Goal: Information Seeking & Learning: Learn about a topic

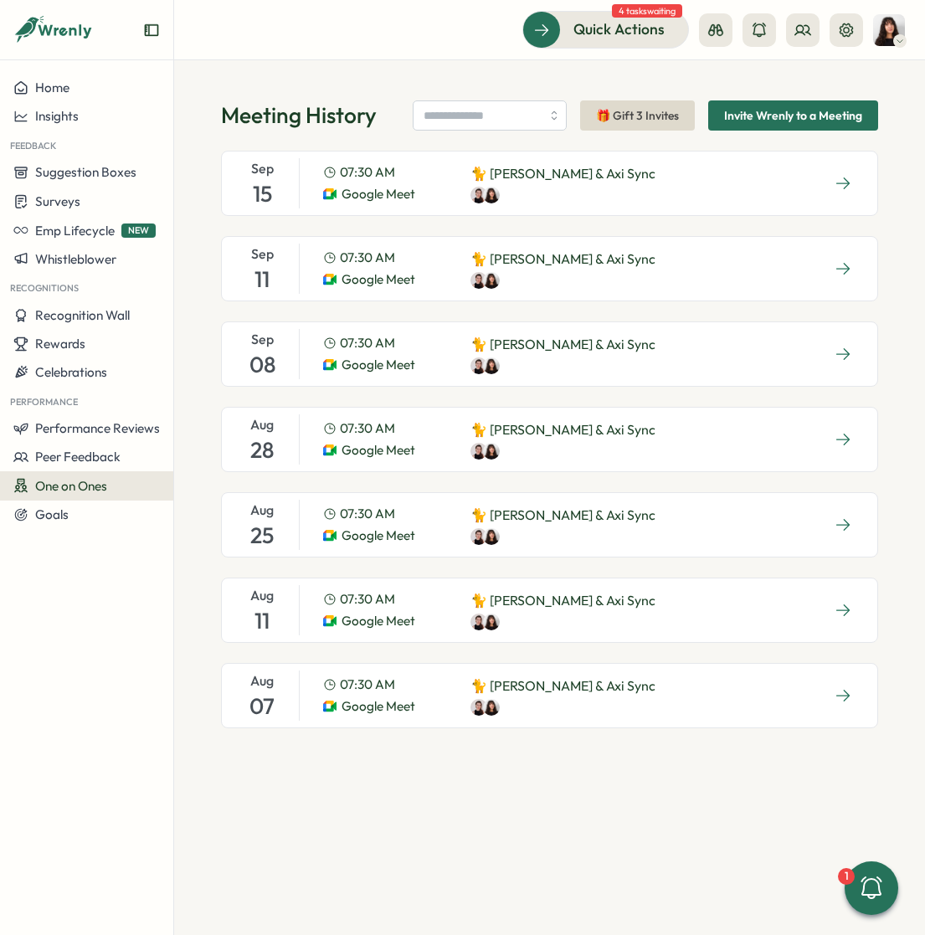
click at [773, 113] on span "Invite Wrenly to a Meeting" at bounding box center [793, 115] width 138 height 28
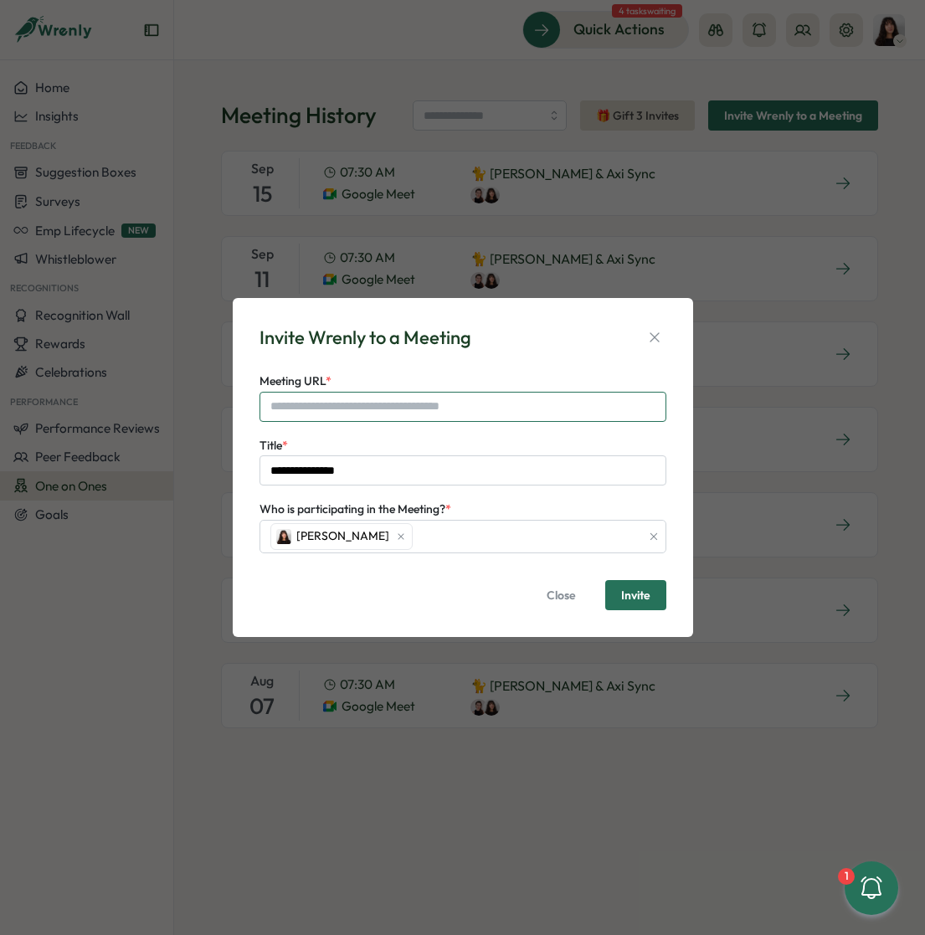
click at [352, 402] on input "Meeting URL *" at bounding box center [462, 407] width 407 height 30
click at [490, 341] on div "Invite Wrenly to a Meeting" at bounding box center [462, 338] width 407 height 26
click at [653, 336] on icon "button" at bounding box center [654, 337] width 17 height 17
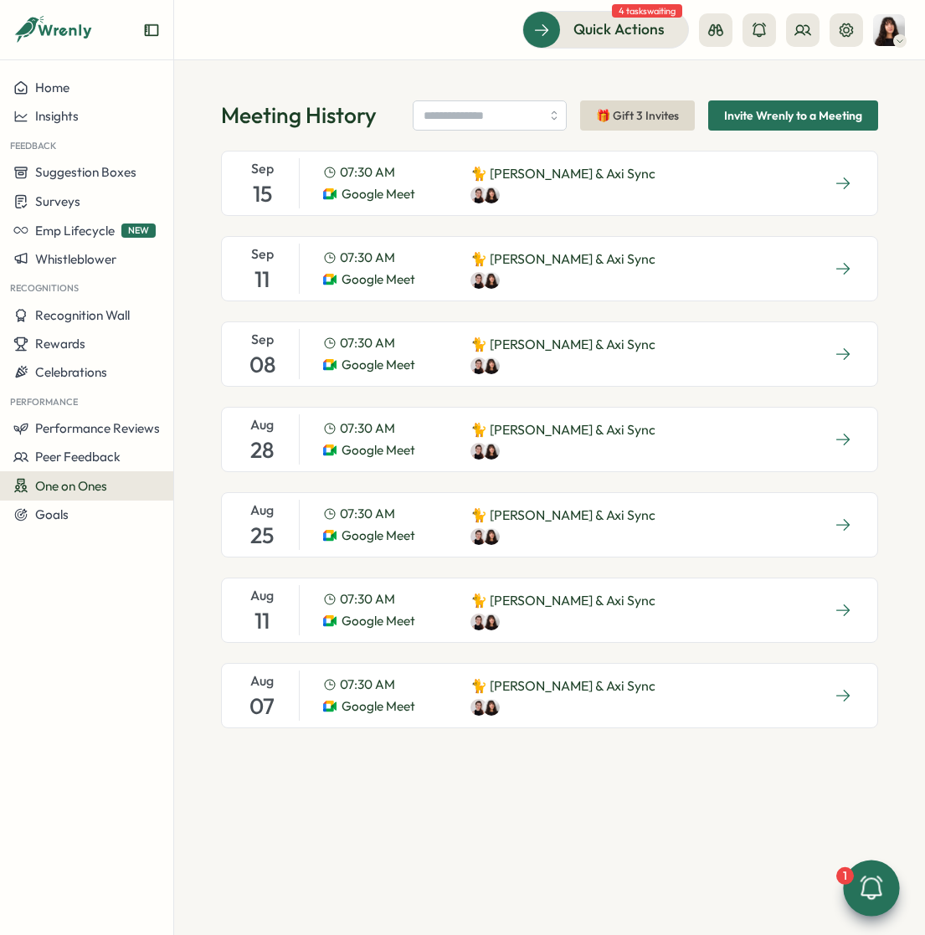
click at [880, 893] on icon at bounding box center [871, 886] width 22 height 23
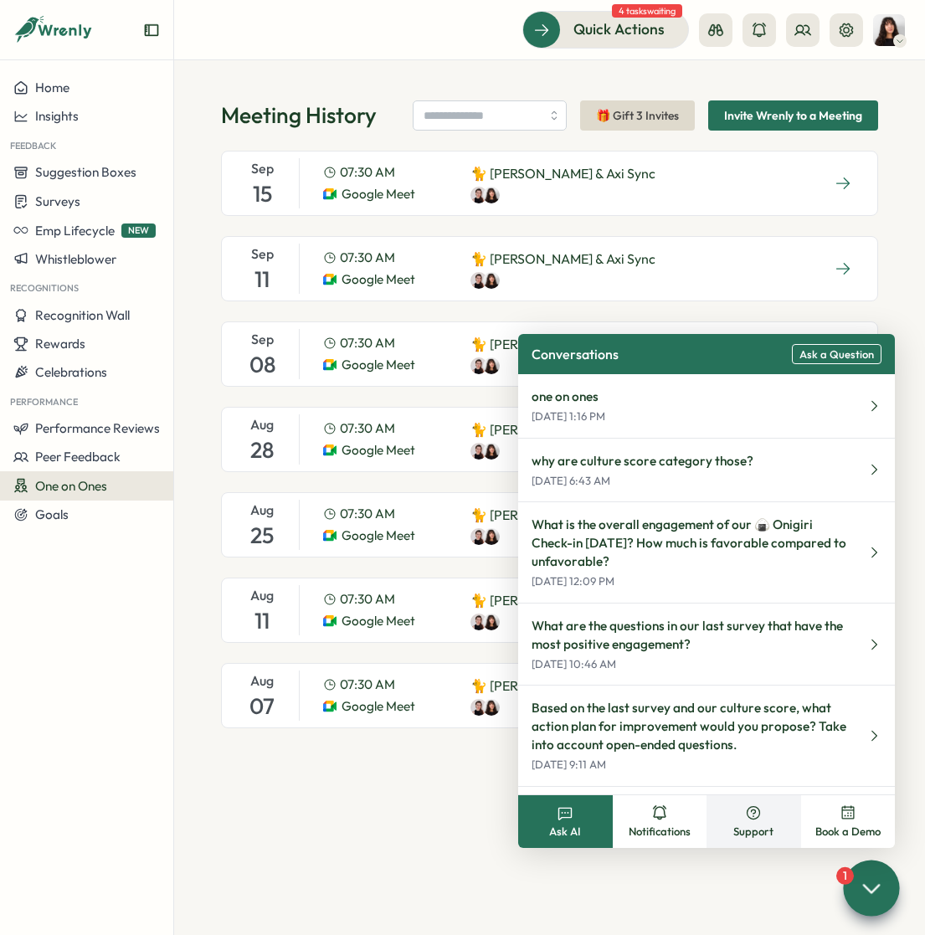
click at [746, 807] on icon at bounding box center [753, 812] width 17 height 17
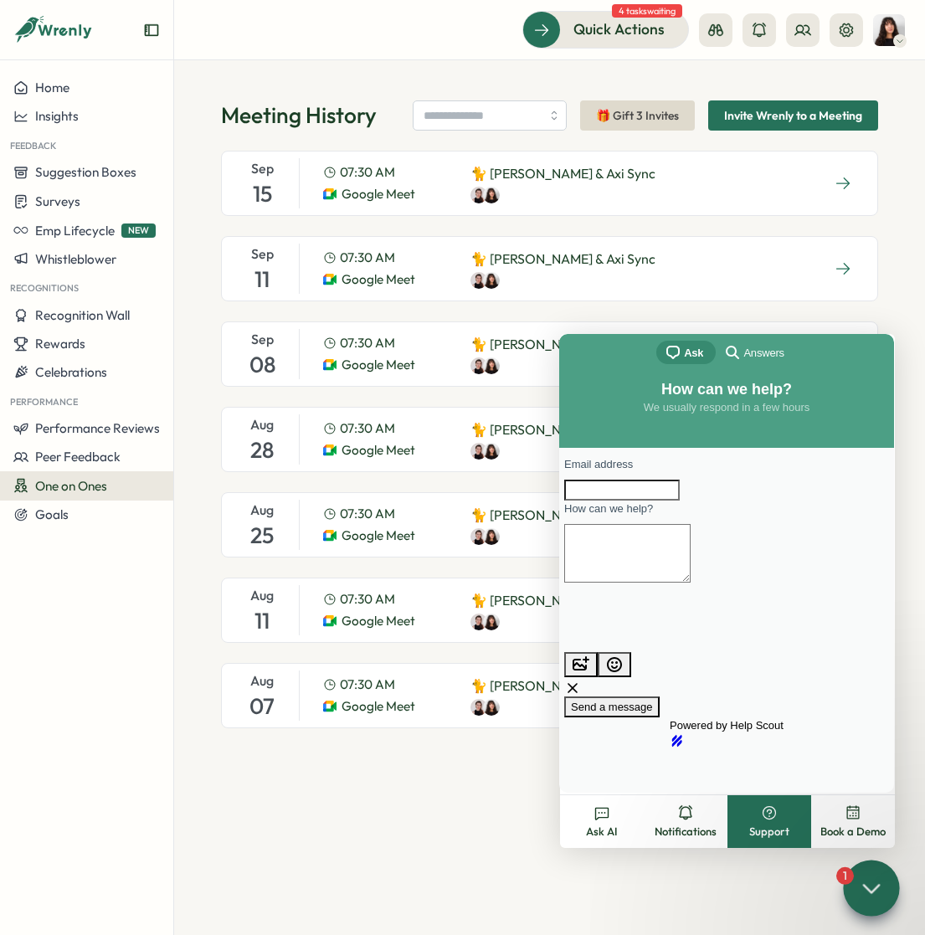
click at [737, 346] on span "search-medium" at bounding box center [732, 351] width 20 height 20
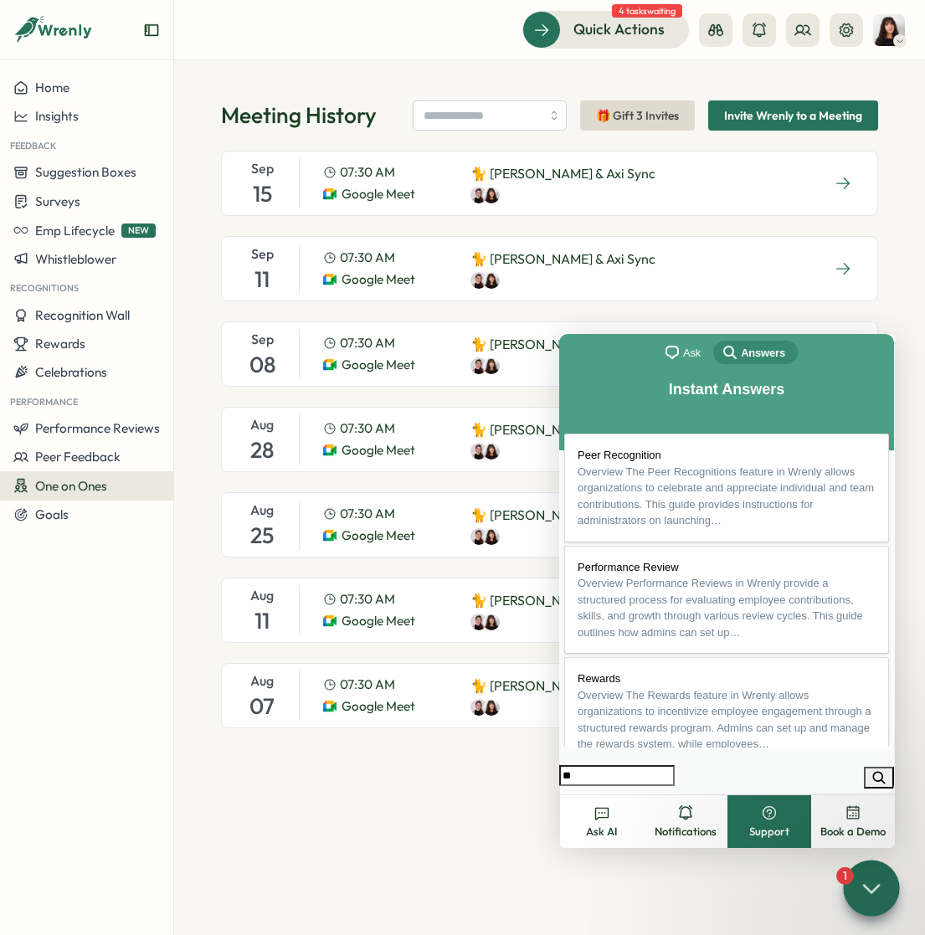
type input "*"
type input "***"
click button "search" at bounding box center [879, 778] width 30 height 22
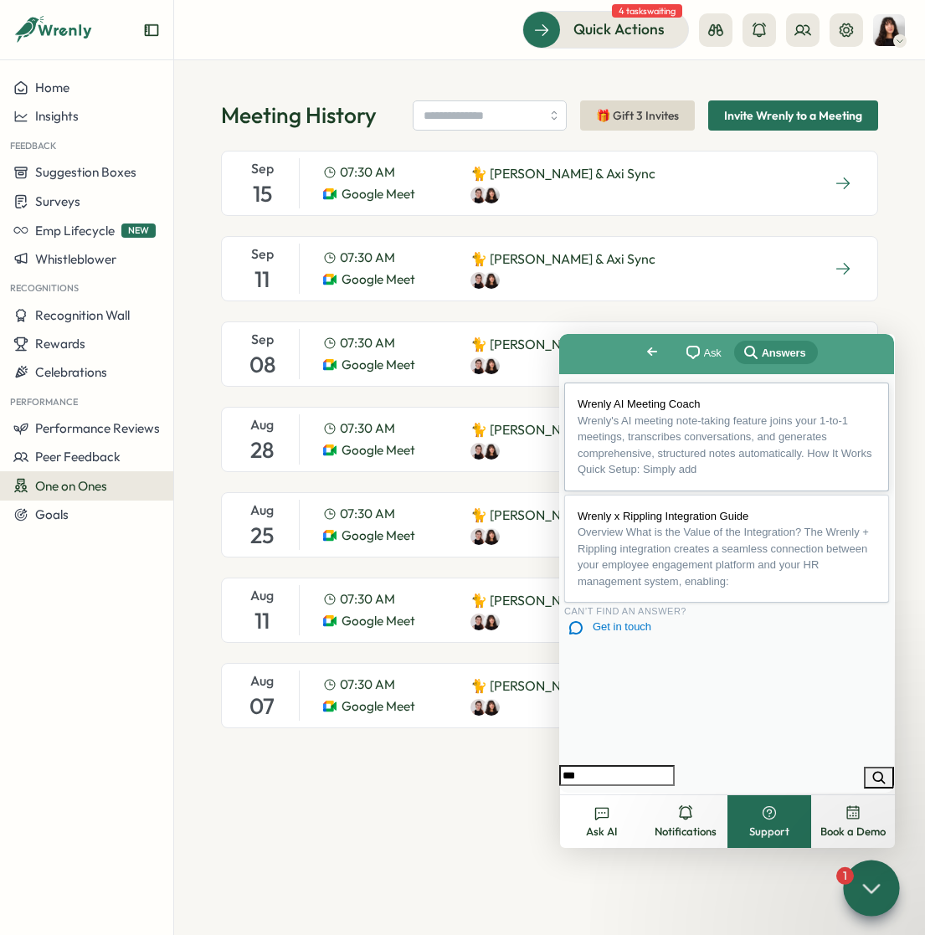
click at [665, 407] on span "Wrenly AI Meeting Coach" at bounding box center [638, 404] width 122 height 13
drag, startPoint x: 690, startPoint y: 504, endPoint x: 730, endPoint y: 572, distance: 79.1
copy li "Simply add notetaker@wrenly.ai as an attendee to your calendar invite, and the …"
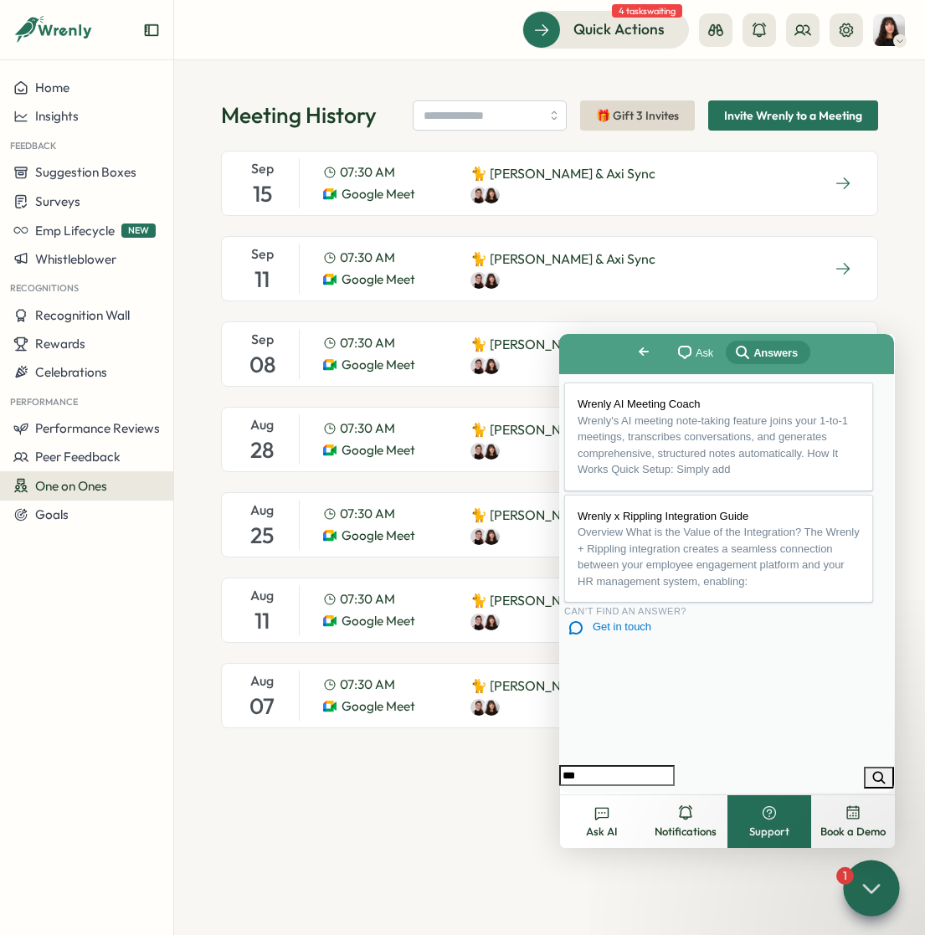
scroll to position [197, 0]
click at [85, 489] on span "One on Ones" at bounding box center [71, 486] width 72 height 16
click at [199, 459] on div "Meetings" at bounding box center [236, 454] width 118 height 18
click at [128, 482] on div "One on Ones" at bounding box center [86, 486] width 146 height 16
click at [200, 484] on div "Pre-Meeting Surveys" at bounding box center [236, 486] width 118 height 18
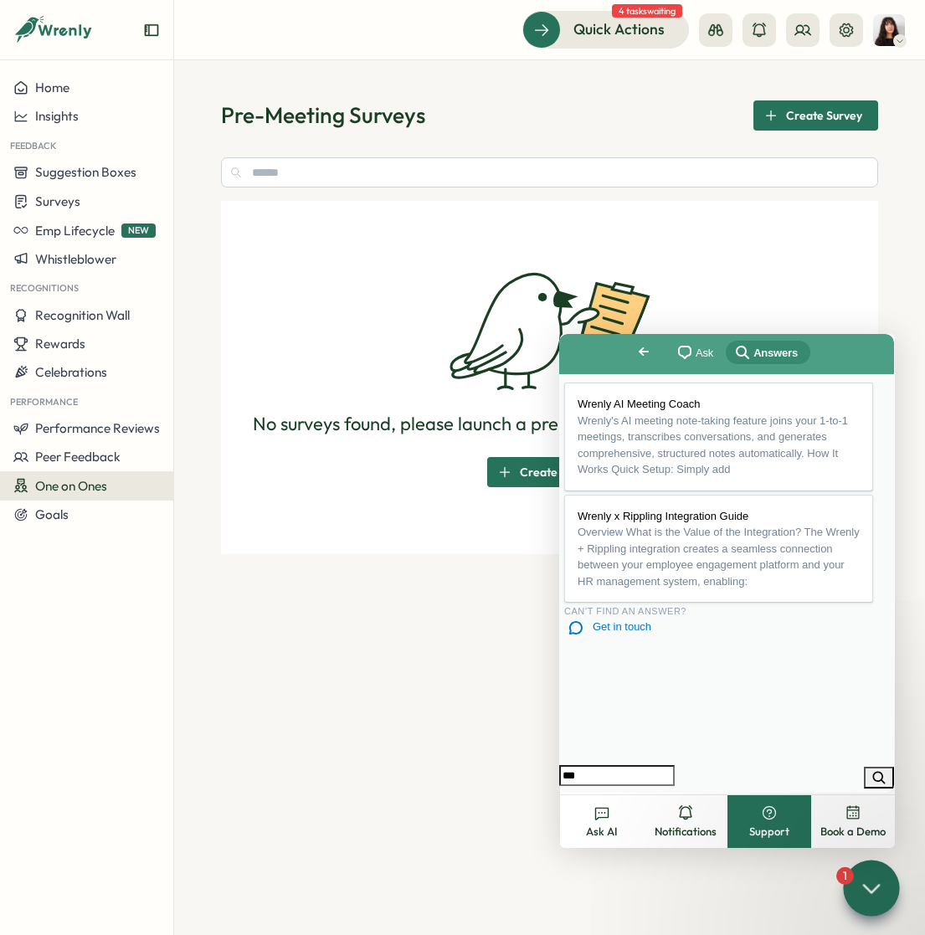
click at [590, 793] on button "Close" at bounding box center [575, 804] width 30 height 22
click at [844, 880] on div at bounding box center [871, 888] width 56 height 56
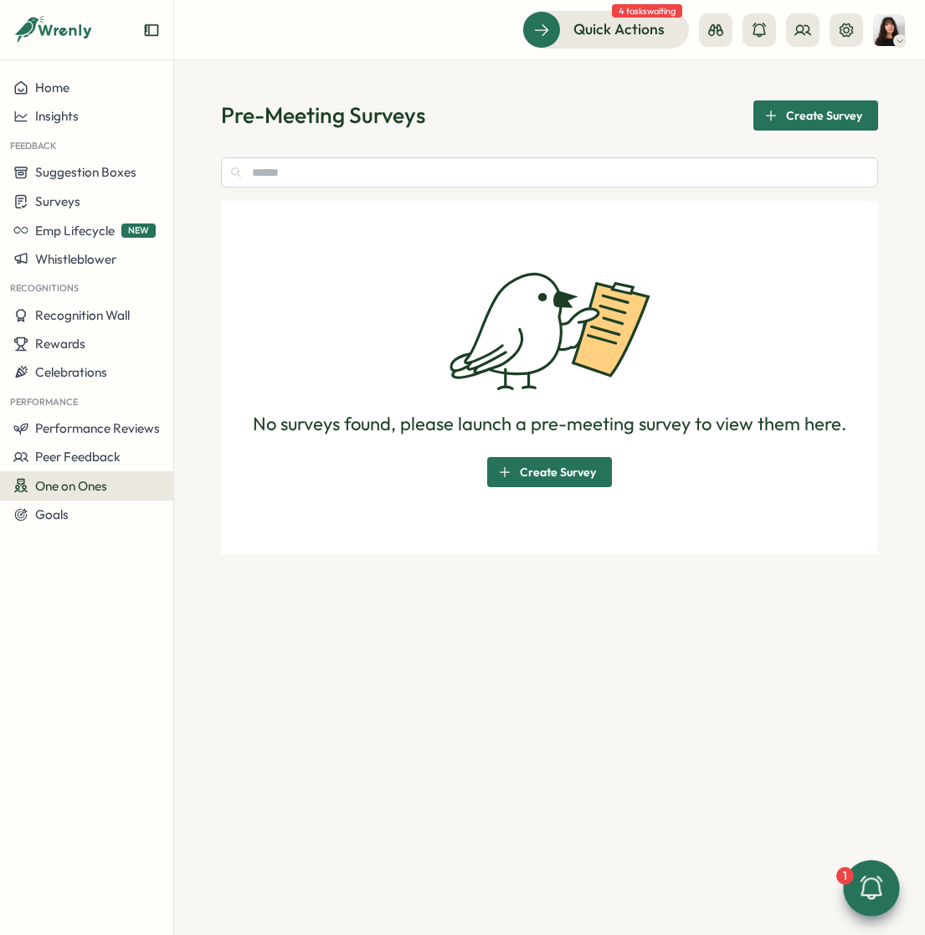
click at [539, 464] on span "Create Survey" at bounding box center [558, 472] width 76 height 28
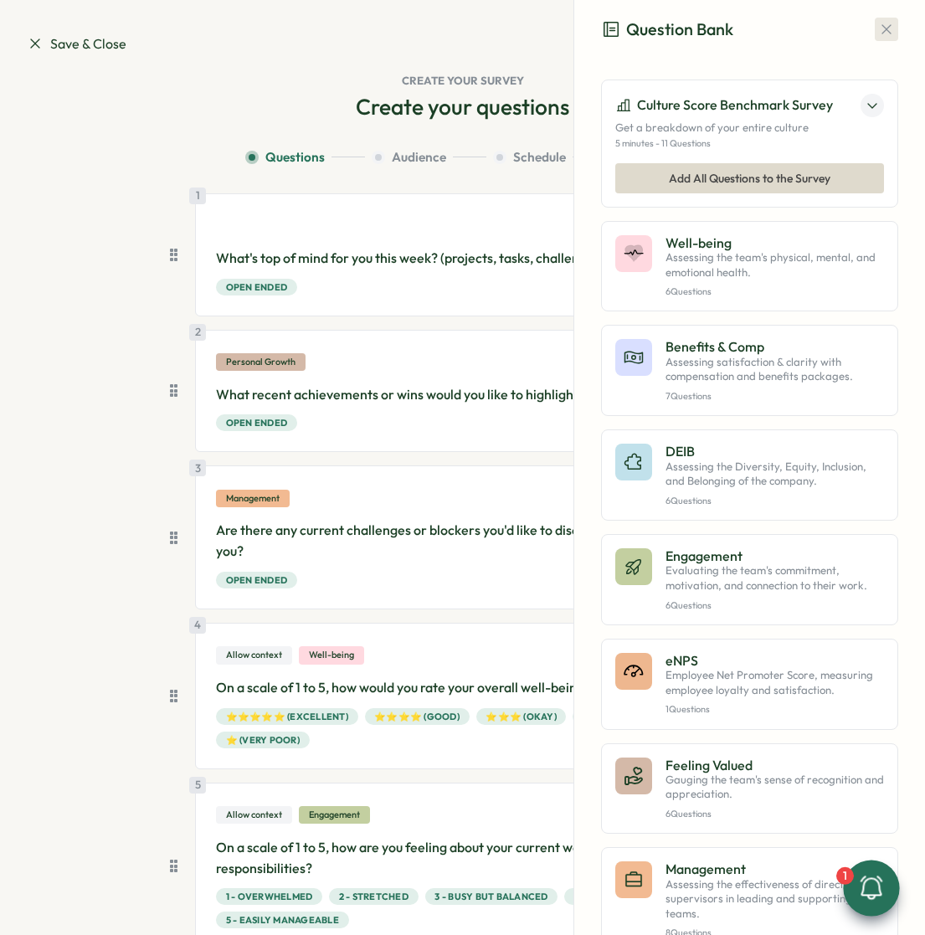
click at [878, 24] on icon "button" at bounding box center [886, 29] width 17 height 17
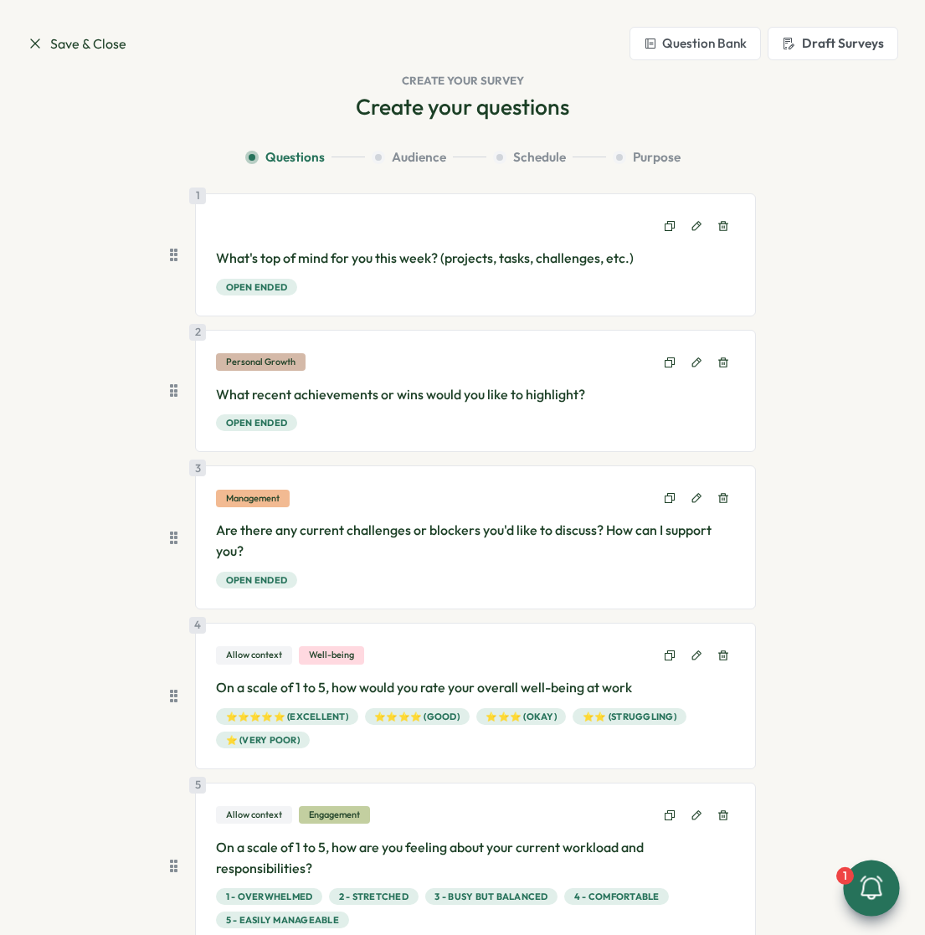
click at [62, 109] on div "Create your questions Question Bank Culture Score Benchmark Survey Get a breakd…" at bounding box center [462, 702] width 871 height 1221
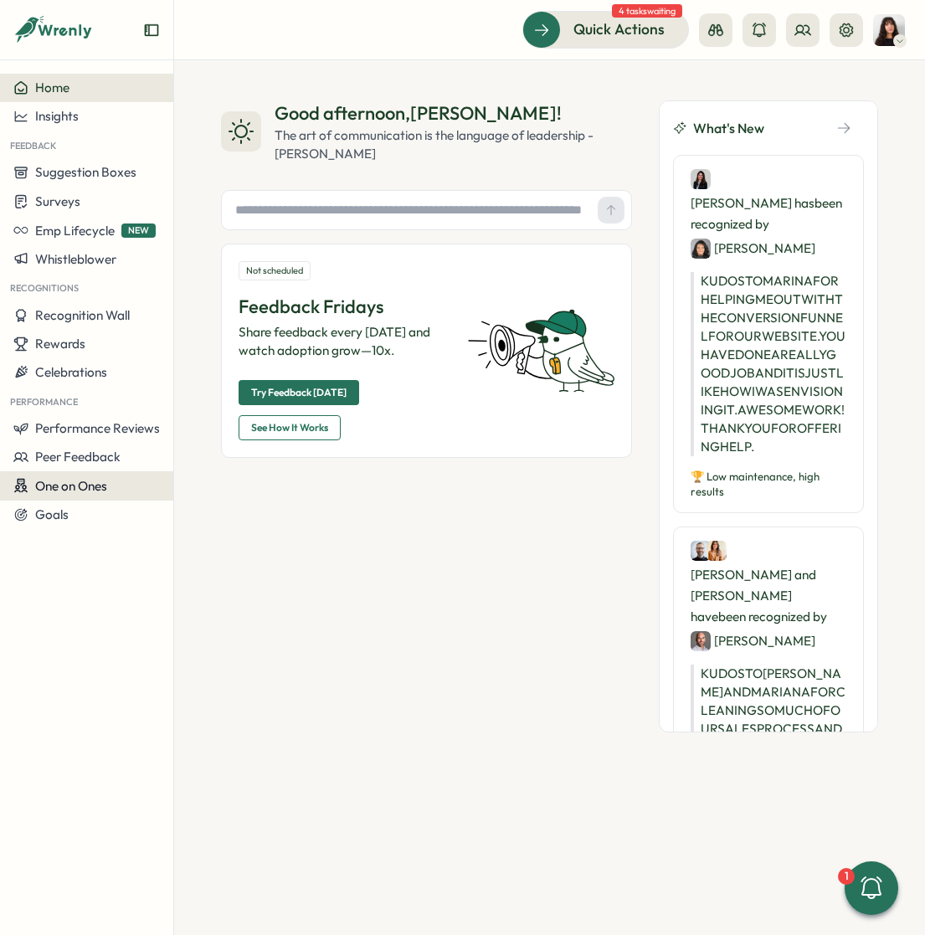
click at [90, 480] on span "One on Ones" at bounding box center [71, 486] width 72 height 16
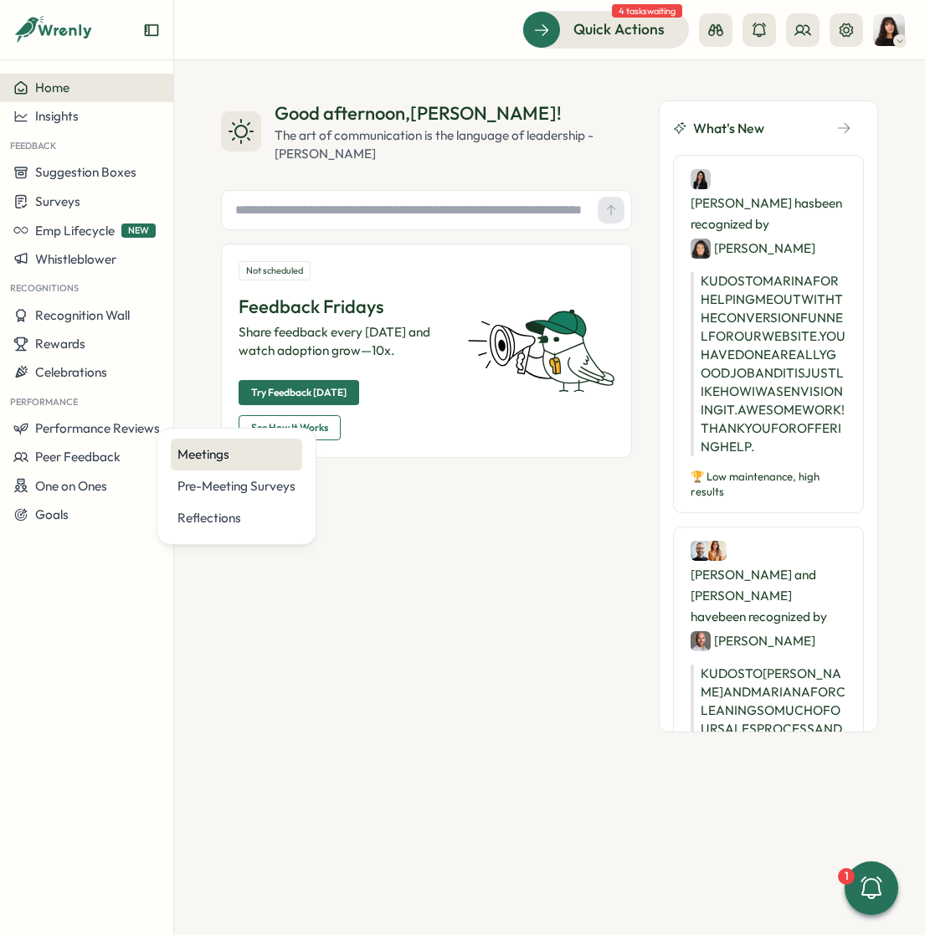
click at [218, 449] on div "Meetings" at bounding box center [236, 454] width 118 height 18
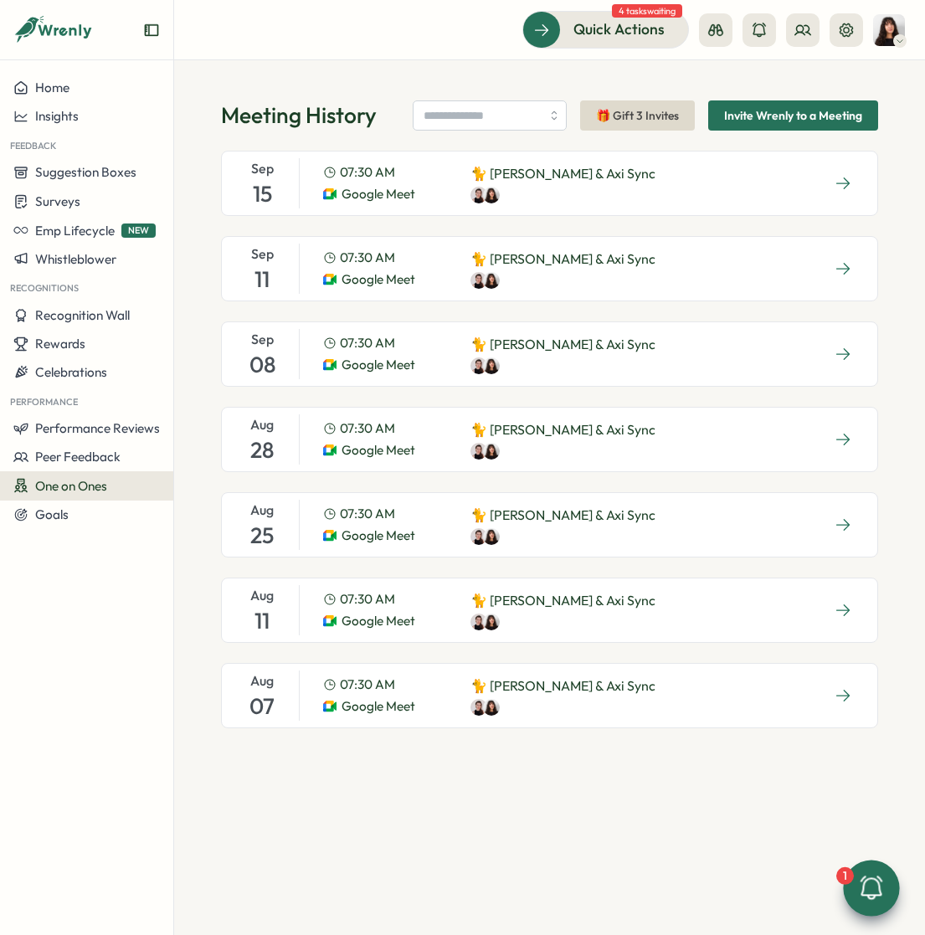
click at [875, 892] on icon at bounding box center [871, 888] width 28 height 28
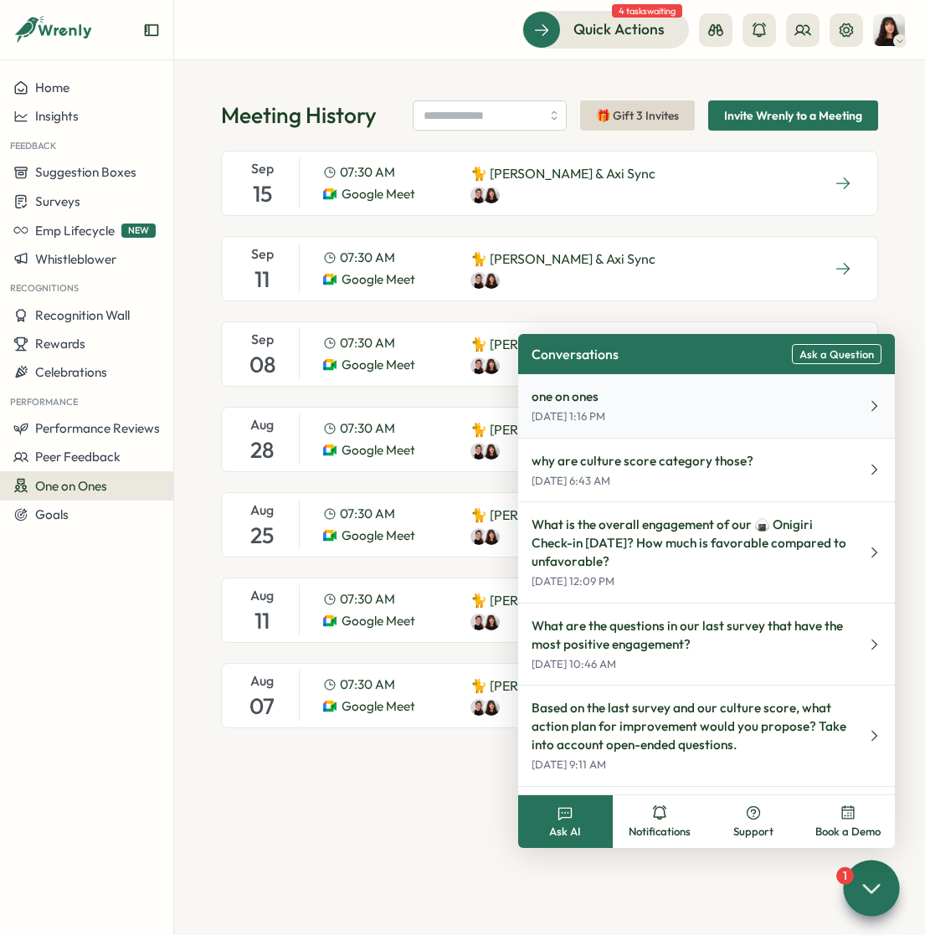
click at [658, 418] on button "one on ones Sep 16, 1:16 PM" at bounding box center [706, 406] width 377 height 64
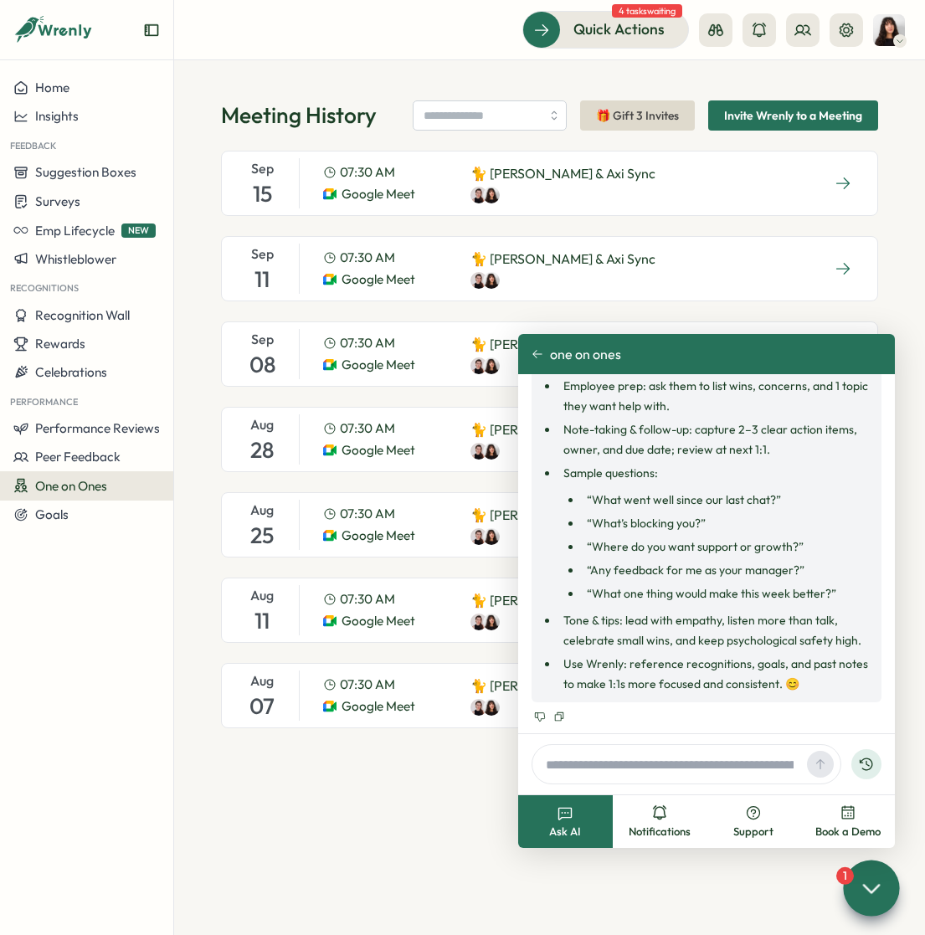
scroll to position [220, 0]
click at [782, 810] on button "Support" at bounding box center [753, 821] width 95 height 53
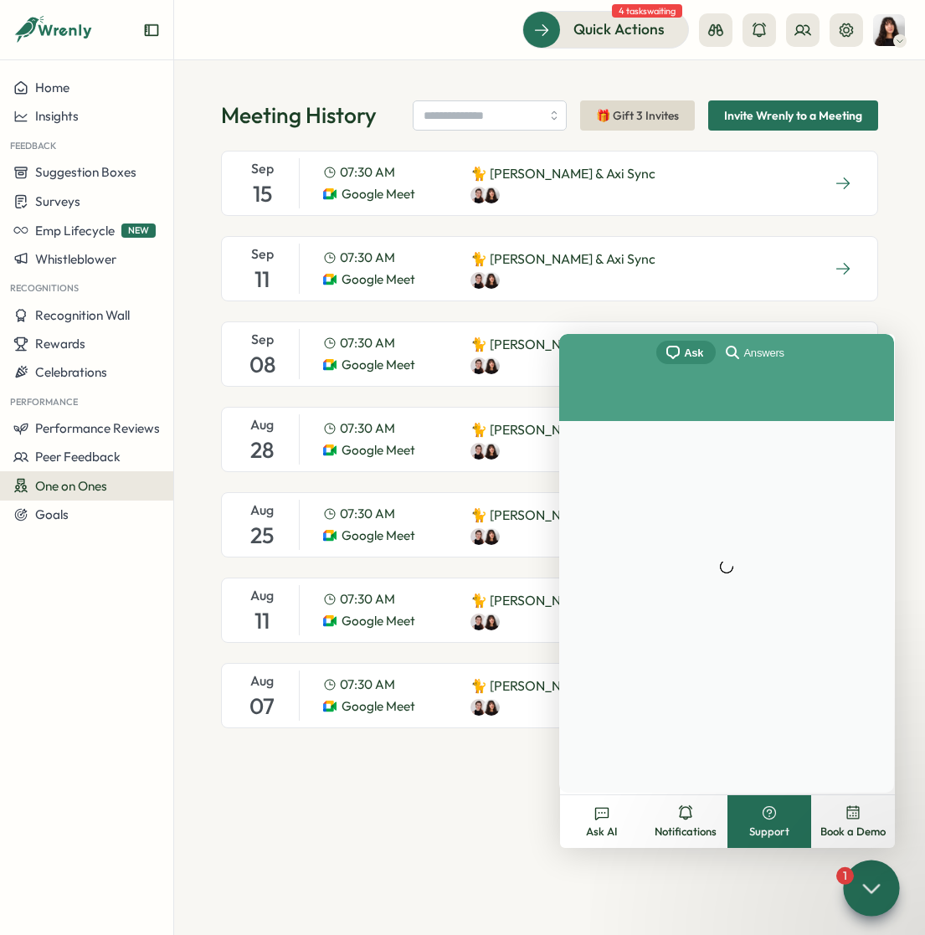
scroll to position [0, 0]
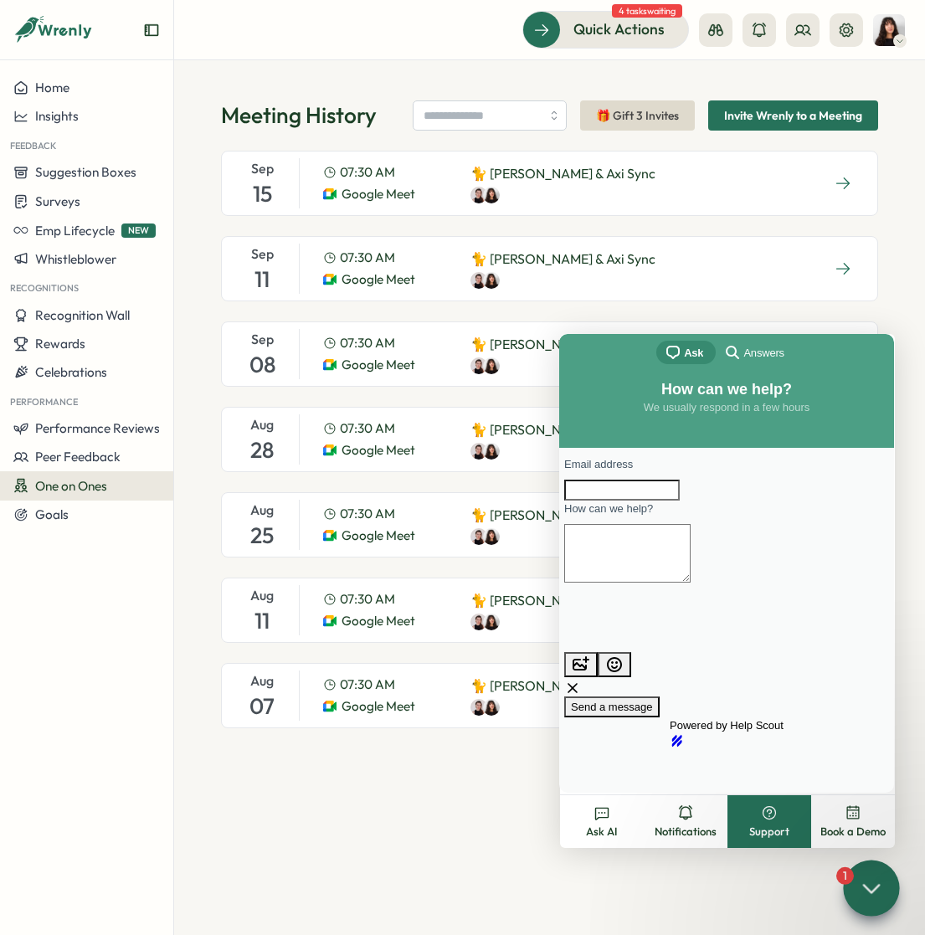
click at [739, 345] on span "search-medium" at bounding box center [732, 351] width 20 height 20
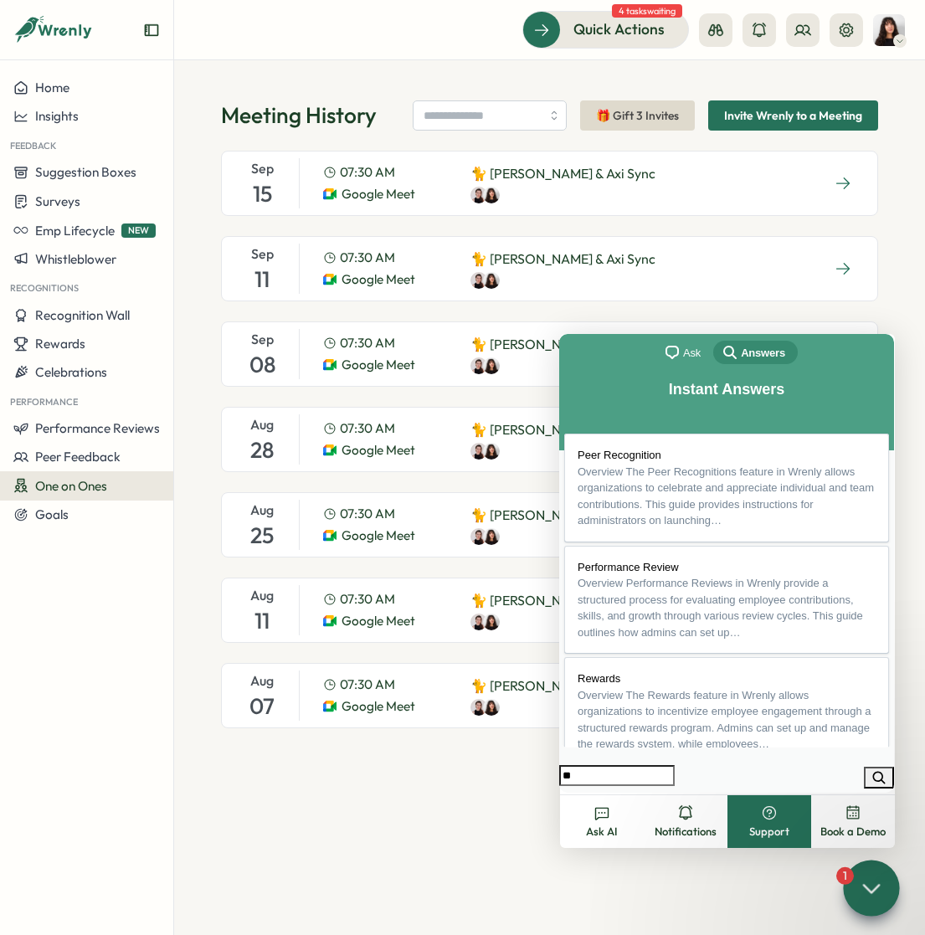
type input "***"
click button "search" at bounding box center [879, 778] width 30 height 22
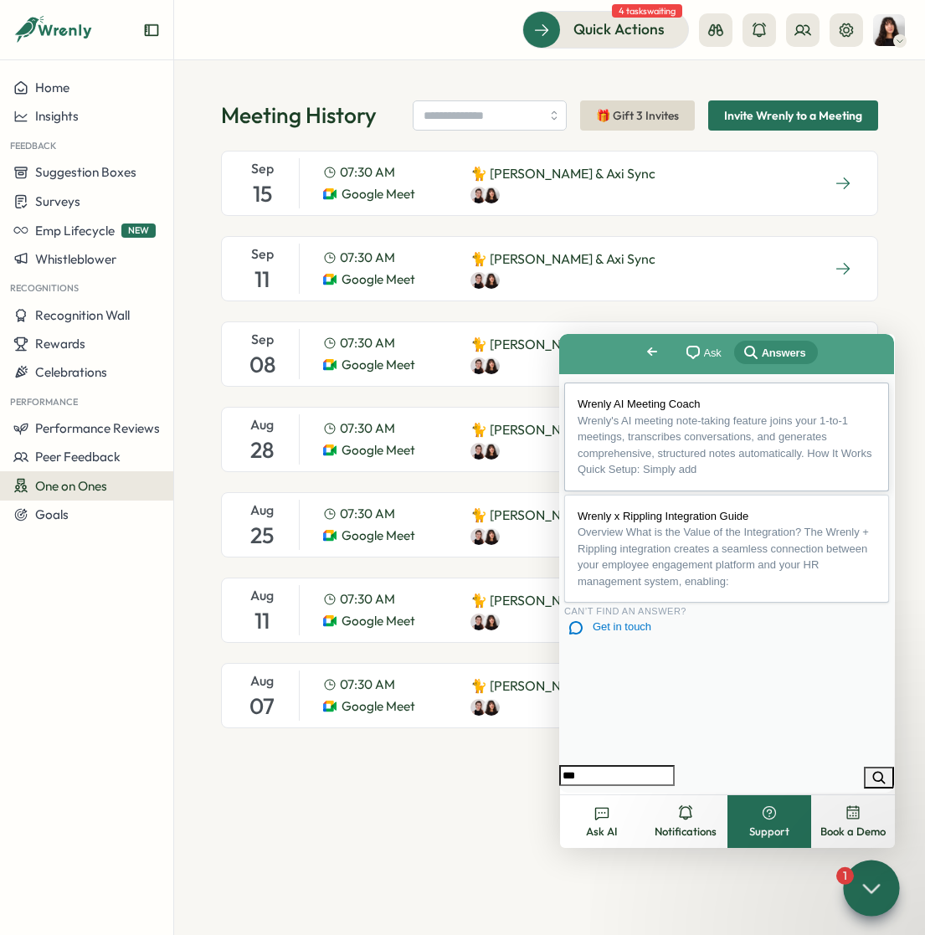
click at [716, 446] on span "Wrenly's AI meeting note-taking feature joins your 1-to-1 meetings, transcribes…" at bounding box center [724, 445] width 294 height 62
drag, startPoint x: 722, startPoint y: 620, endPoint x: 762, endPoint y: 667, distance: 61.7
copy li "After the meeting, Wrenly analyzes the transcript to extract valuable insights."
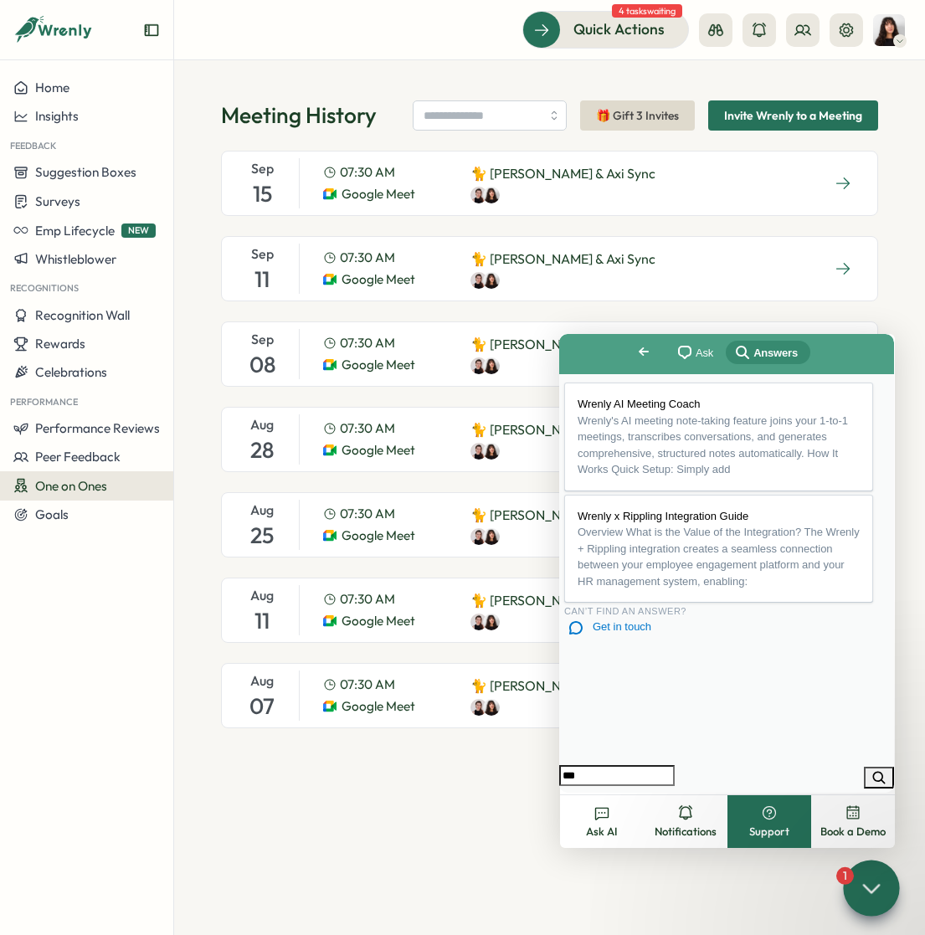
scroll to position [1028, 0]
drag, startPoint x: 611, startPoint y: 501, endPoint x: 810, endPoint y: 625, distance: 234.6
copy ul "Short Summary : 4-5 key points capturing the most crucial aspects of the conver…"
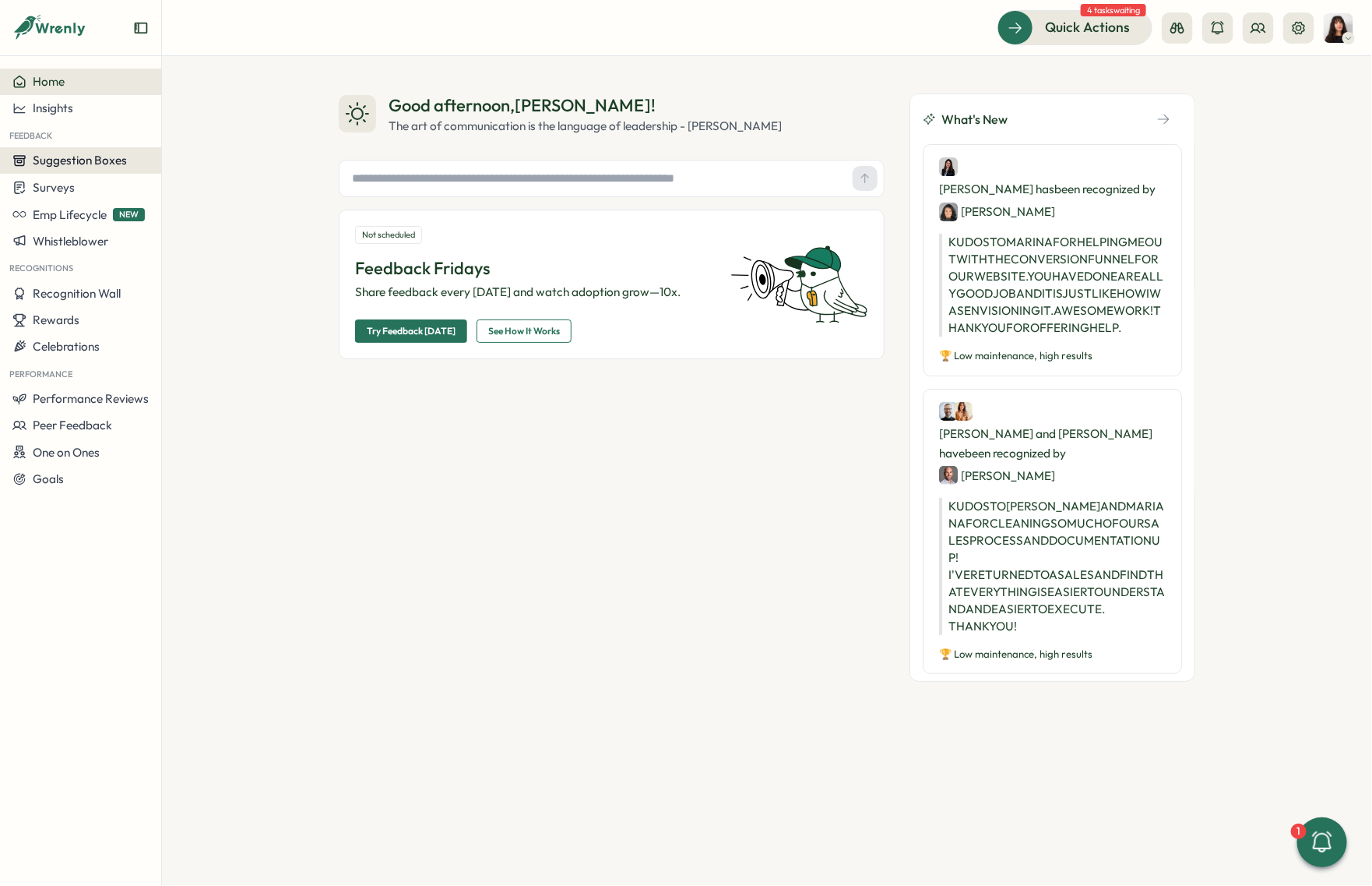
click at [87, 168] on span "Suggestion Boxes" at bounding box center [79, 160] width 94 height 15
click at [216, 127] on div "AMA Questions" at bounding box center [214, 131] width 100 height 17
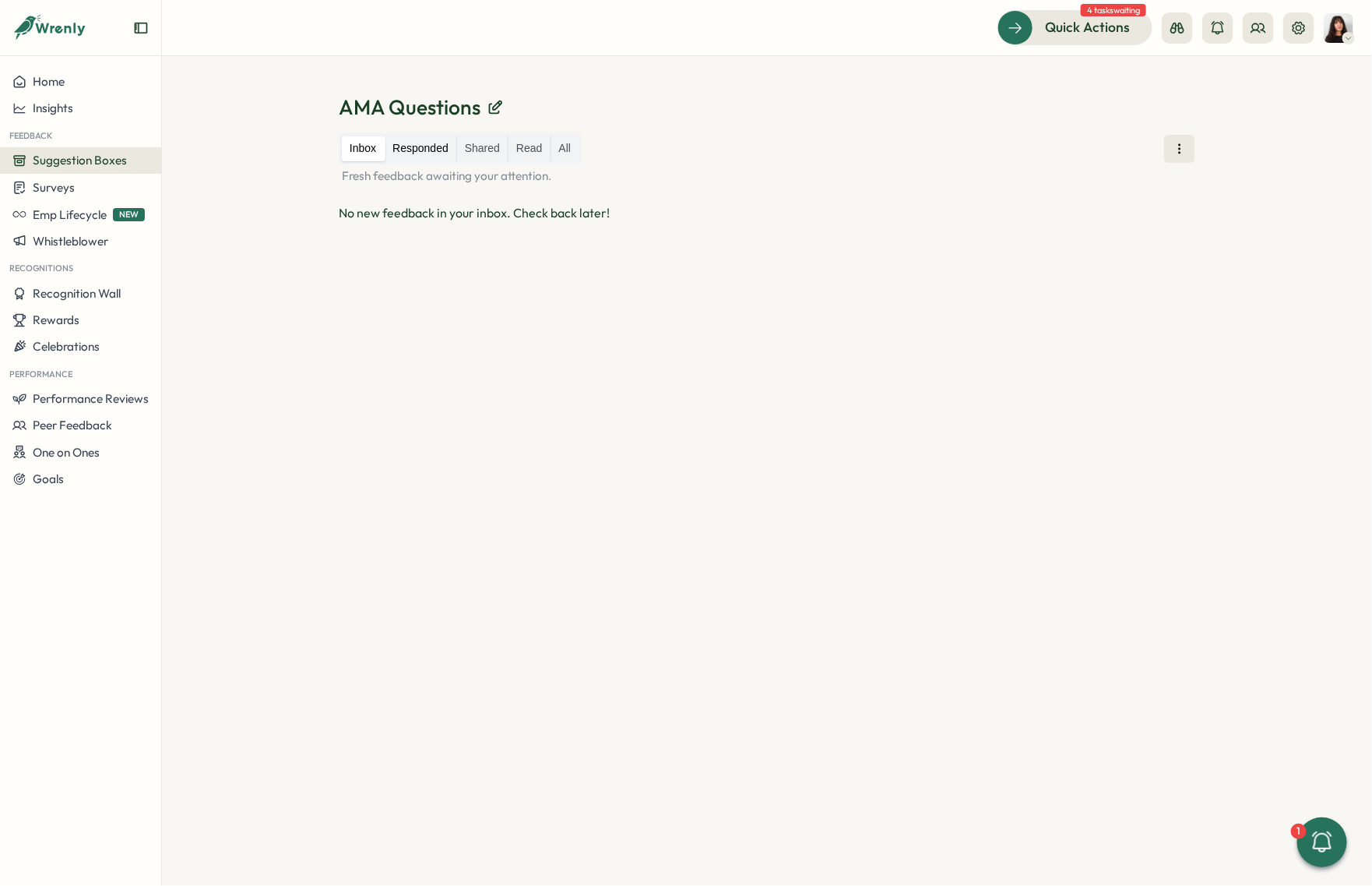
click at [431, 148] on label "Responded" at bounding box center [420, 148] width 72 height 25
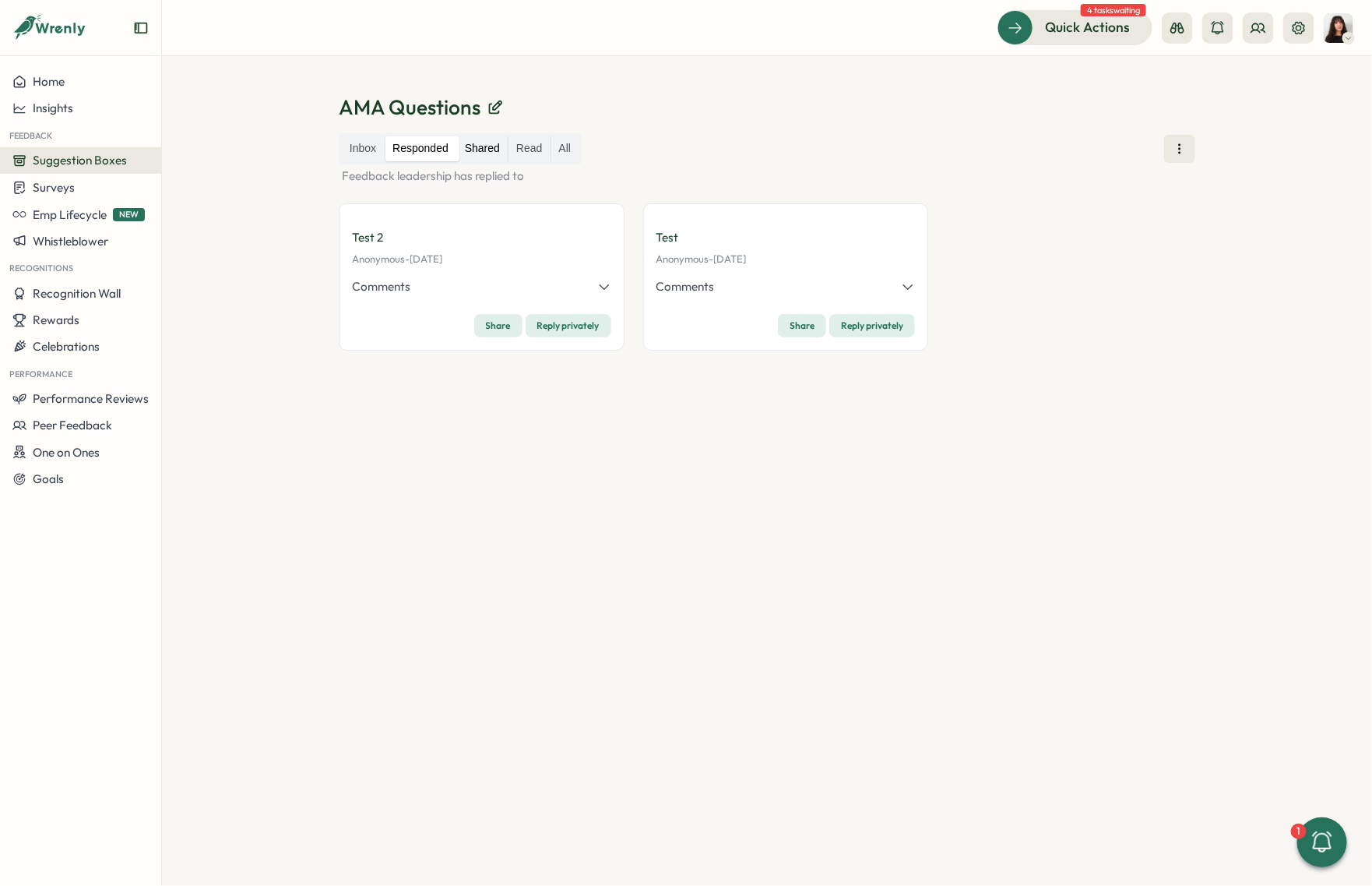
click at [476, 142] on label "Shared" at bounding box center [482, 148] width 50 height 25
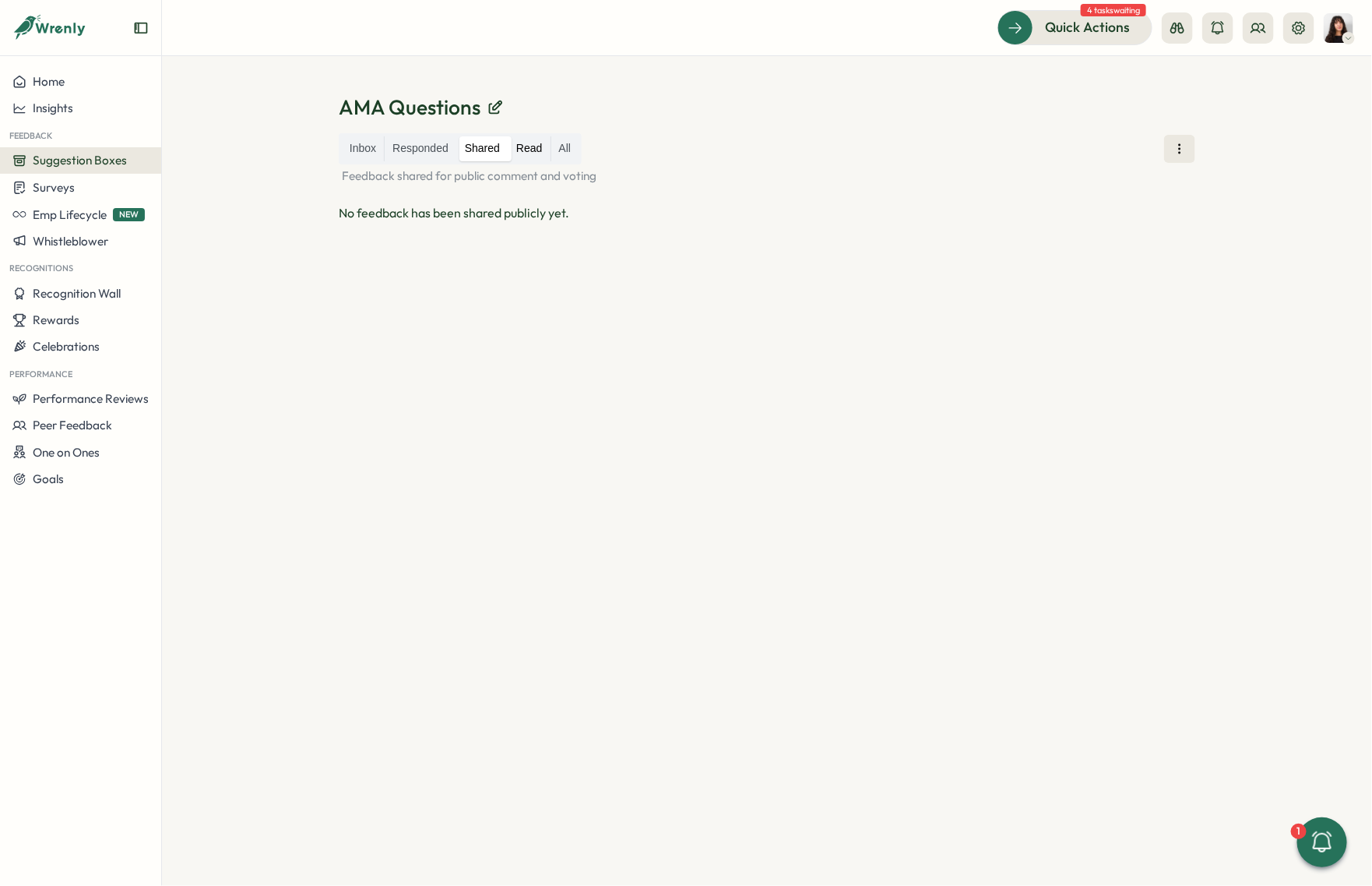
click at [544, 146] on label "Read" at bounding box center [529, 148] width 41 height 25
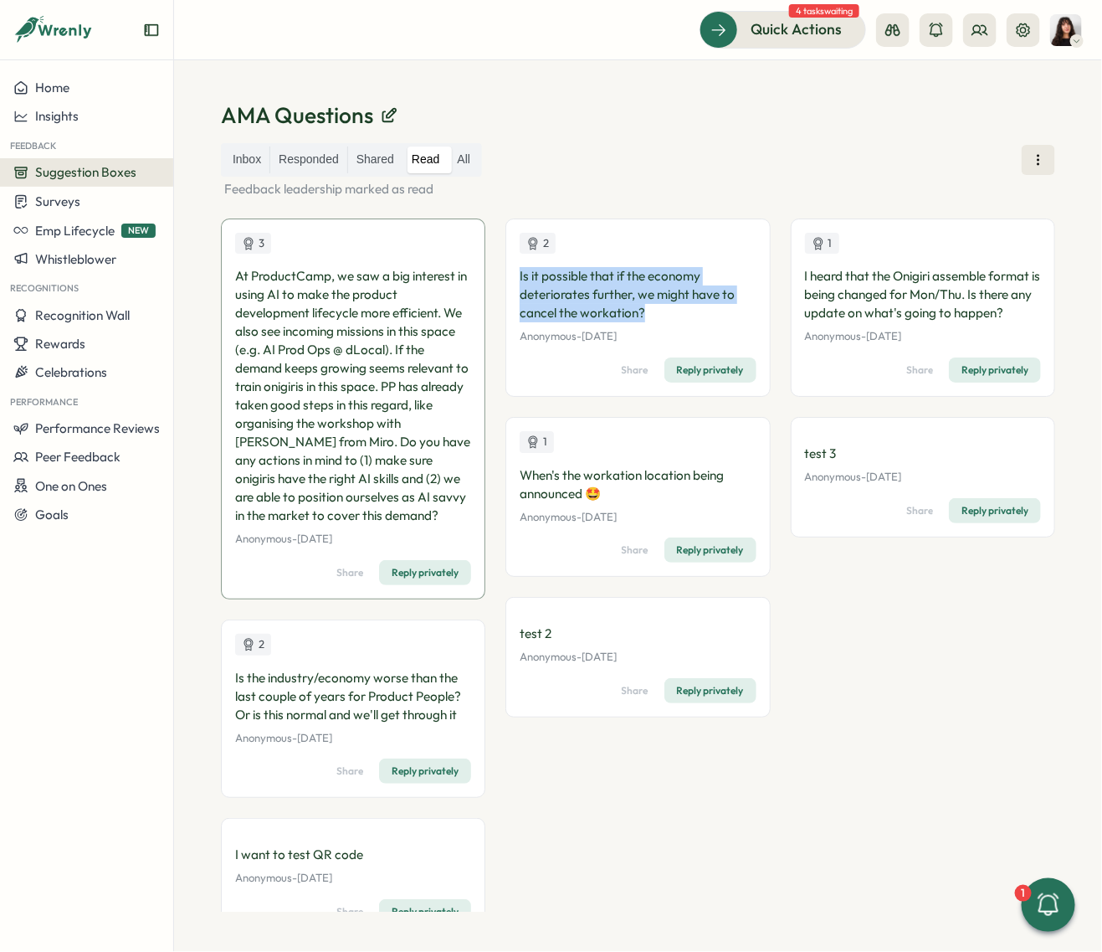
drag, startPoint x: 517, startPoint y: 277, endPoint x: 660, endPoint y: 313, distance: 147.6
click at [660, 313] on p "Is it possible that if the economy deteriorates further, we might have to cance…" at bounding box center [638, 294] width 236 height 55
copy p "Is it possible that if the economy deteriorates further, we might have to cance…"
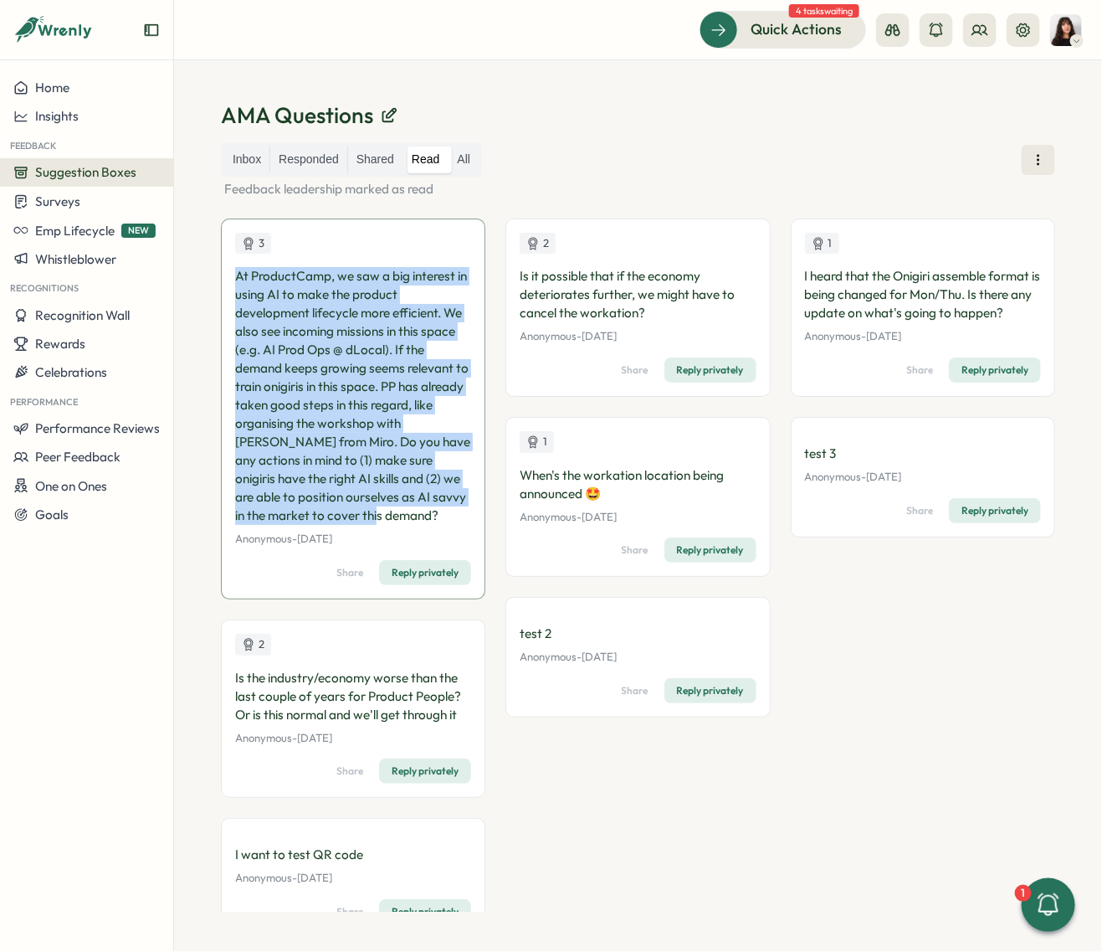
drag, startPoint x: 423, startPoint y: 516, endPoint x: 227, endPoint y: 264, distance: 319.6
click at [227, 264] on div "3 At ProductCamp, we saw a big interest in using AI to make the product develop…" at bounding box center [353, 408] width 264 height 381
copy p "At ProductCamp, we saw a big interest in using AI to make the product developme…"
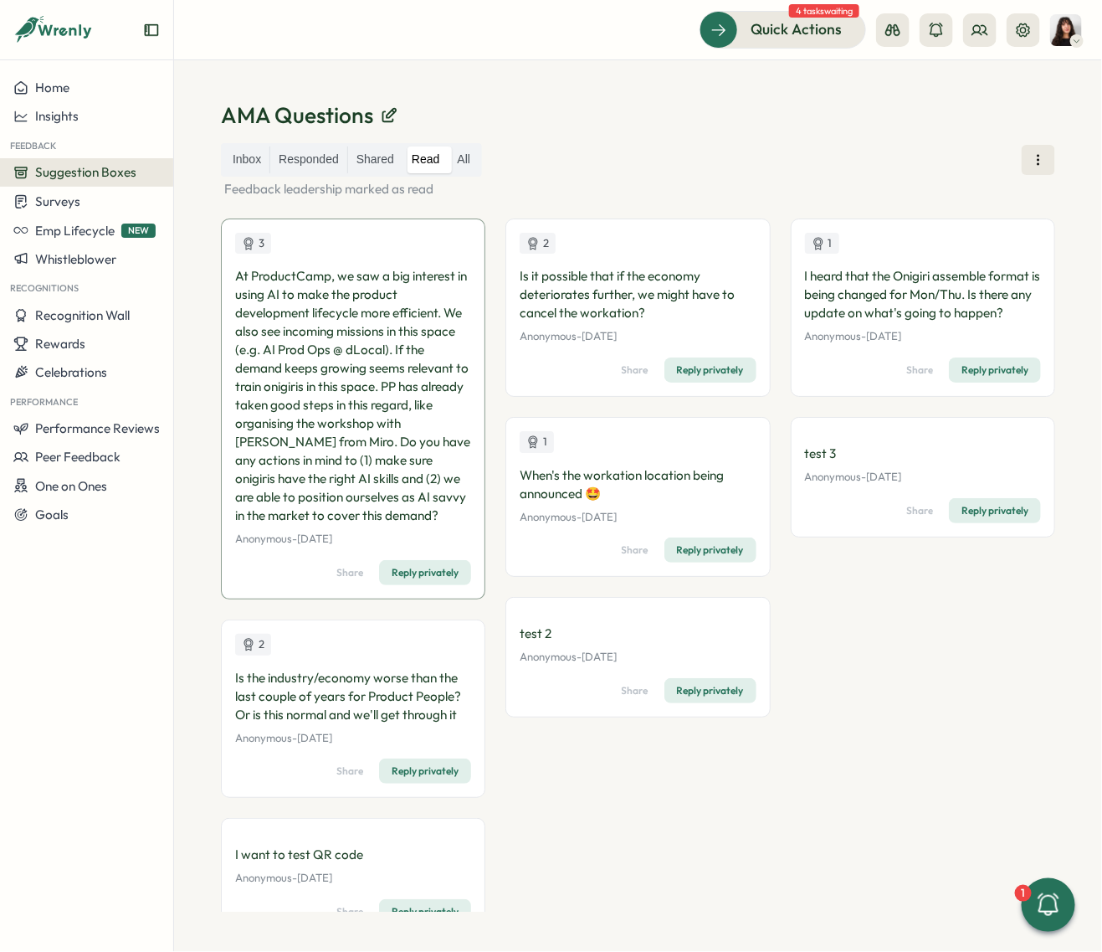
click at [900, 319] on p "I heard that the Onigiri assemble format is being changed for Mon/Thu. Is there…" at bounding box center [923, 294] width 236 height 55
drag, startPoint x: 1022, startPoint y: 319, endPoint x: 797, endPoint y: 274, distance: 229.6
click at [797, 274] on div "1 I heard that the Onigiri assemble format is being changed for Mon/Thu. Is the…" at bounding box center [923, 307] width 264 height 178
copy p "I heard that the Onigiri assemble format is being changed for Mon/Thu. Is there…"
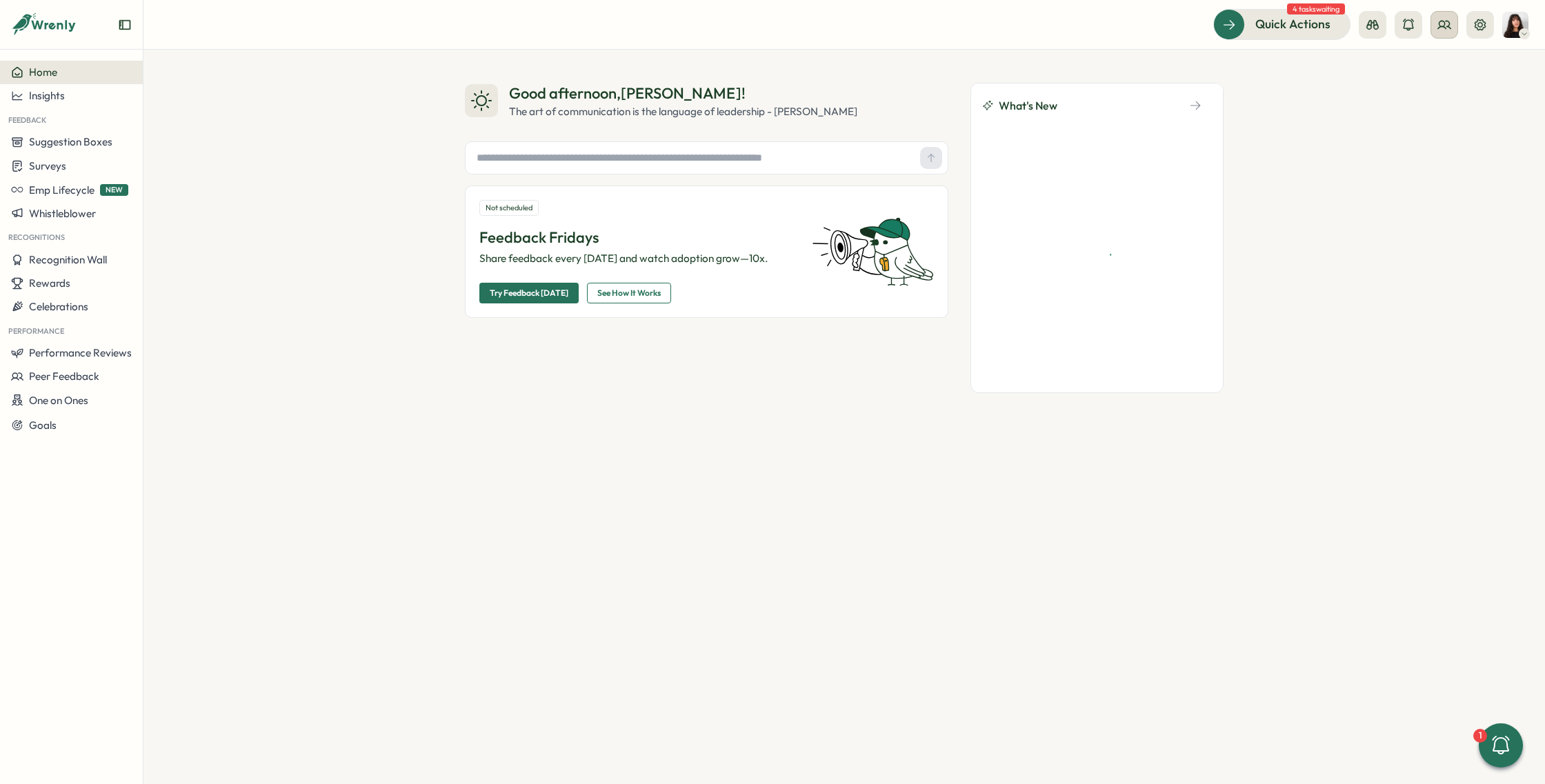
click at [1440, 27] on icon at bounding box center [1444, 25] width 14 height 14
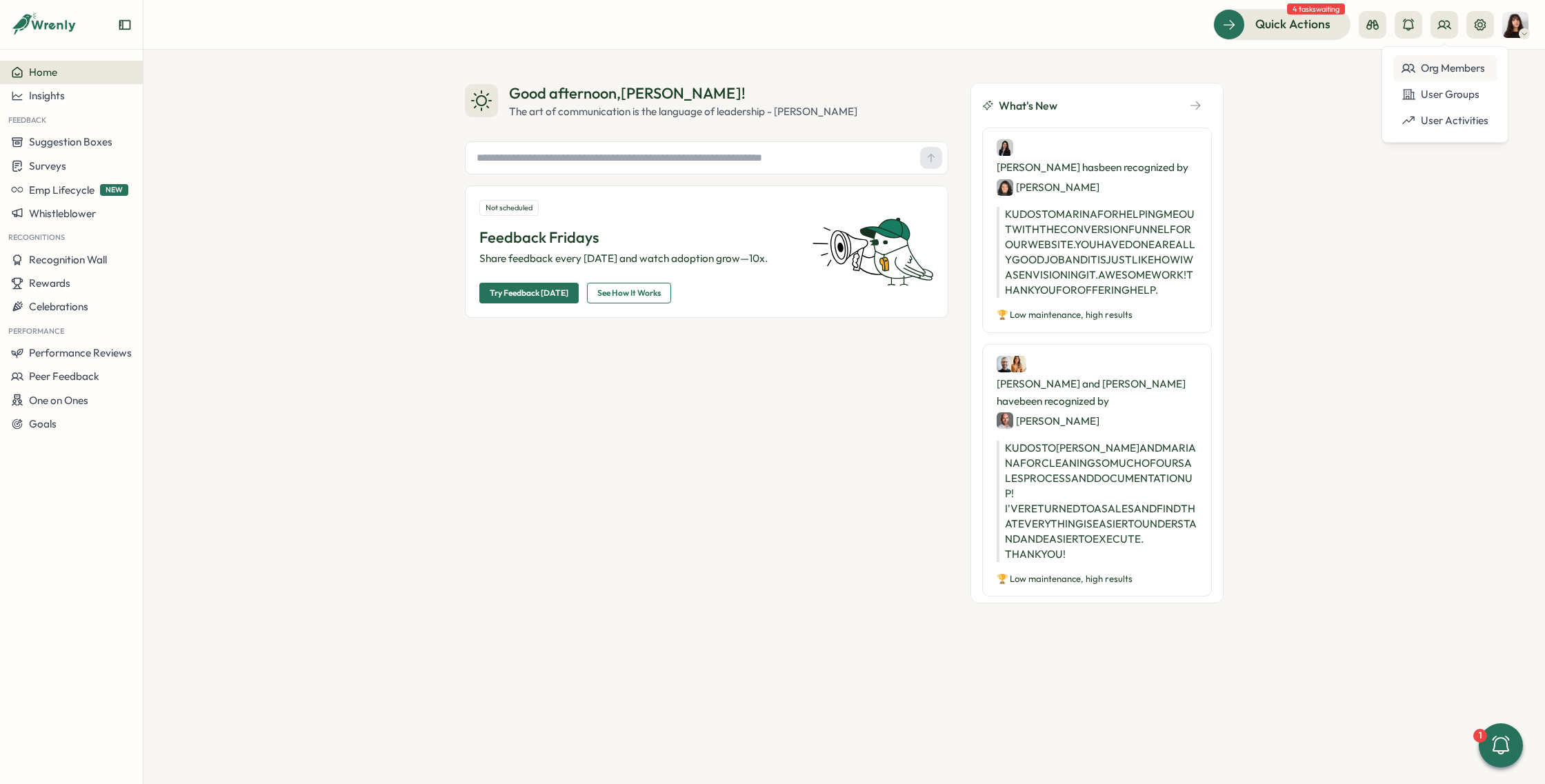
click at [1421, 66] on div "Org Members" at bounding box center [1444, 68] width 87 height 15
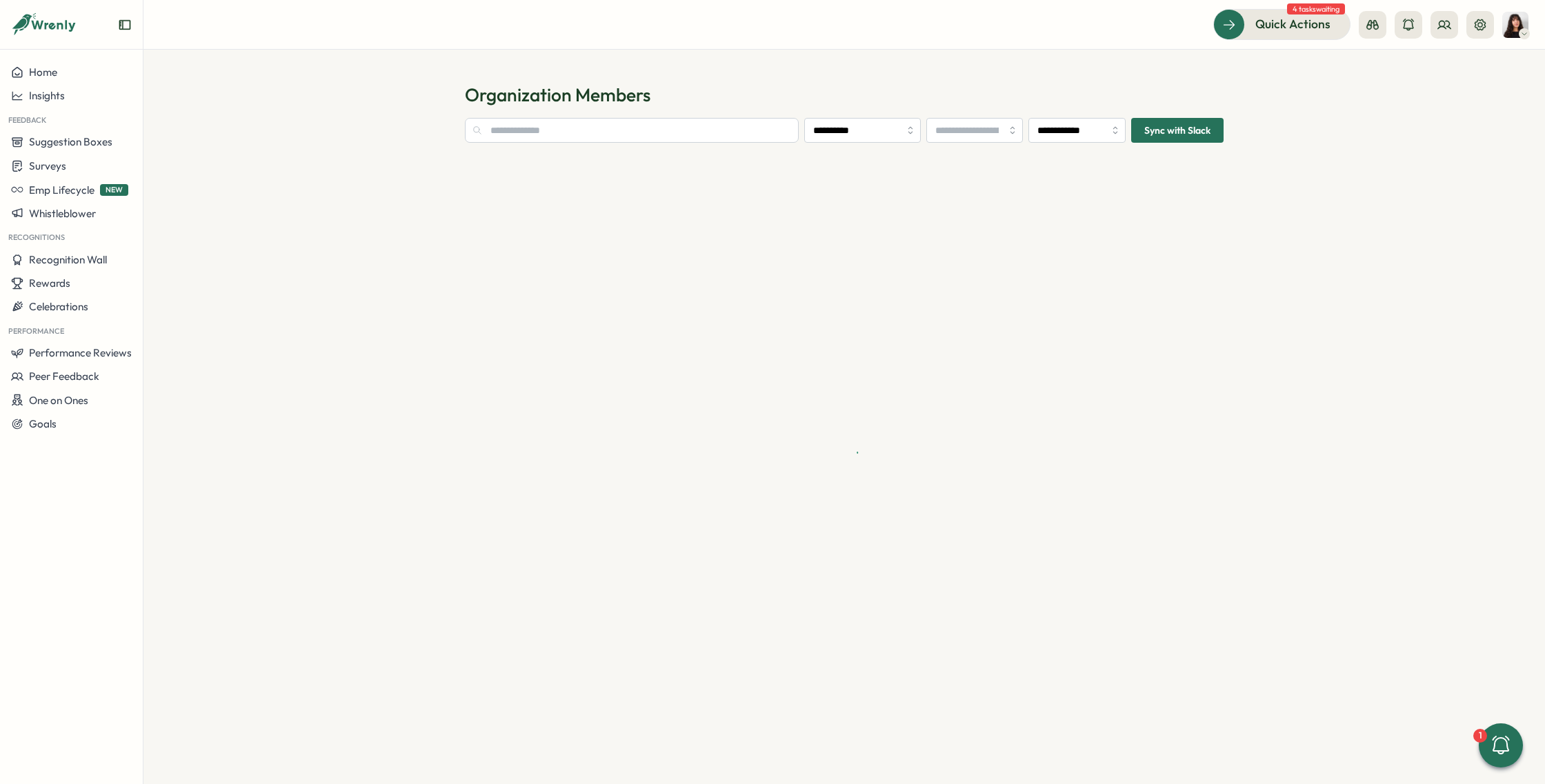
type input "**********"
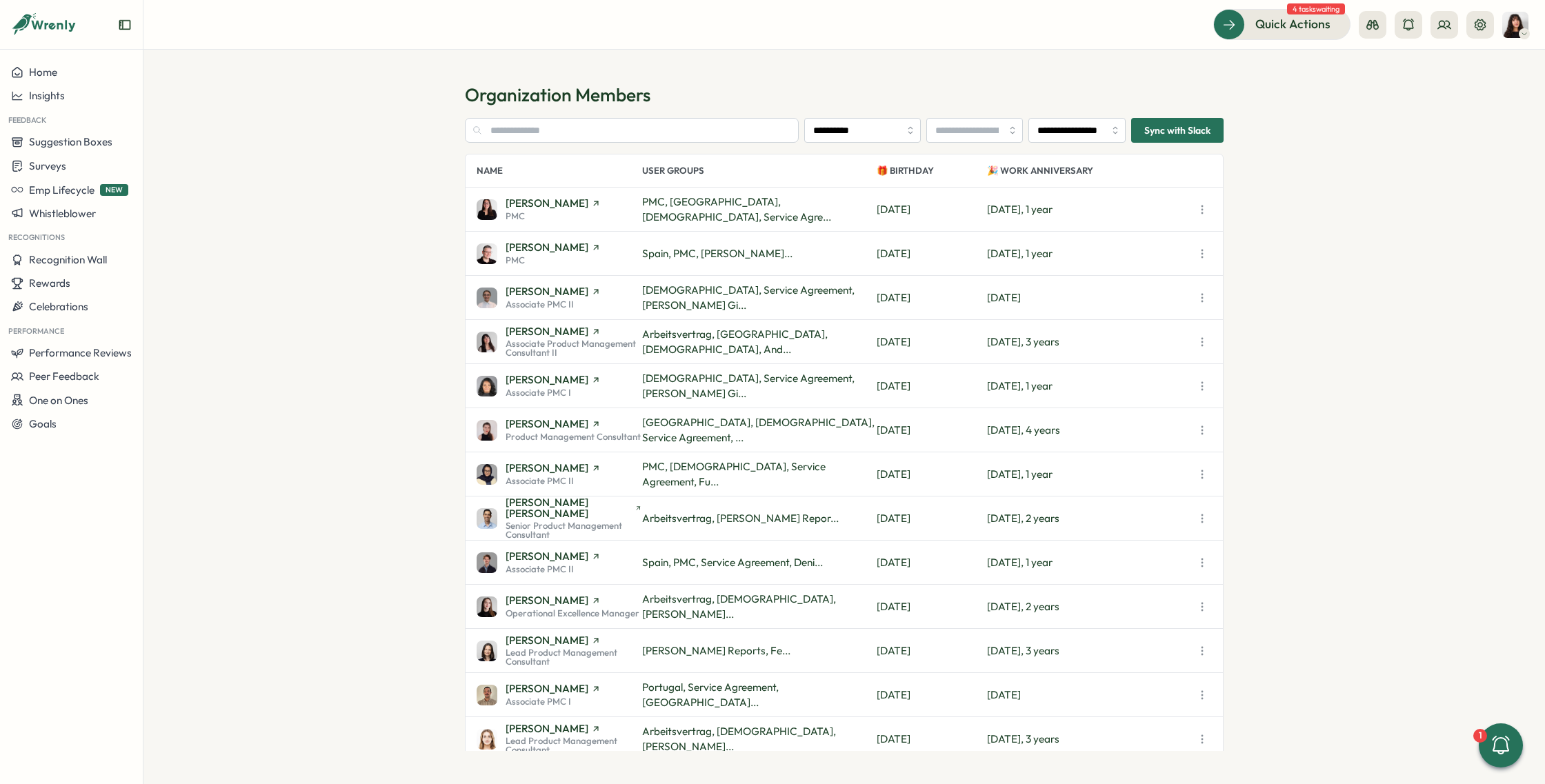
click at [1513, 25] on img at bounding box center [1515, 25] width 26 height 26
click at [1488, 91] on div "My Activity" at bounding box center [1492, 94] width 68 height 15
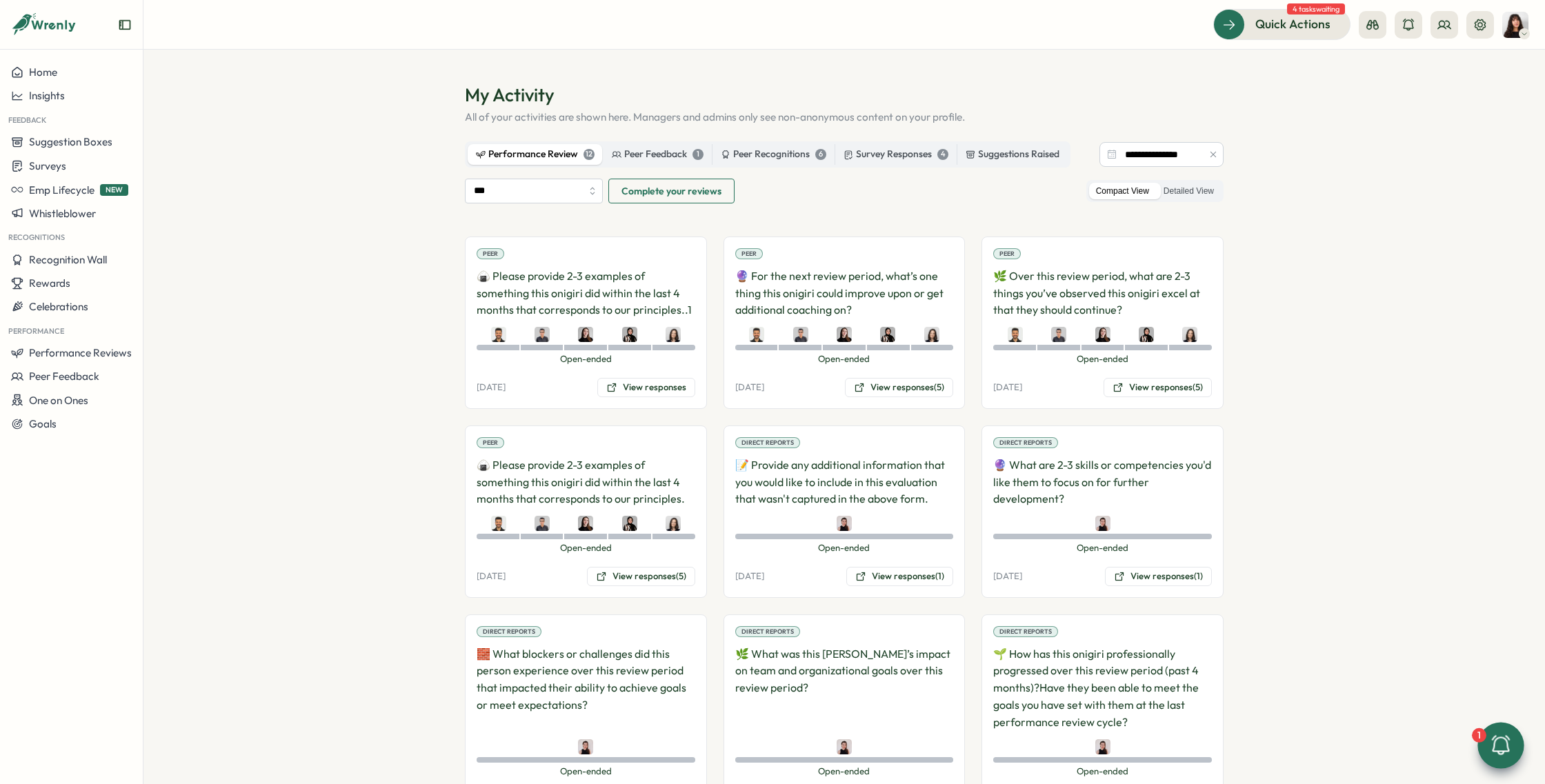
click at [1495, 749] on icon at bounding box center [1501, 745] width 23 height 23
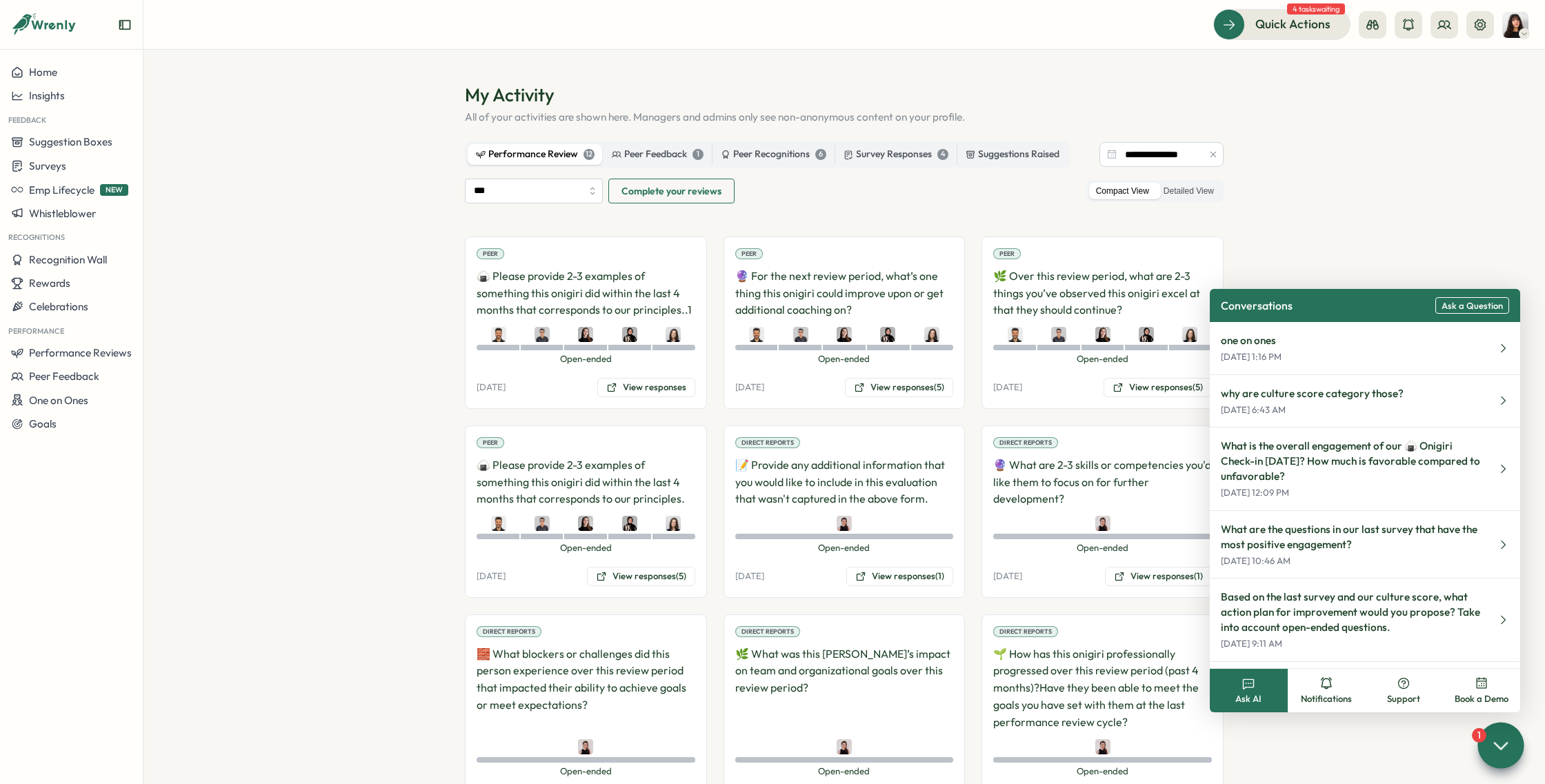
click at [1254, 693] on span "Ask AI" at bounding box center [1248, 698] width 26 height 12
click at [1458, 305] on span "Ask a Question" at bounding box center [1472, 306] width 61 height 11
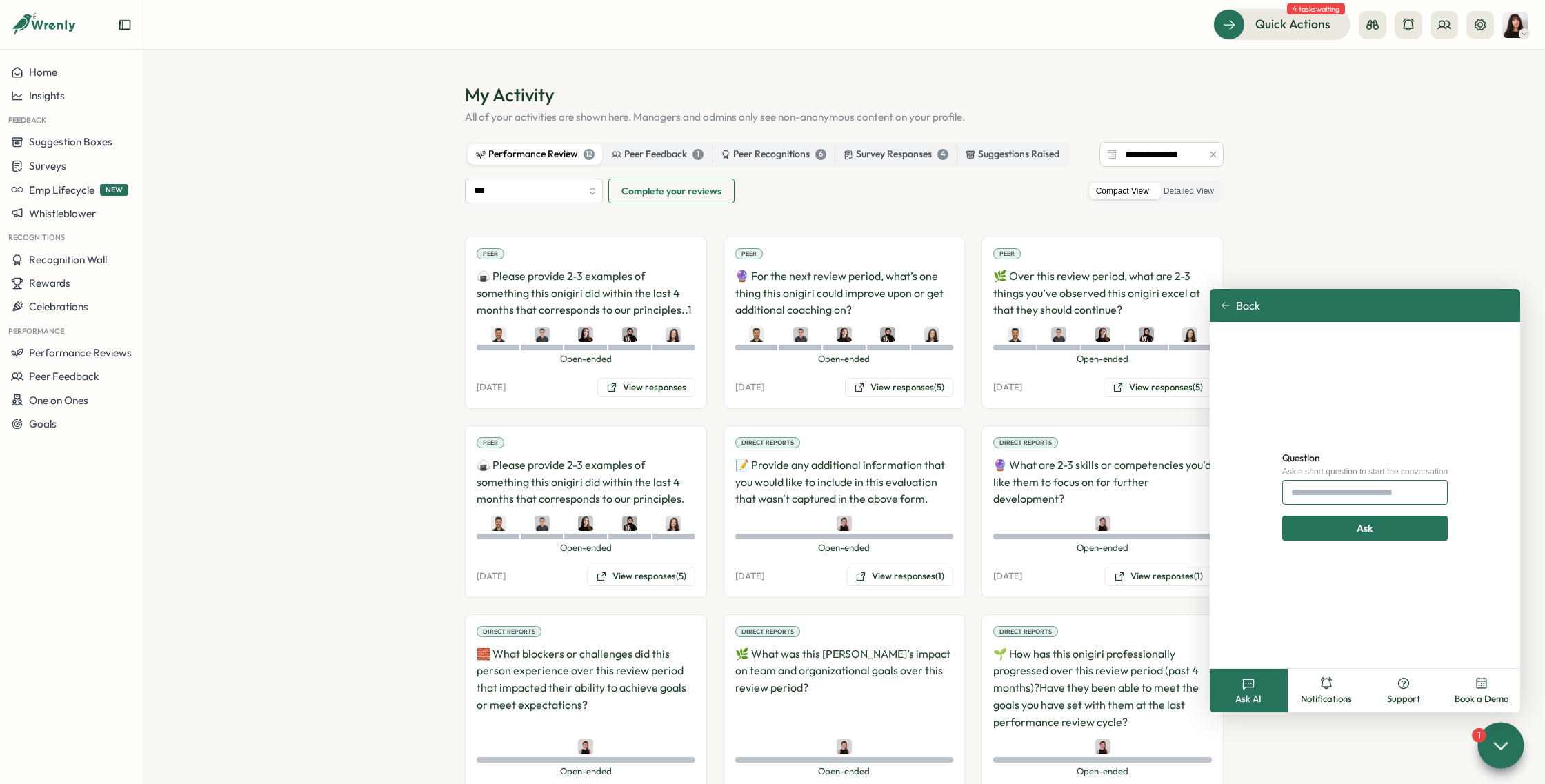
click at [1313, 501] on input "Question" at bounding box center [1365, 492] width 166 height 25
type input "**********"
click button "Ask" at bounding box center [1365, 528] width 178 height 25
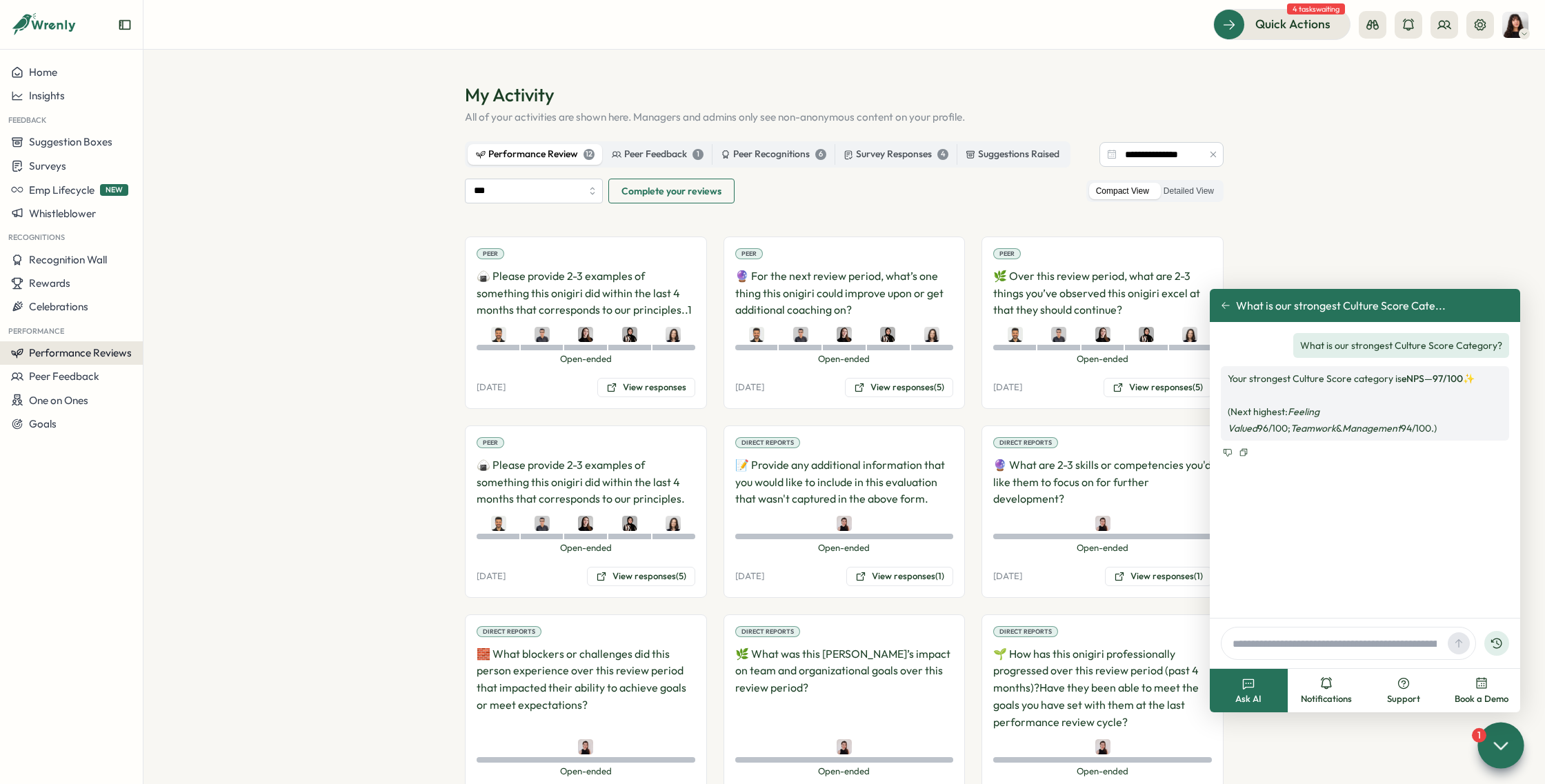
click at [100, 344] on button "Performance Reviews" at bounding box center [71, 352] width 143 height 23
click at [166, 327] on div "Reviews" at bounding box center [199, 327] width 107 height 15
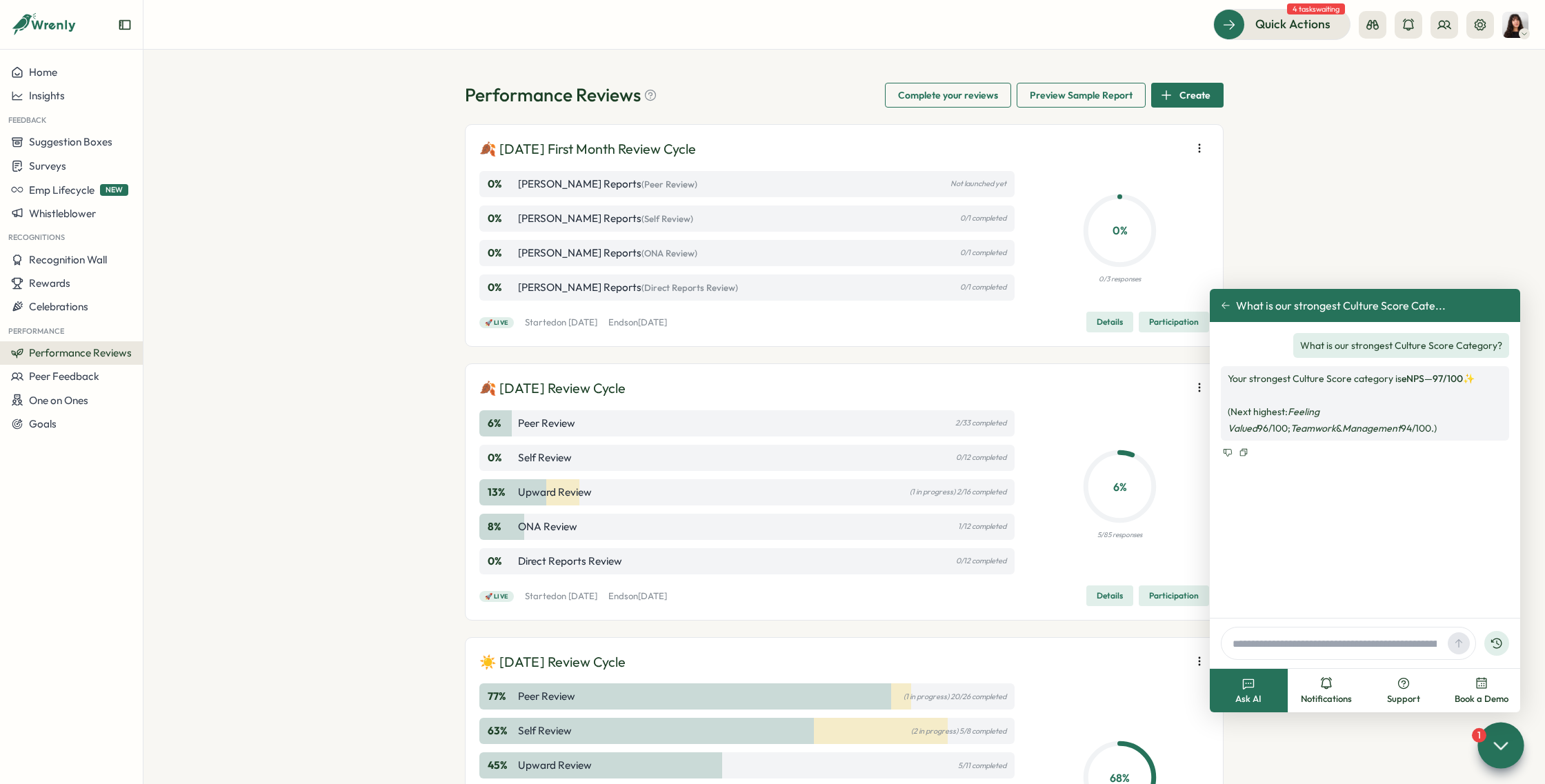
click at [1500, 754] on icon at bounding box center [1501, 744] width 20 height 20
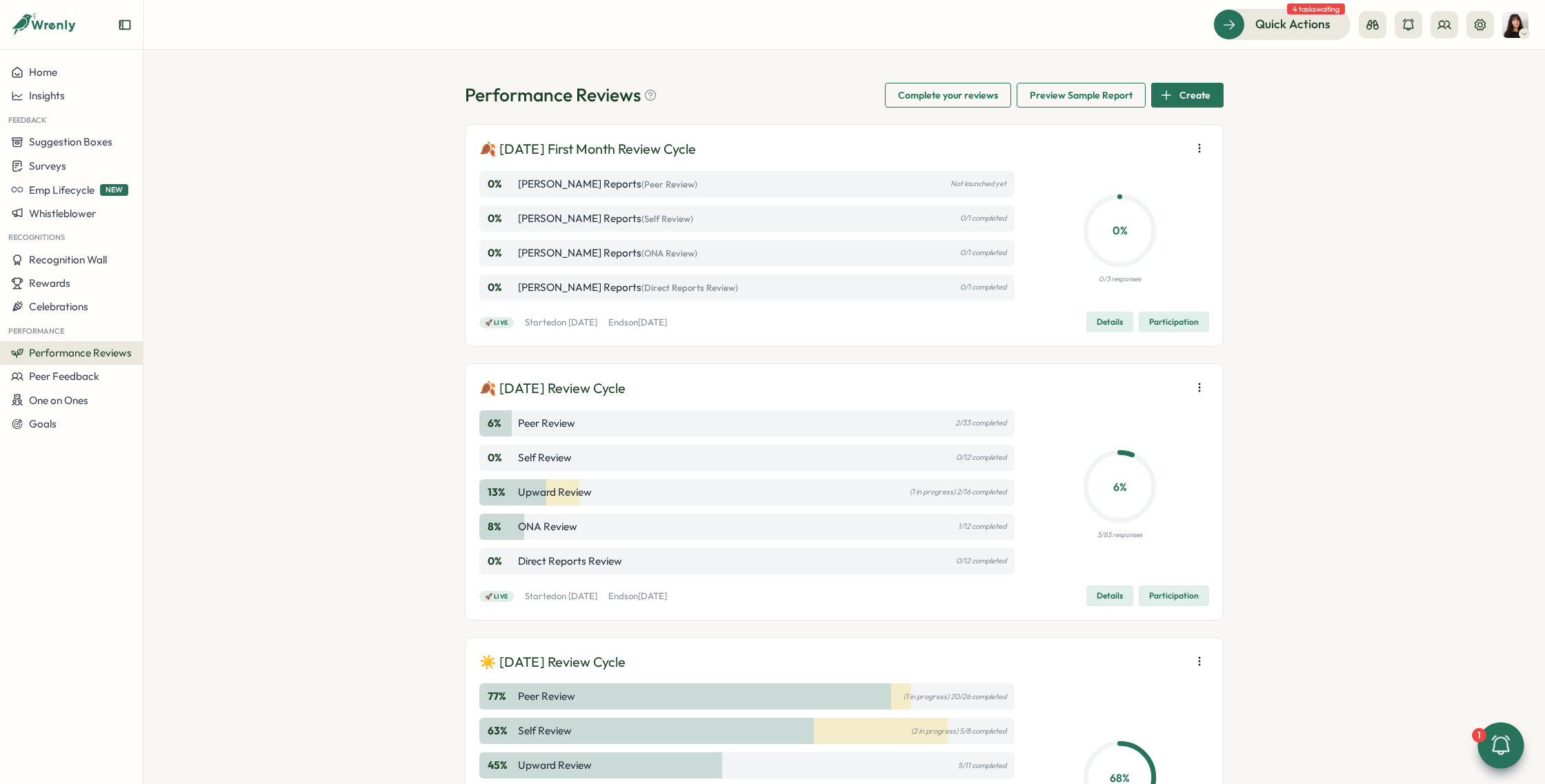
click at [1116, 324] on span "Details" at bounding box center [1110, 321] width 26 height 19
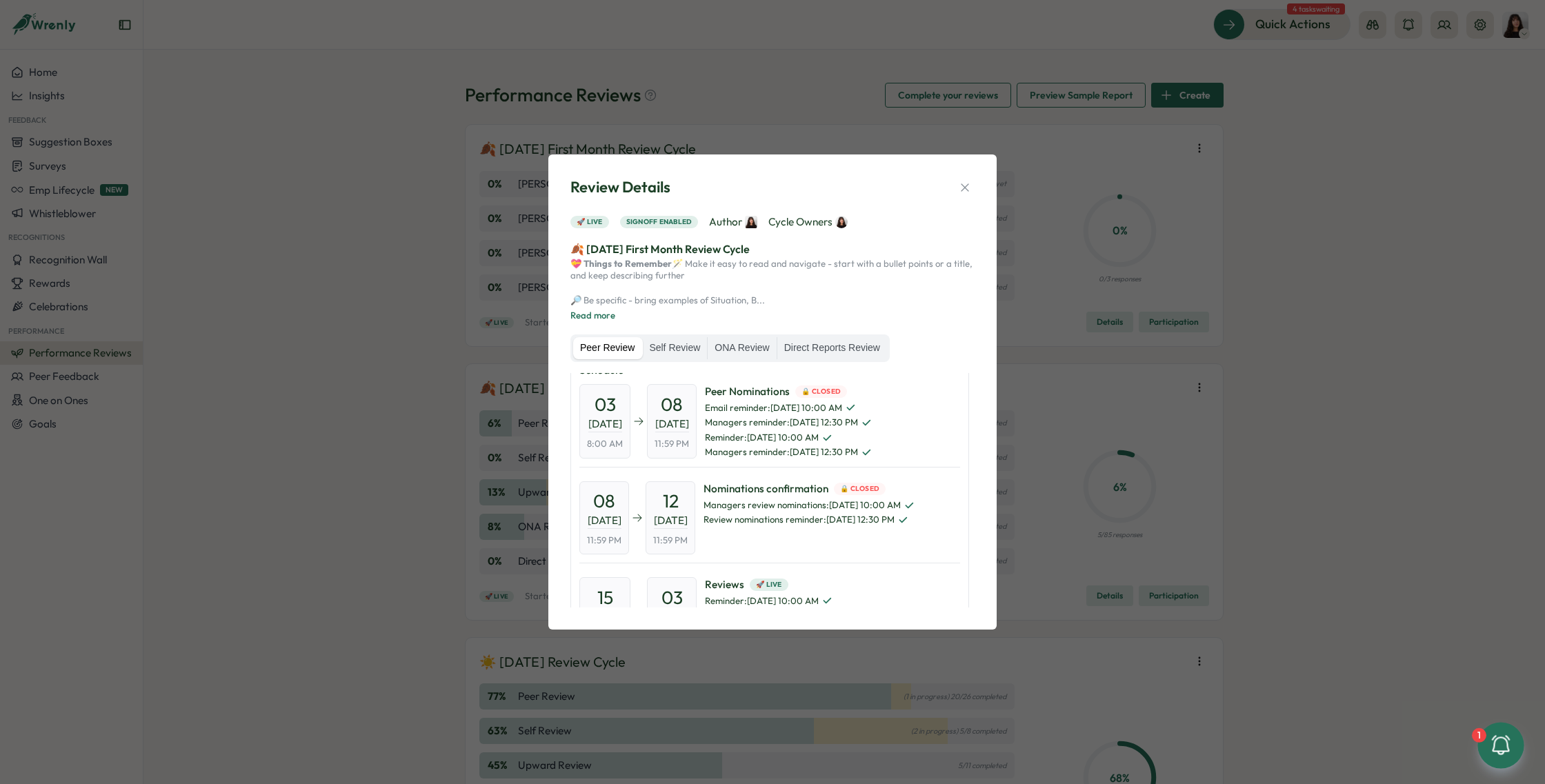
scroll to position [17, 0]
click at [965, 178] on button "button" at bounding box center [964, 187] width 19 height 19
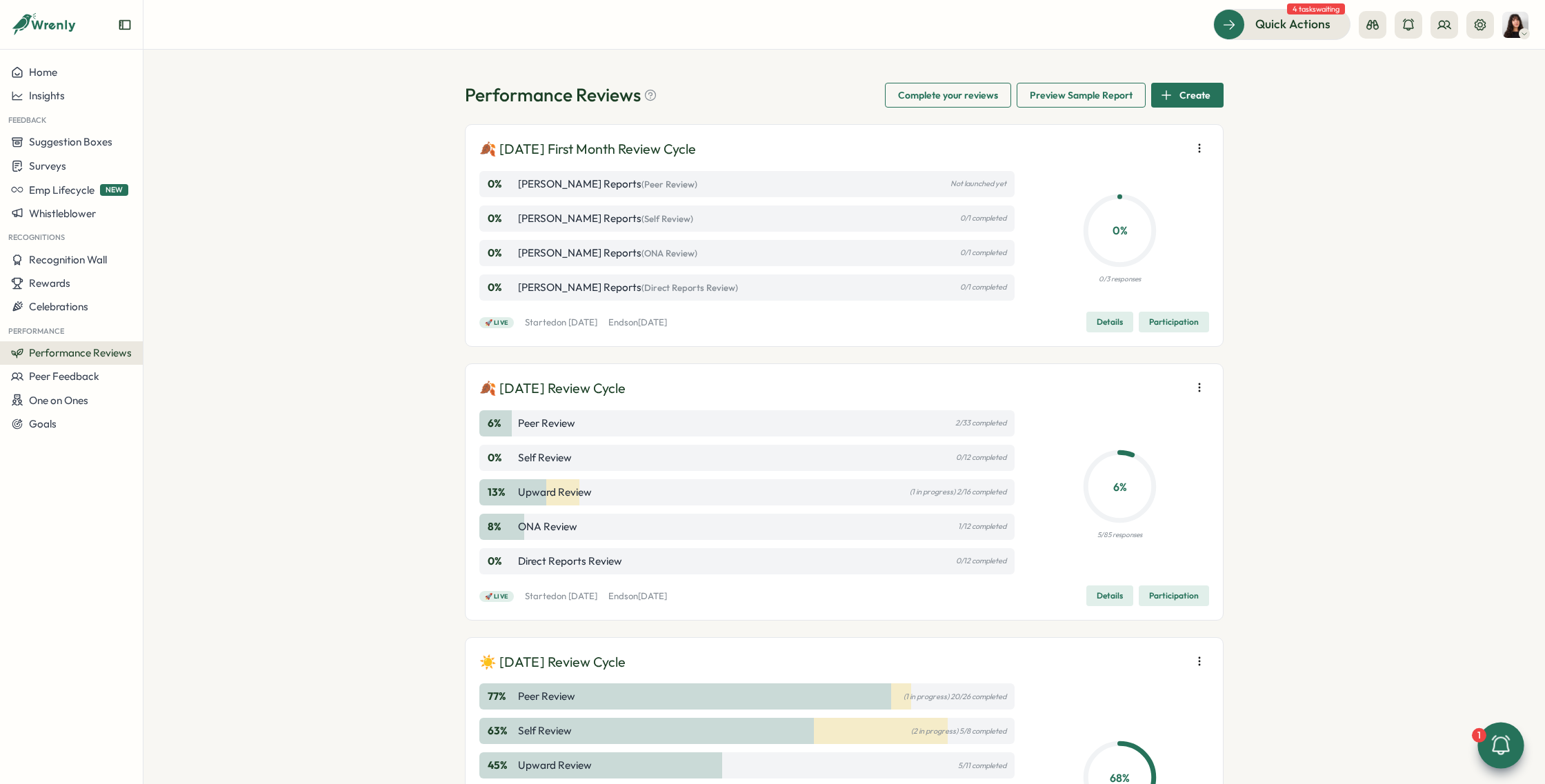
click at [1149, 317] on span "Participation" at bounding box center [1173, 321] width 49 height 19
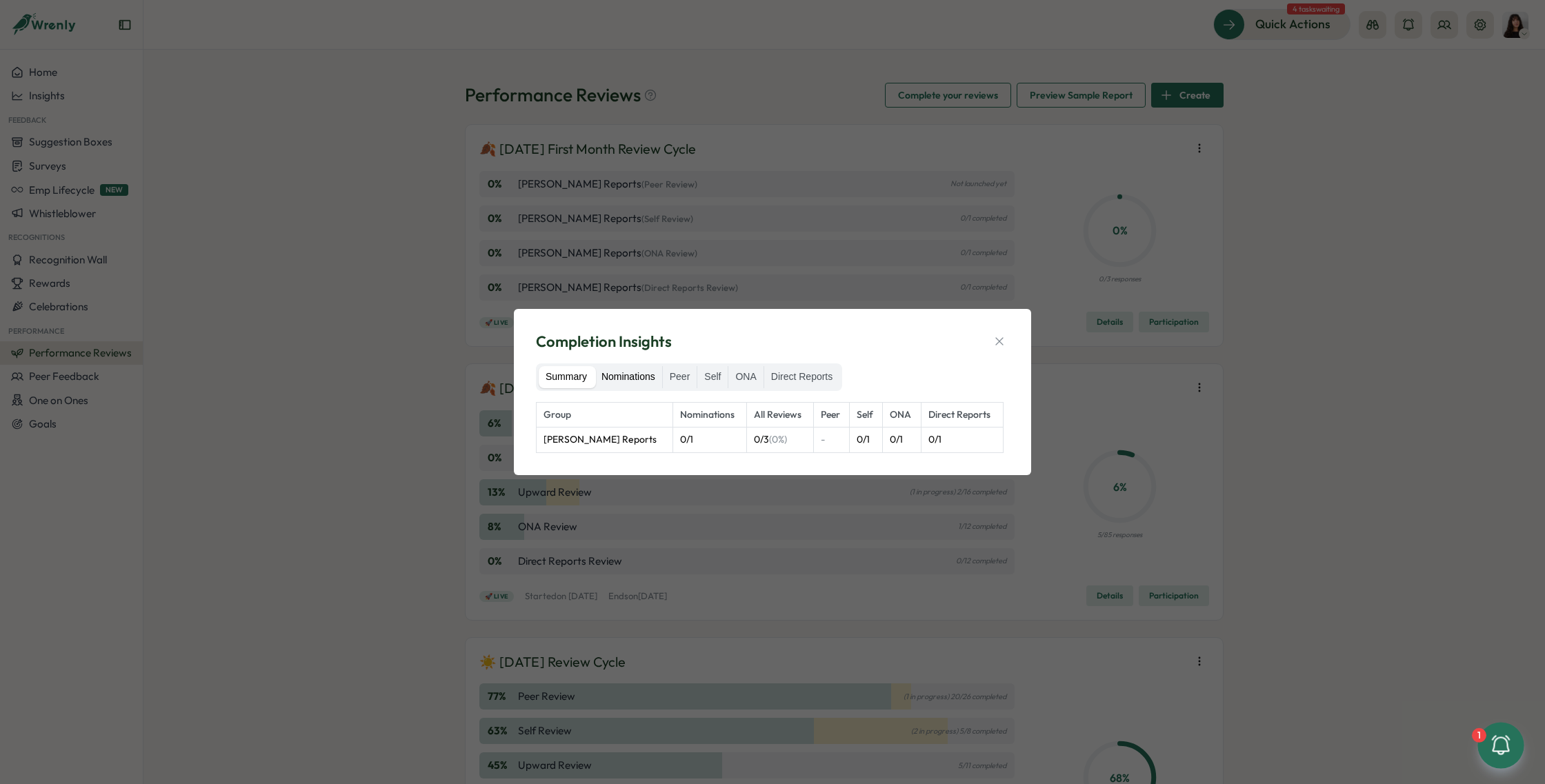
click at [637, 378] on label "Nominations" at bounding box center [628, 376] width 68 height 22
click at [687, 380] on label "Peer" at bounding box center [680, 376] width 35 height 22
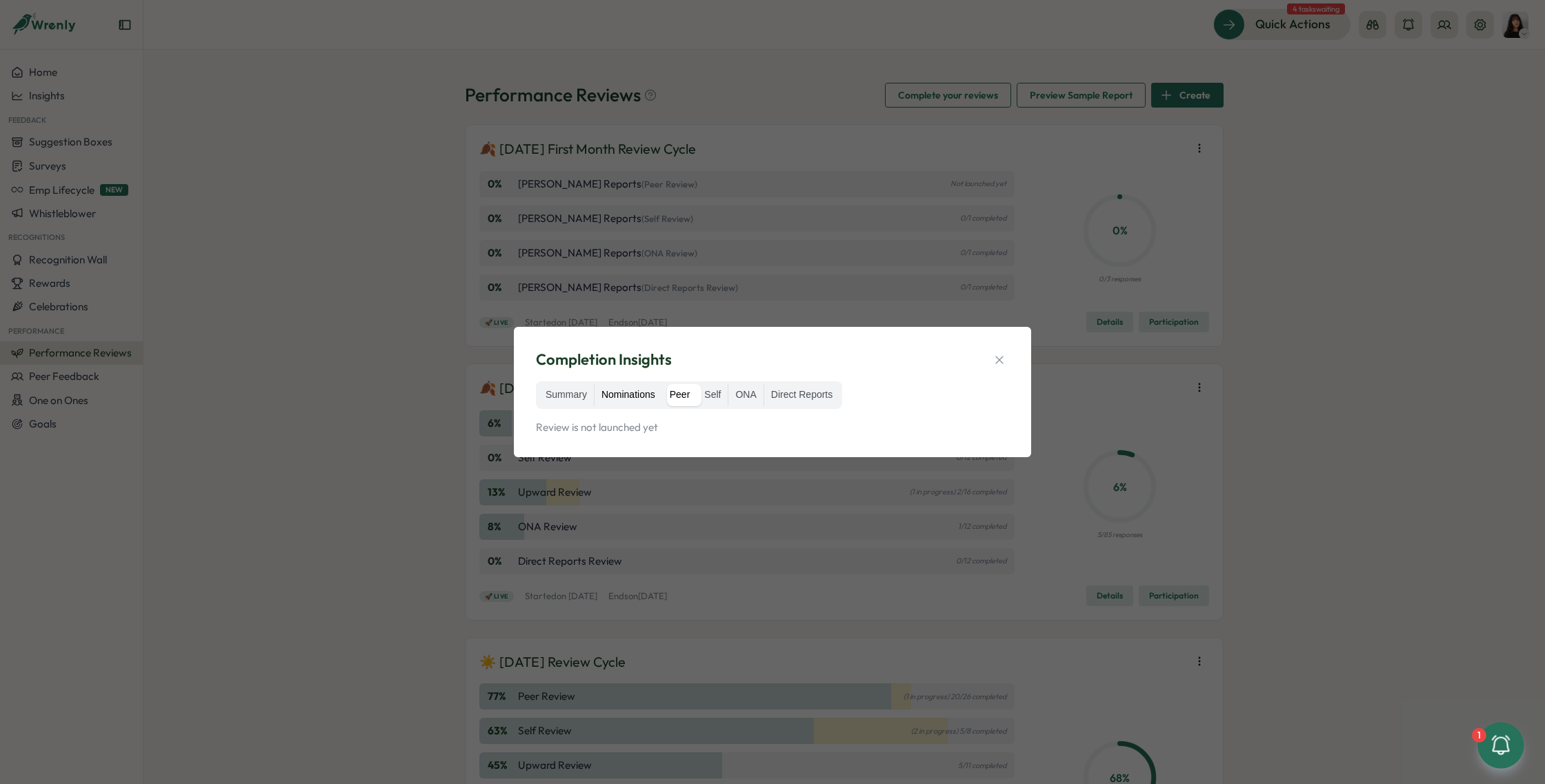
click at [634, 399] on label "Nominations" at bounding box center [628, 394] width 68 height 22
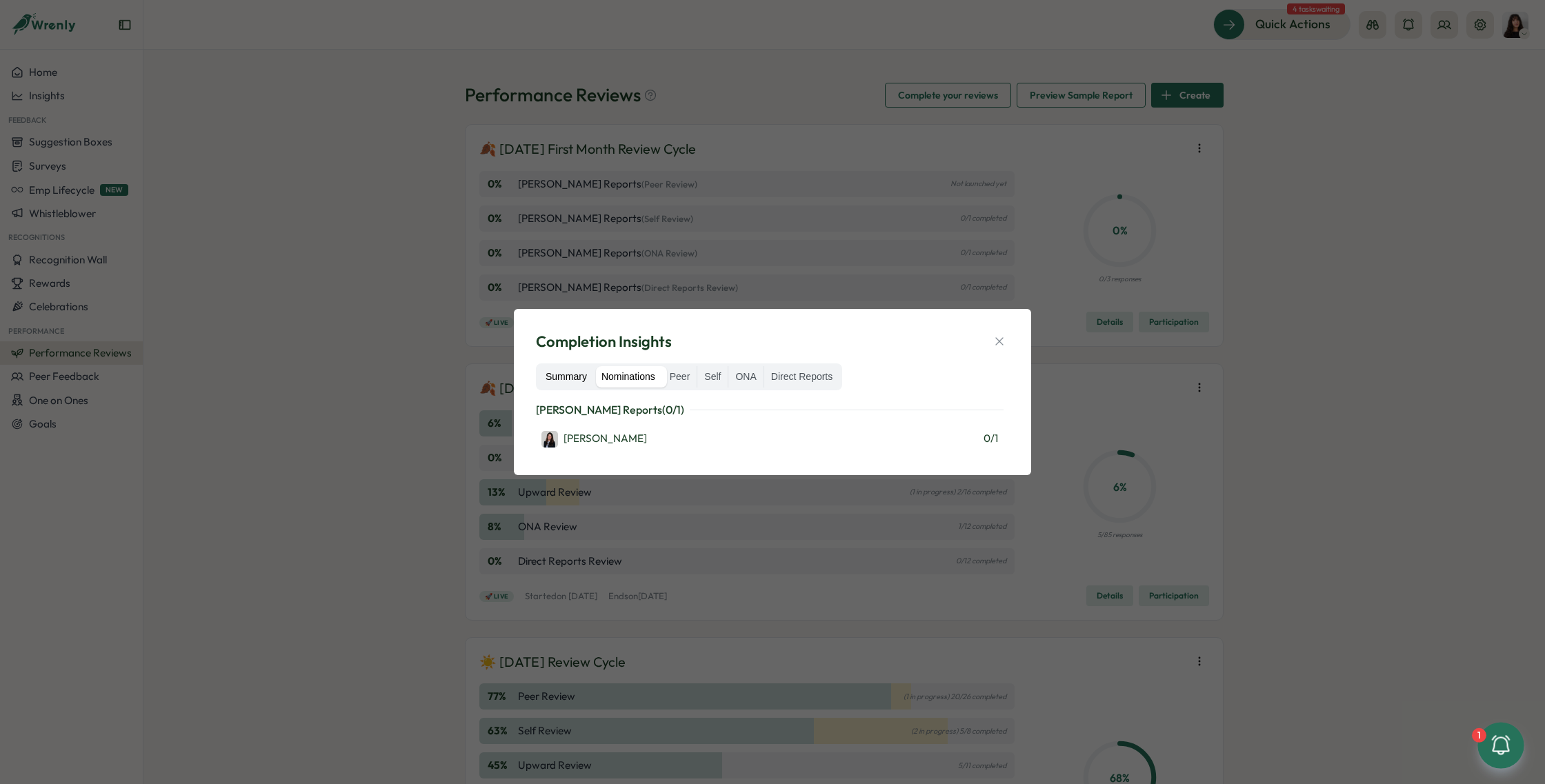
click at [578, 387] on div "Summary Nominations Peer Self ONA Direct Reports" at bounding box center [689, 376] width 307 height 27
click at [578, 387] on label "Summary" at bounding box center [566, 376] width 55 height 22
click at [639, 374] on label "Nominations" at bounding box center [628, 376] width 68 height 22
click at [1009, 337] on div "Completion Insights Summary Nominations Peer Self ONA Direct Reports Hasan Naqv…" at bounding box center [773, 392] width 485 height 133
click at [1002, 337] on icon "button" at bounding box center [999, 341] width 14 height 14
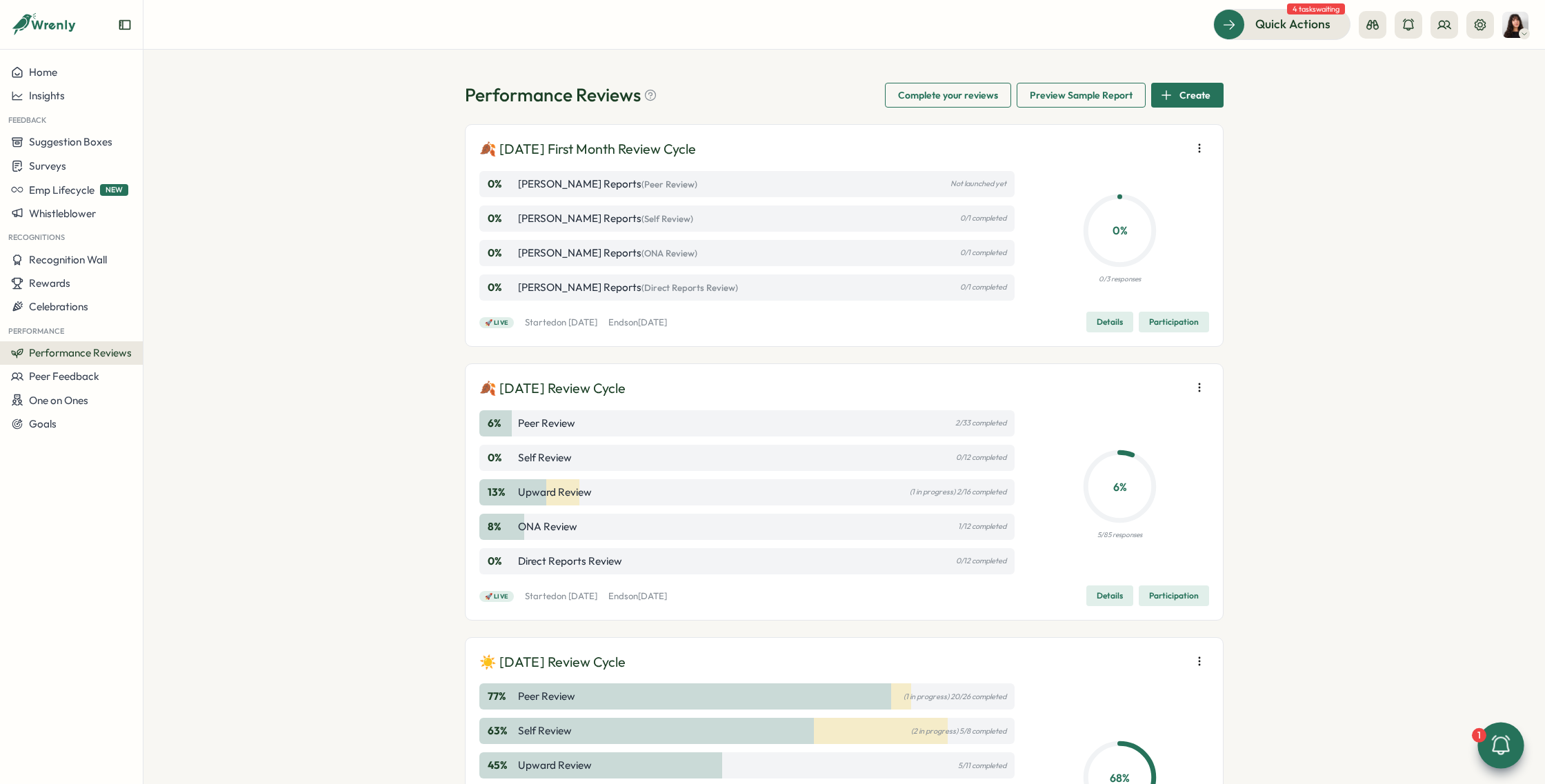
click at [1100, 324] on span "Details" at bounding box center [1110, 321] width 26 height 19
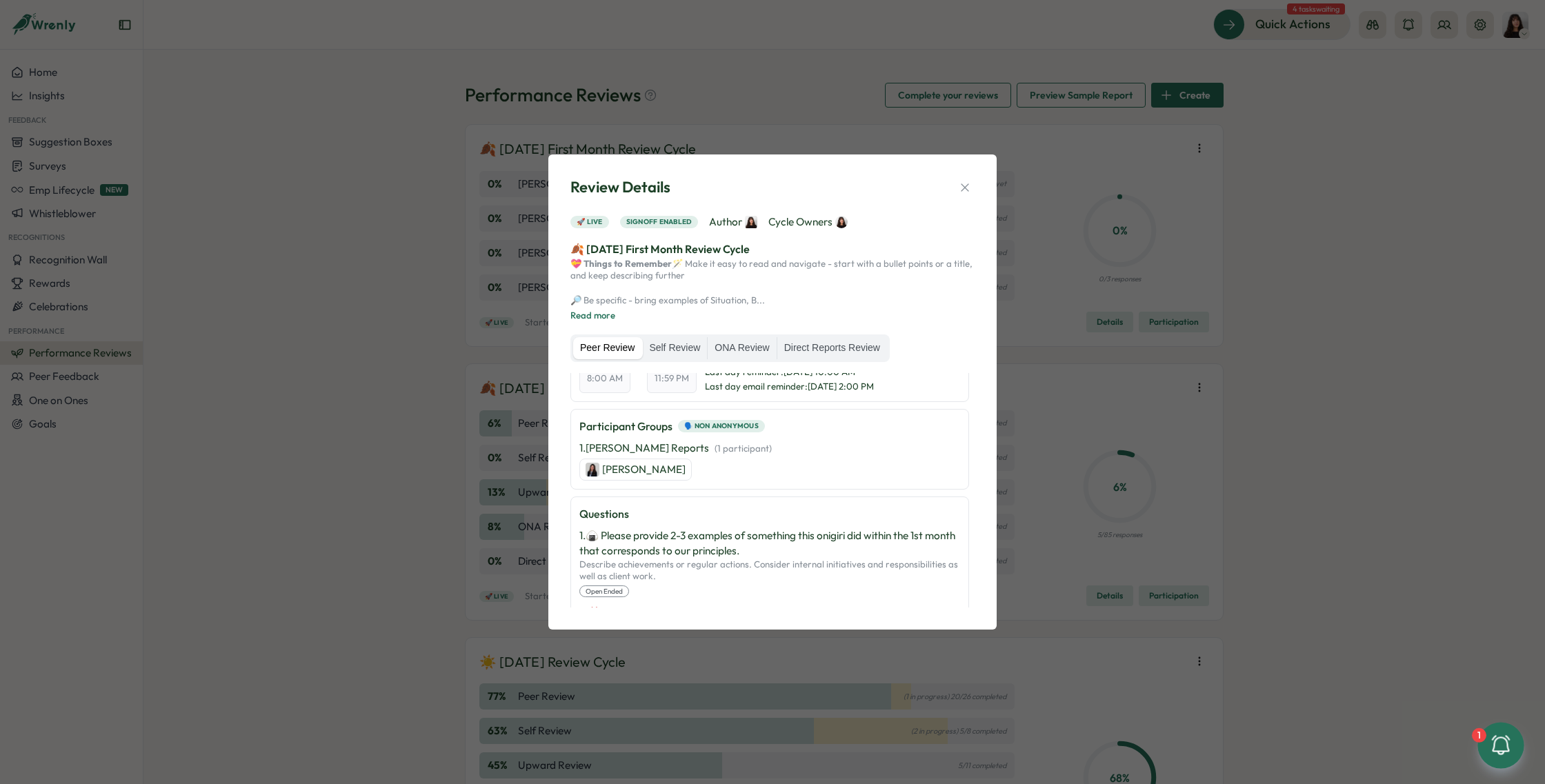
scroll to position [280, 0]
click at [962, 184] on icon "button" at bounding box center [964, 187] width 7 height 7
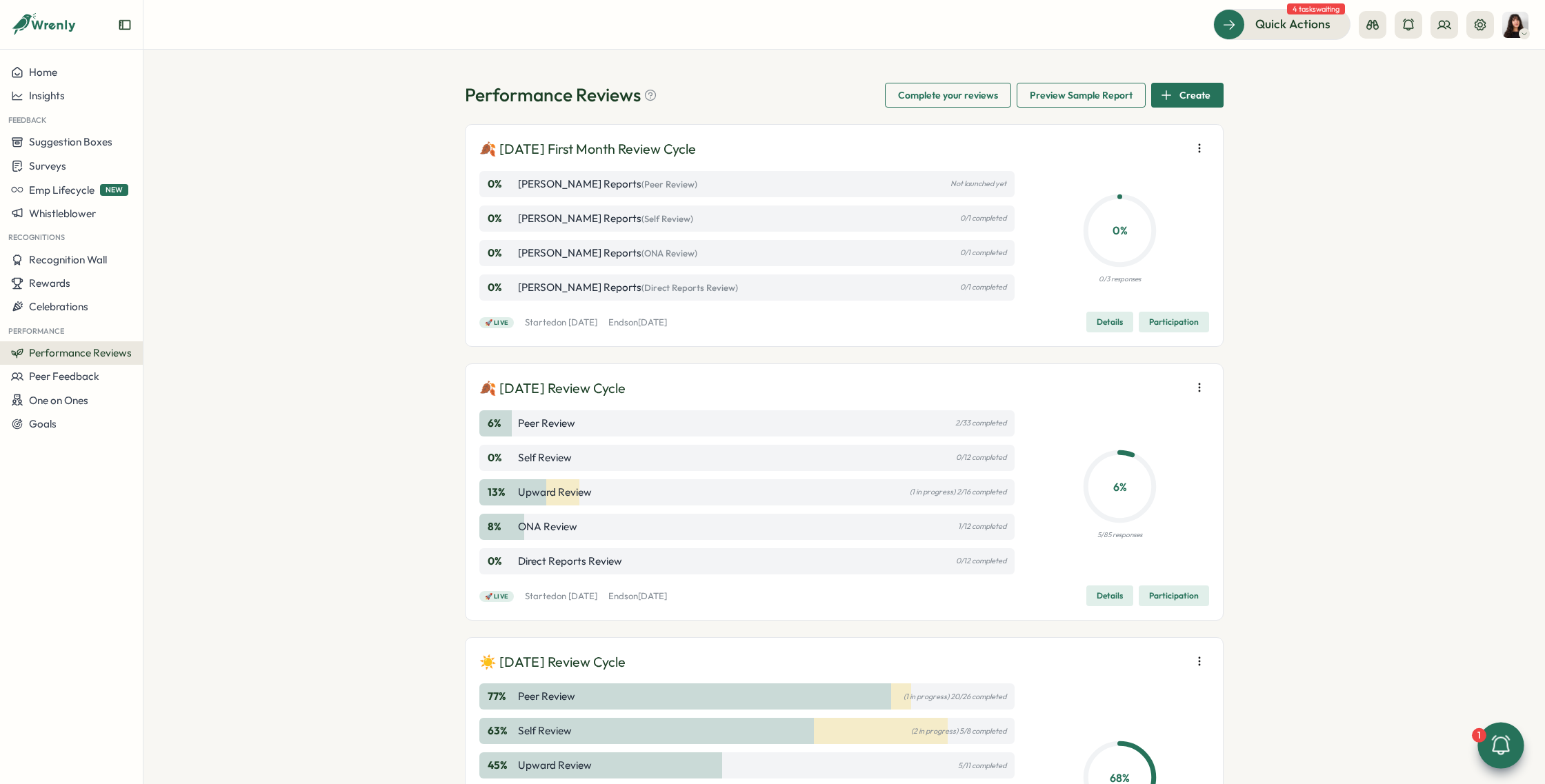
click at [1195, 385] on icon "button" at bounding box center [1199, 387] width 14 height 14
click at [87, 346] on span "Performance Reviews" at bounding box center [80, 352] width 103 height 13
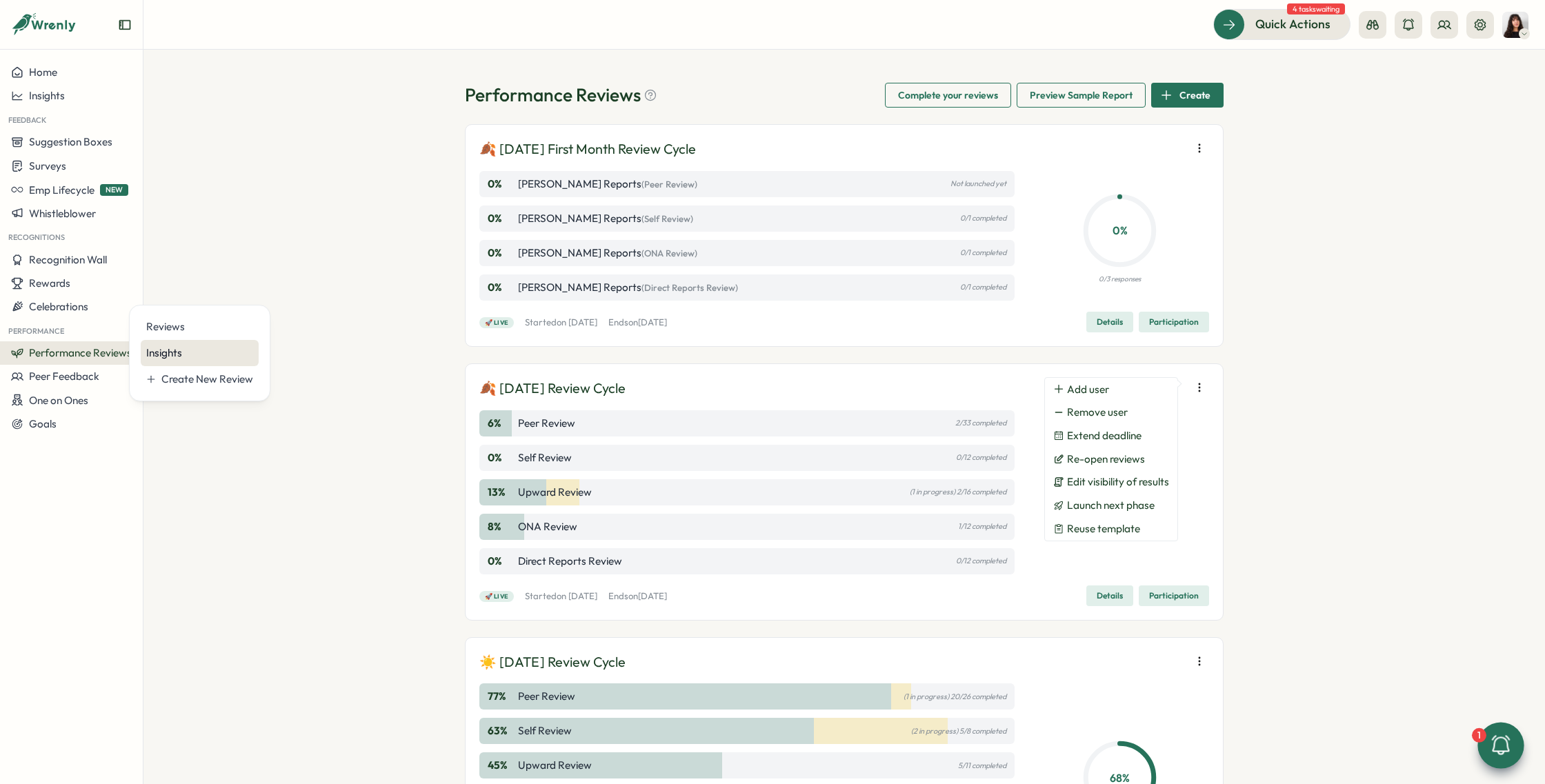
click at [165, 350] on div "Insights" at bounding box center [199, 352] width 107 height 15
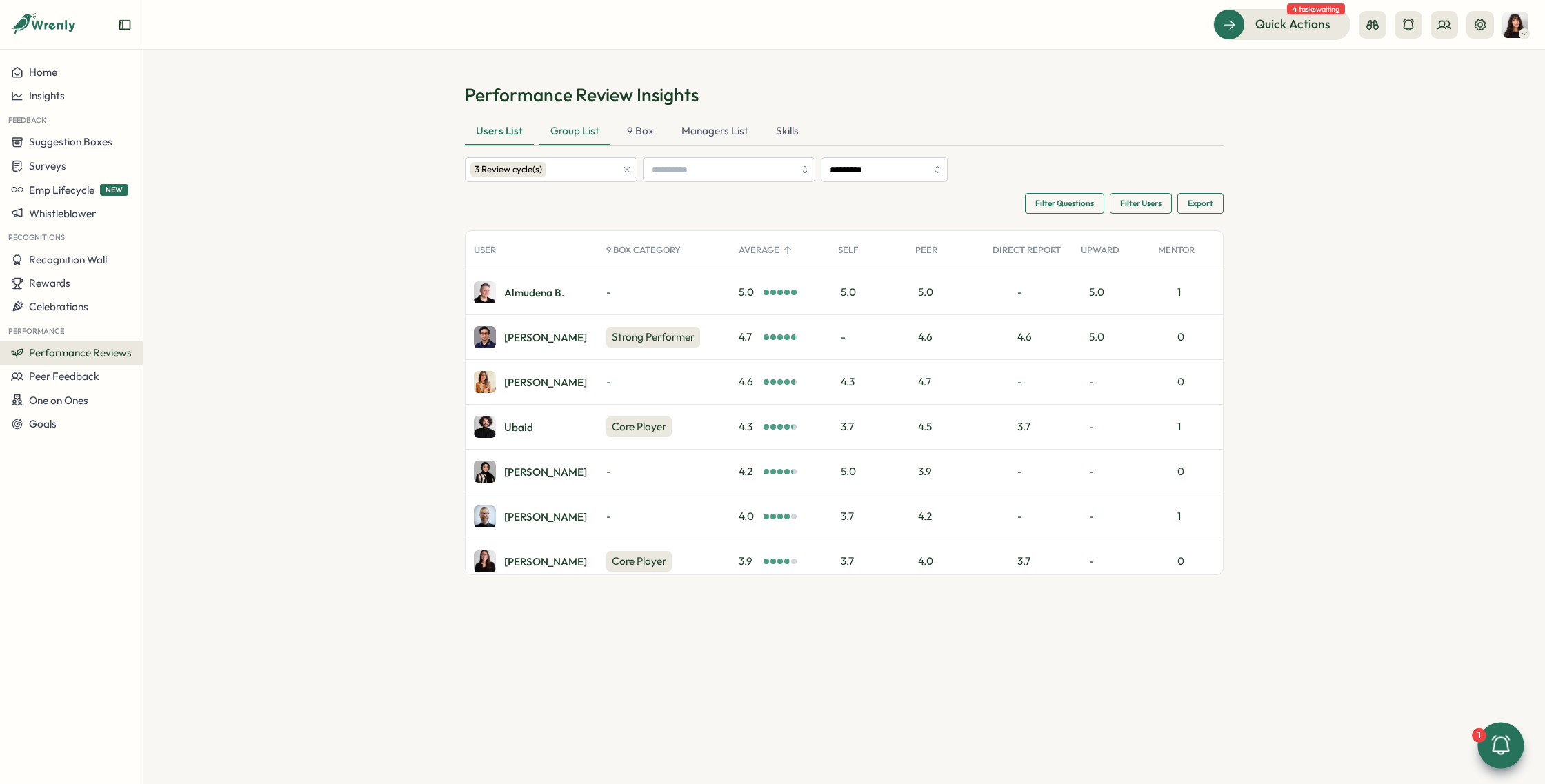
click at [583, 137] on div "Group List" at bounding box center [574, 131] width 71 height 27
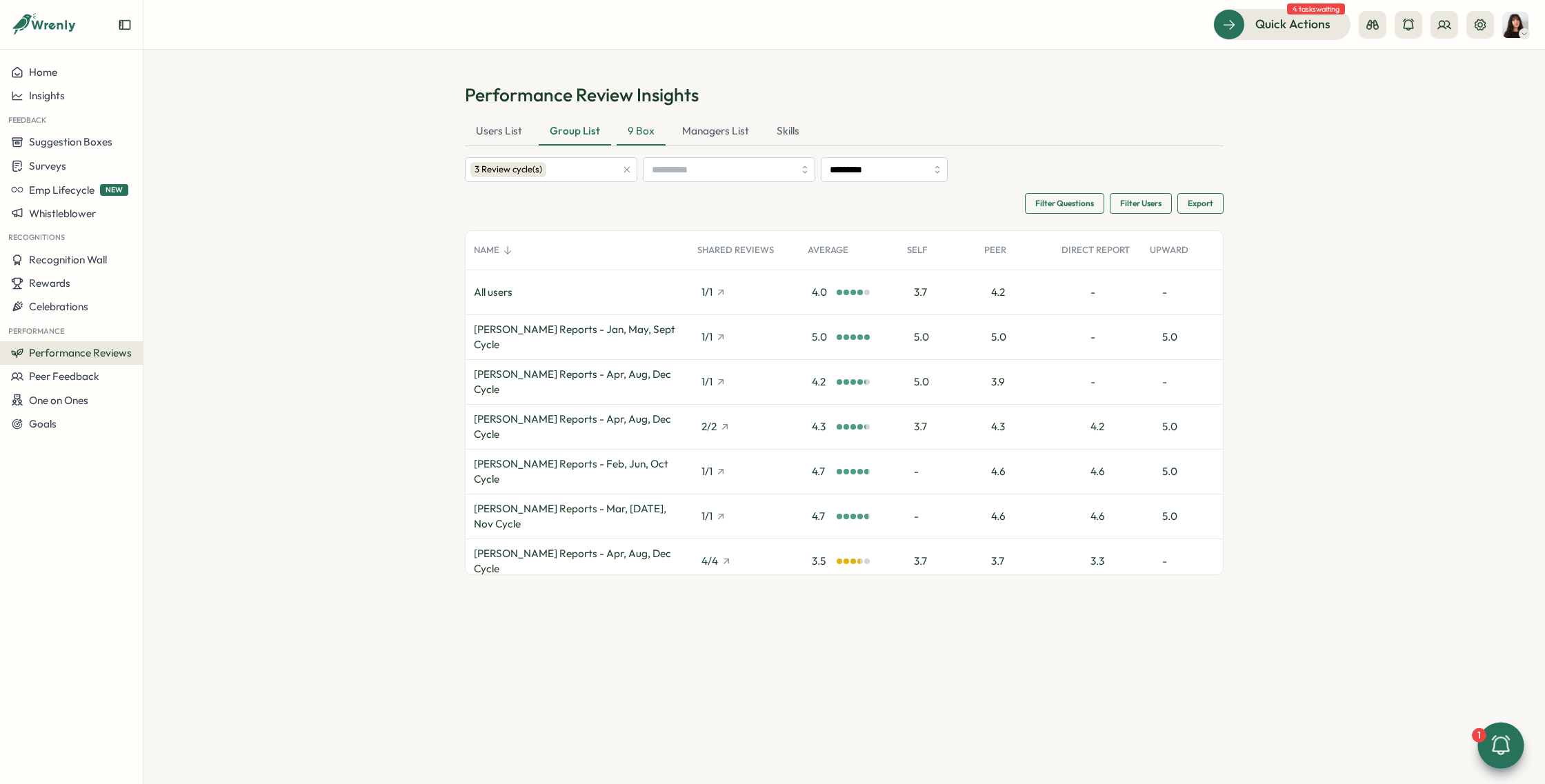
click at [653, 135] on div "9 Box" at bounding box center [640, 131] width 49 height 27
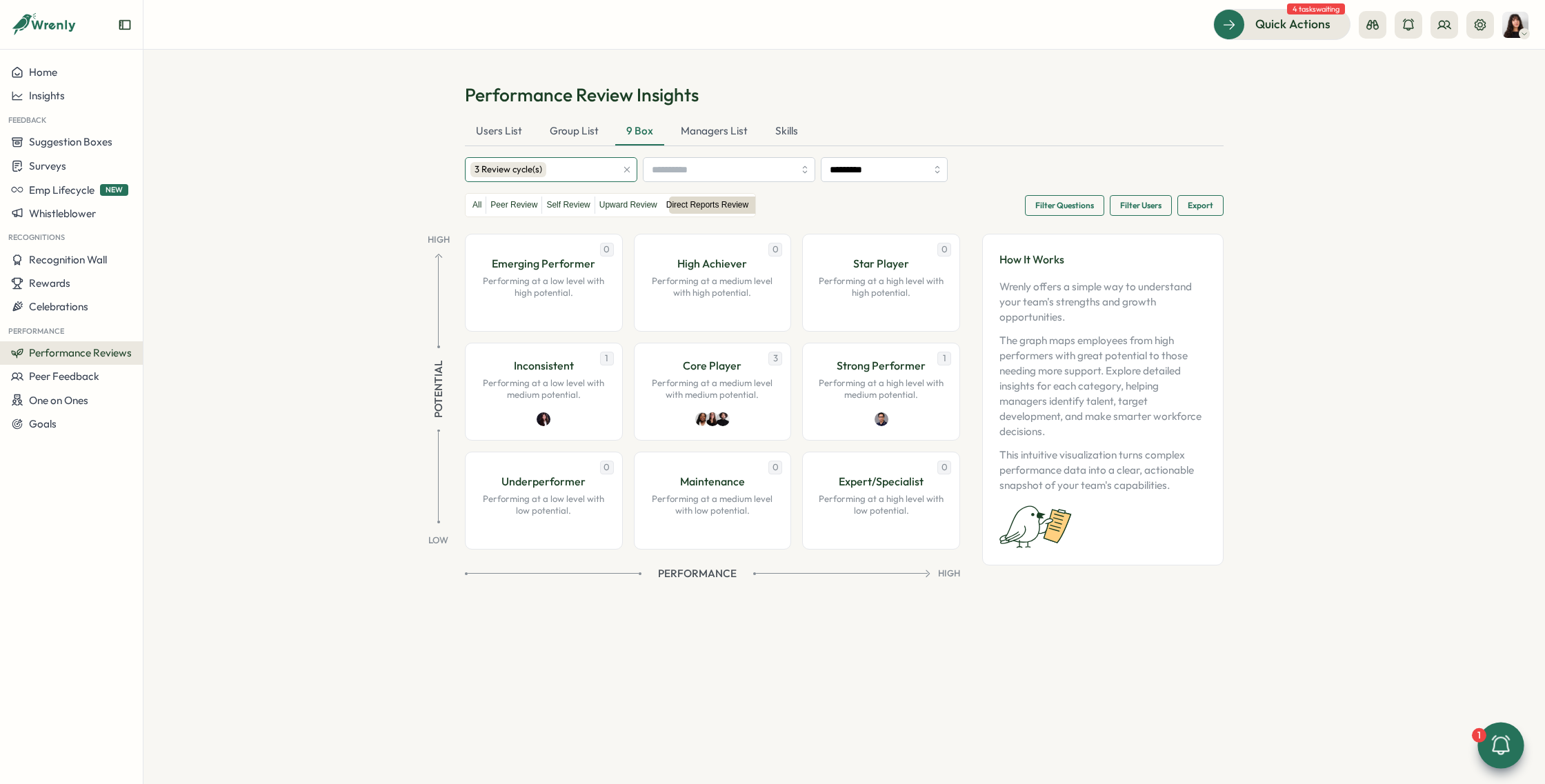
click at [533, 170] on div "3 Review cycle(s)" at bounding box center [508, 170] width 76 height 15
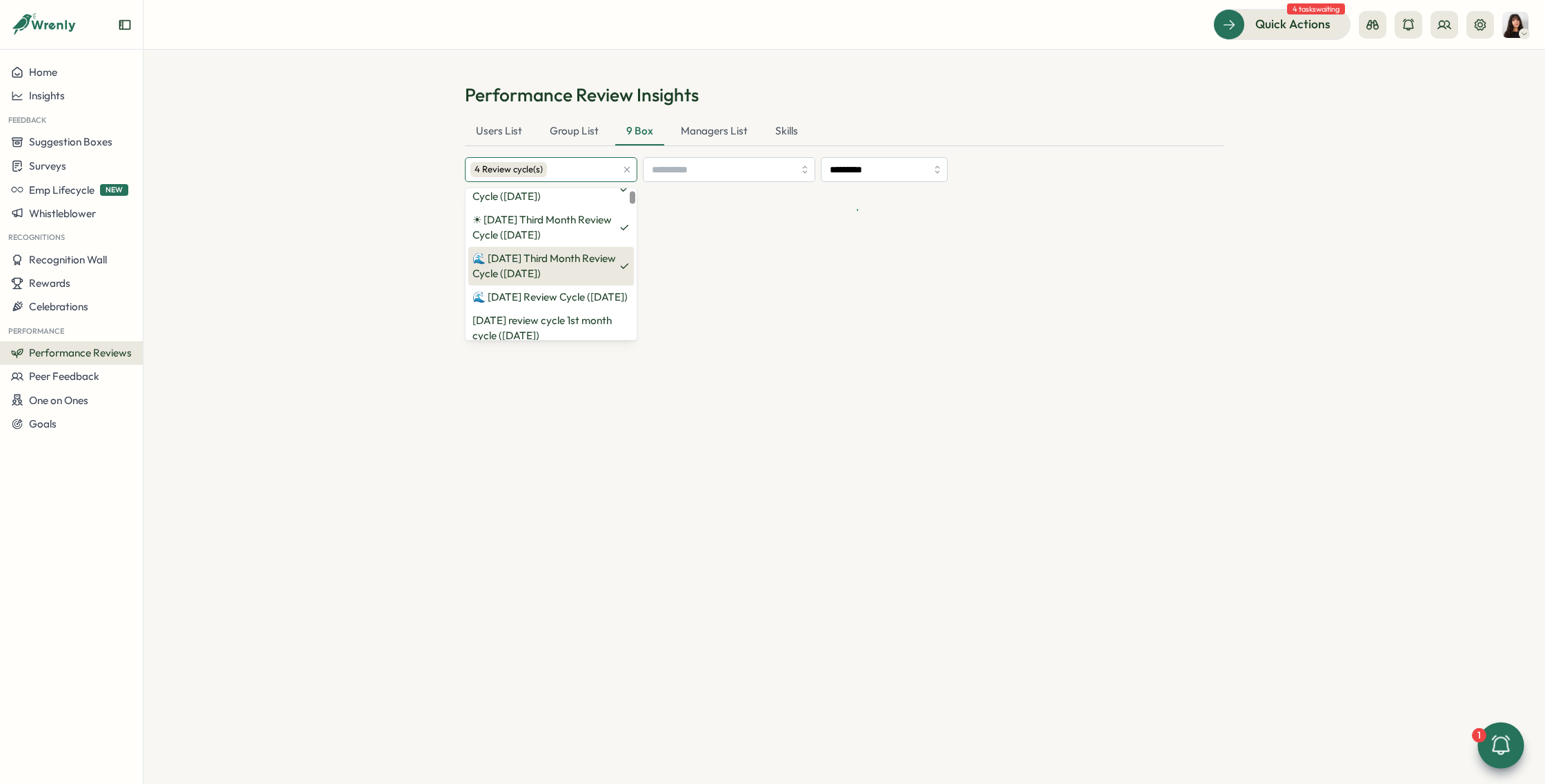
click at [588, 260] on p "🌊 July 2025 Third Month Review Cycle (01 Jul 2025)" at bounding box center [545, 266] width 146 height 30
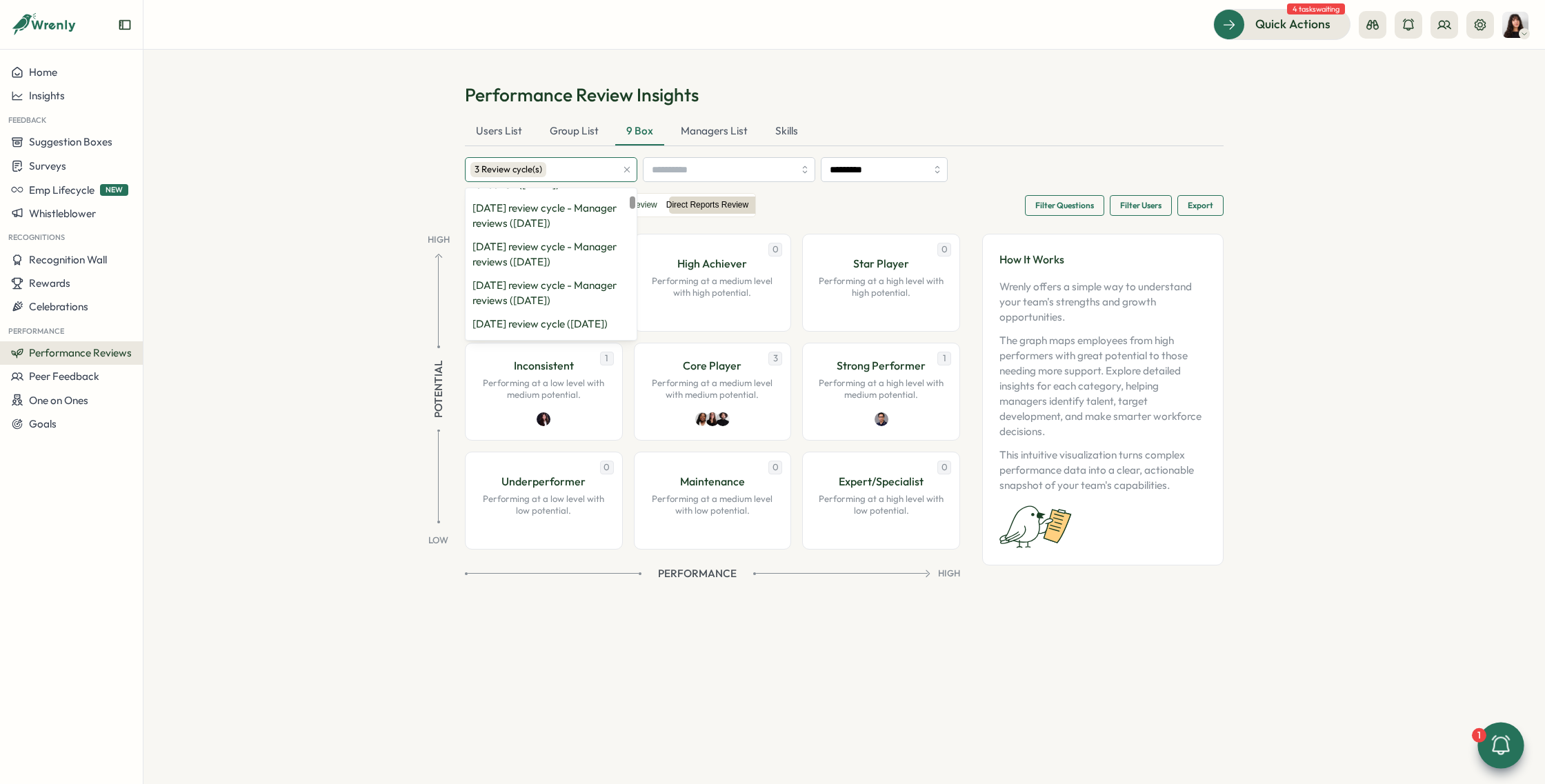
scroll to position [0, 0]
click at [883, 114] on div "Performance Review Insights Users List Group List 9 Box Managers List Skills 3 …" at bounding box center [844, 331] width 759 height 498
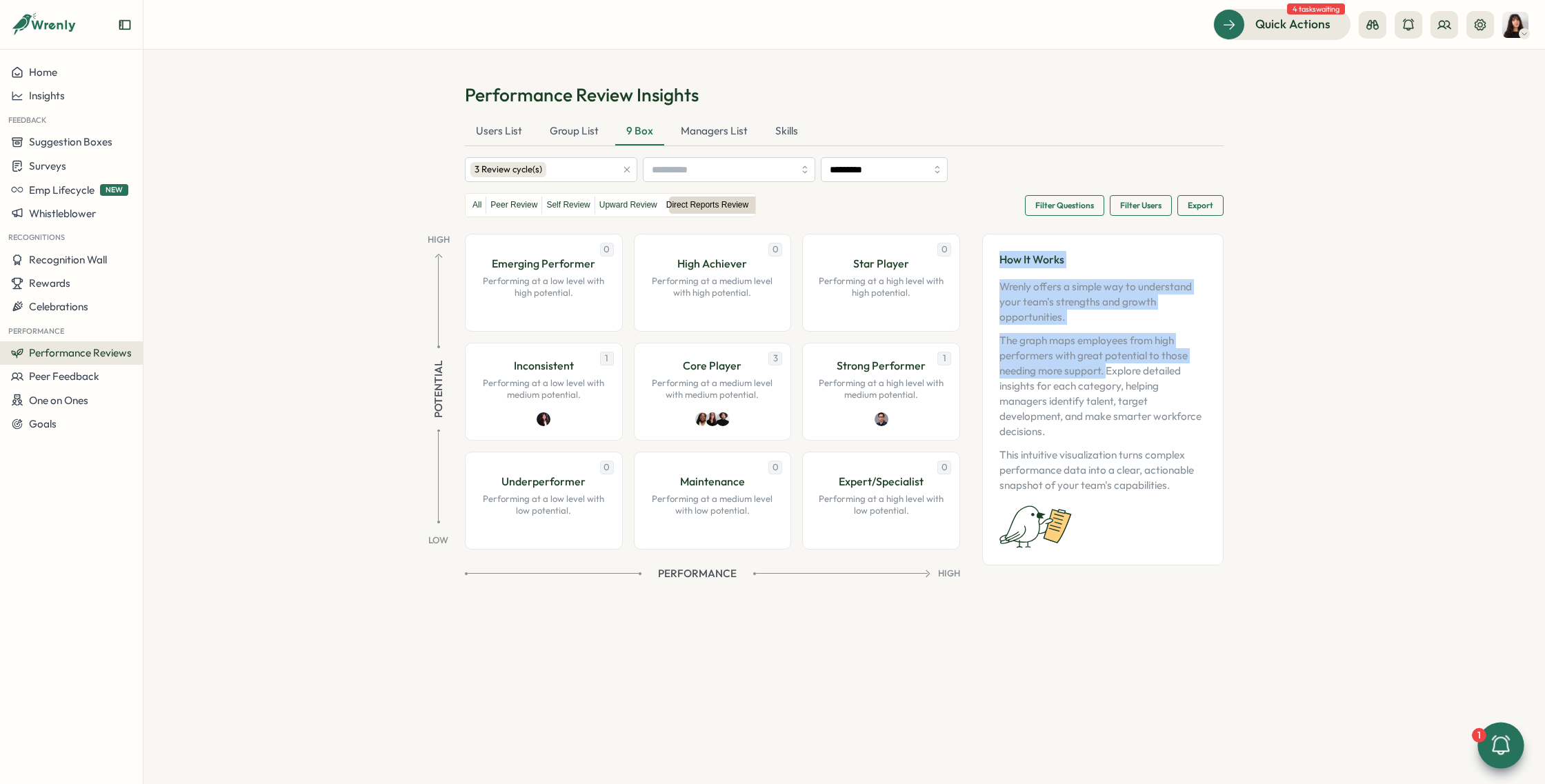
drag, startPoint x: 998, startPoint y: 259, endPoint x: 1107, endPoint y: 375, distance: 159.2
click at [1107, 375] on div "How It Works Wrenly offers a simple way to understand your team's strengths and…" at bounding box center [1103, 399] width 241 height 332
copy div "How It Works Wrenly offers a simple way to understand your team's strengths and…"
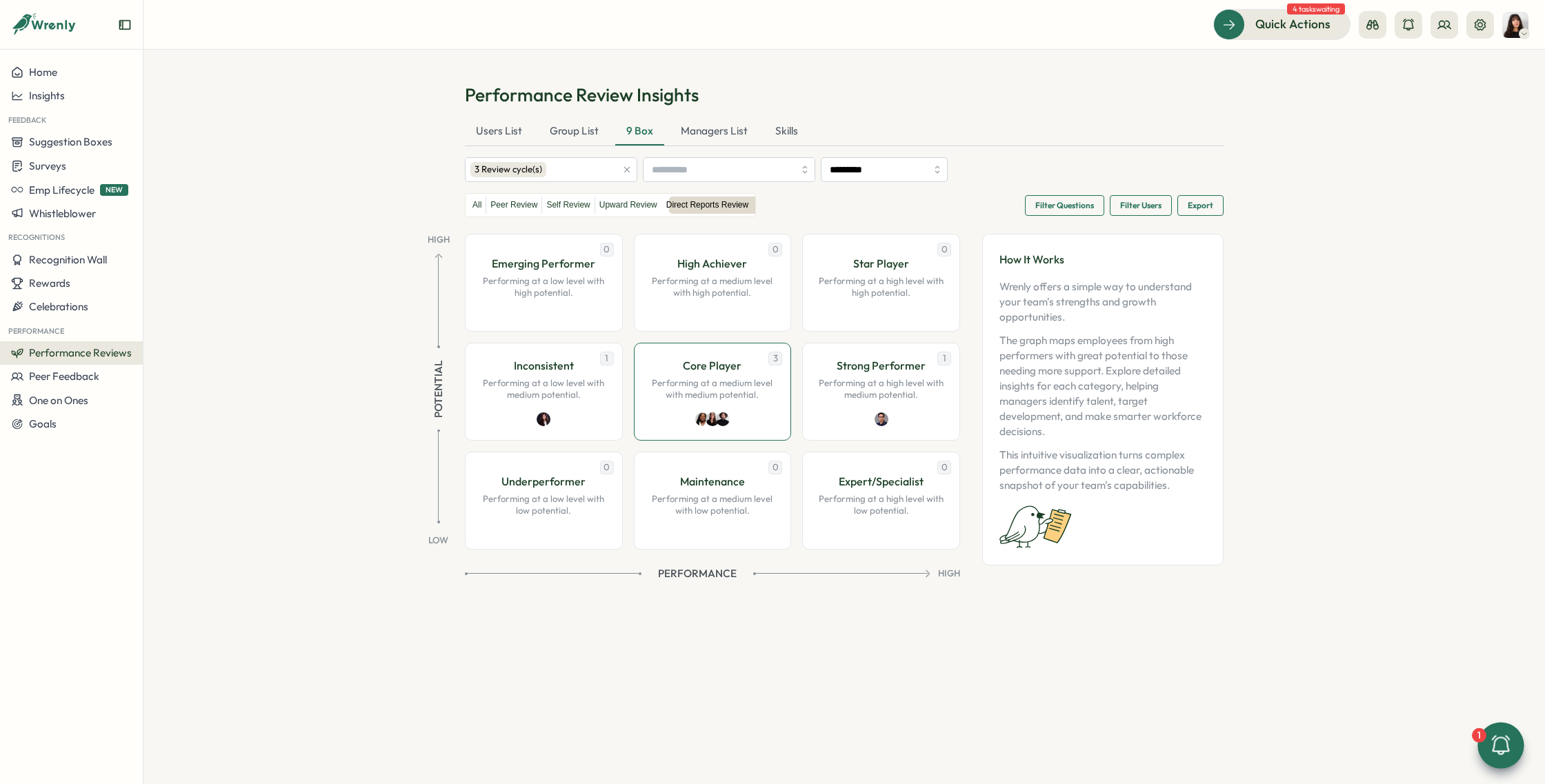
click at [694, 383] on p "Performing at a medium level with medium potential." at bounding box center [713, 389] width 129 height 24
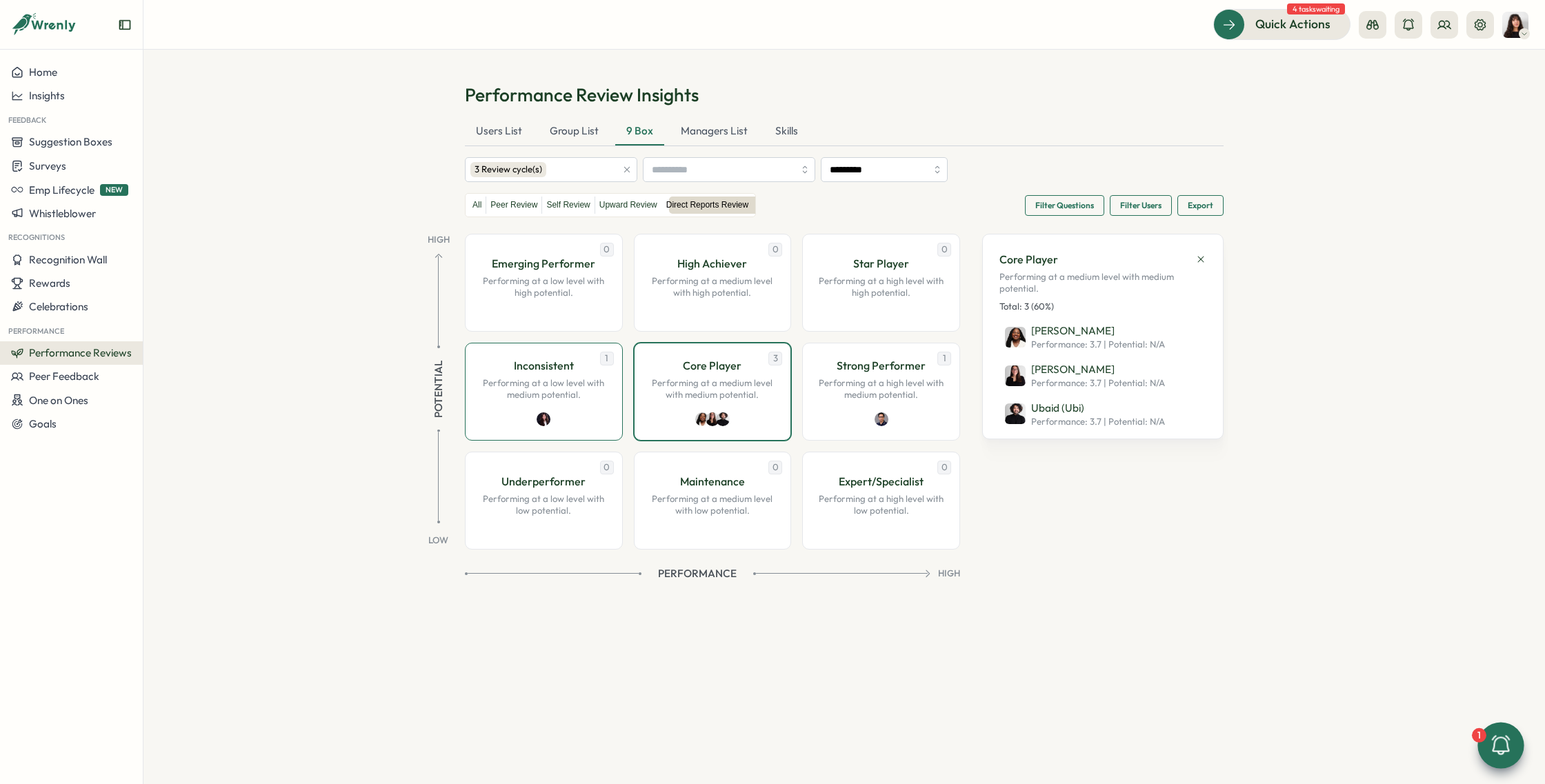
click at [563, 401] on div "1 Inconsistent Performing at a low level with medium potential." at bounding box center [544, 391] width 158 height 98
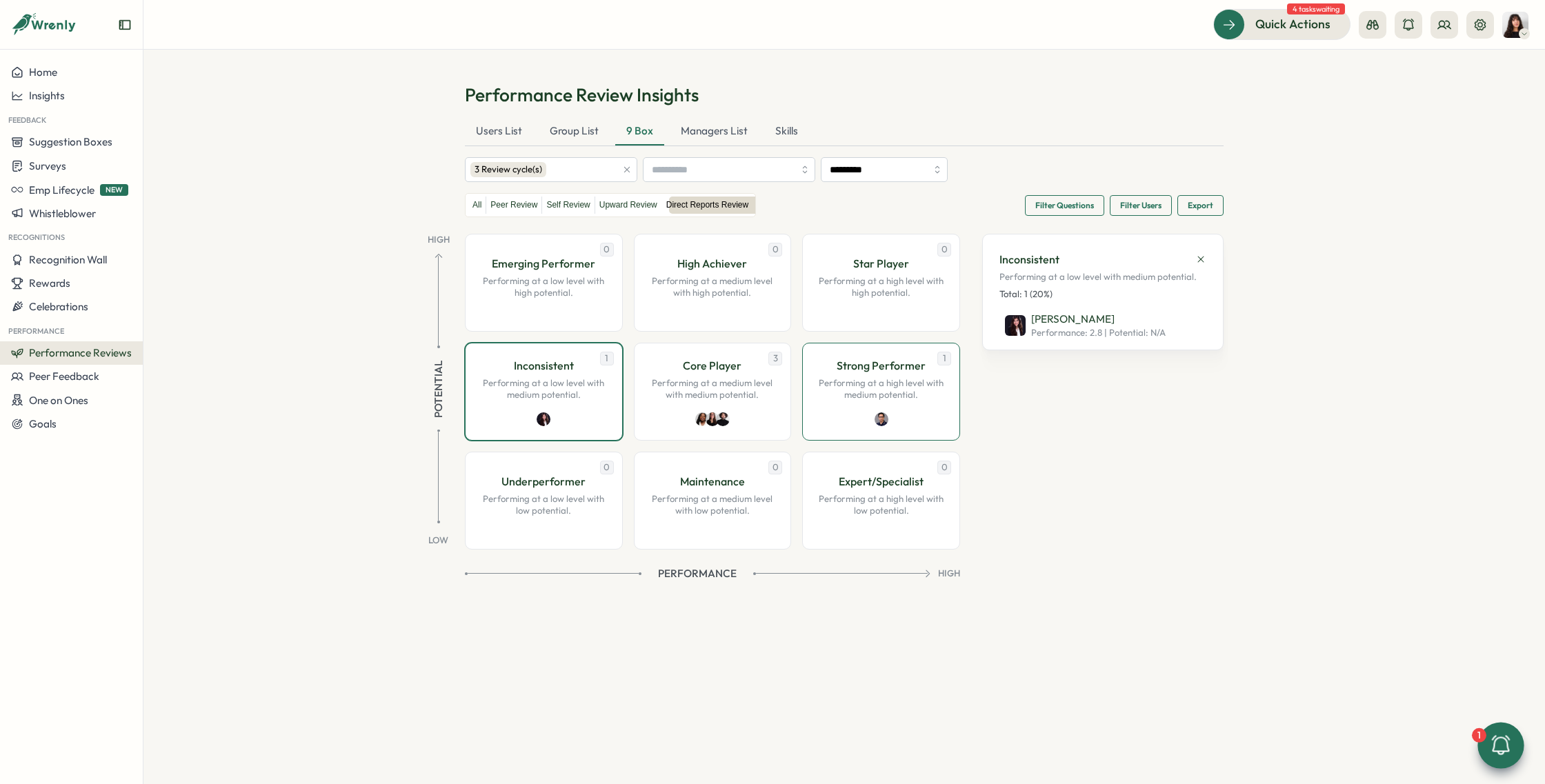
click at [824, 404] on div "1 Strong Performer Performing at a high level with medium potential." at bounding box center [881, 391] width 158 height 98
click at [628, 408] on div "0 Emerging Performer Performing at a low level with high potential. 0 High Achi…" at bounding box center [712, 391] width 495 height 315
click at [578, 410] on div "1 Inconsistent Performing at a low level with medium potential." at bounding box center [544, 391] width 158 height 98
click at [865, 400] on div "1 Strong Performer Performing at a high level with medium potential." at bounding box center [881, 391] width 158 height 98
click at [1069, 320] on p "Furqan Tariq" at bounding box center [1098, 319] width 134 height 15
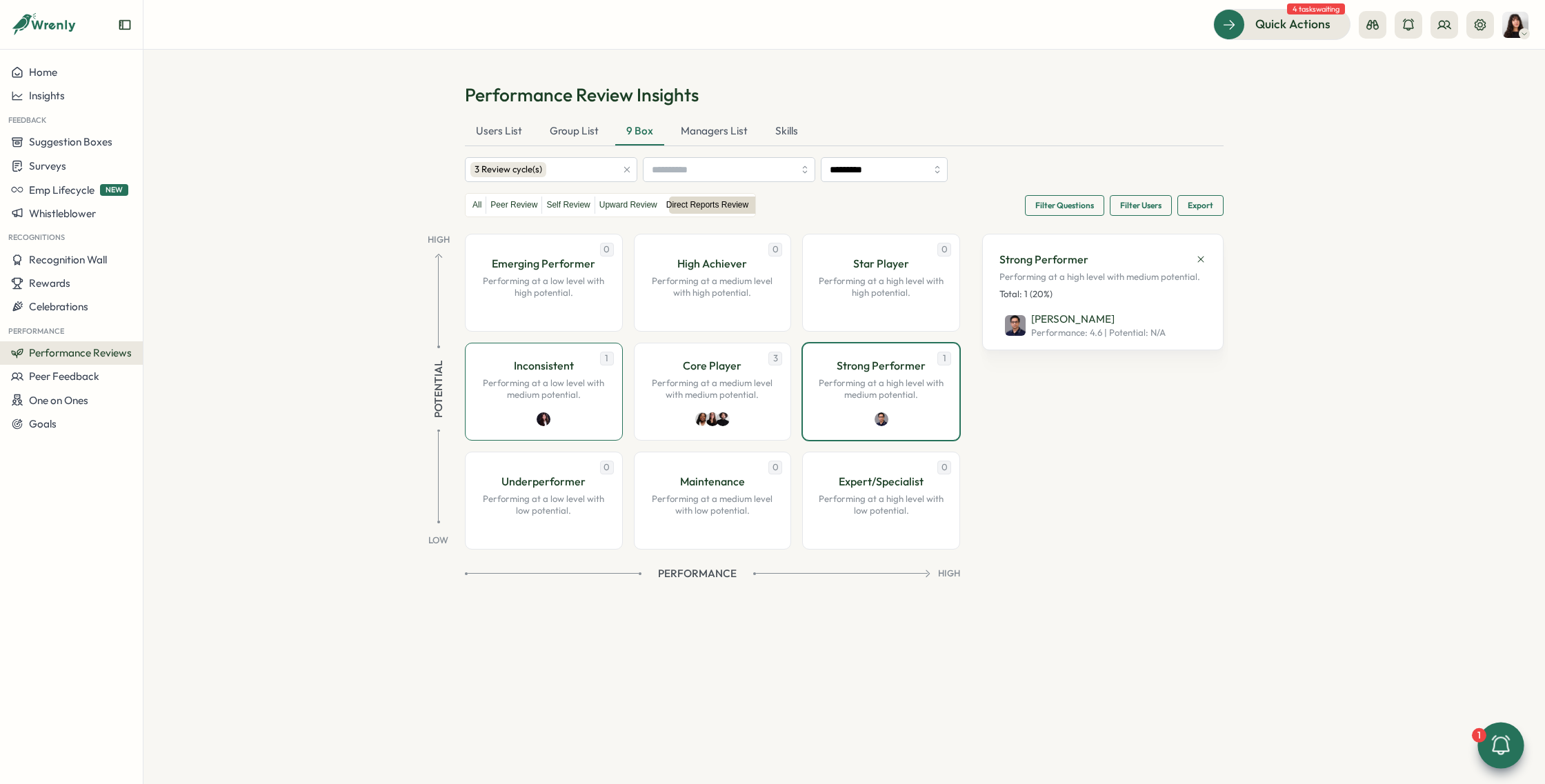
click at [575, 379] on p "Performing at a low level with medium potential." at bounding box center [544, 389] width 129 height 24
click at [1047, 320] on p "[PERSON_NAME]" at bounding box center [1098, 319] width 134 height 15
click at [479, 208] on label "All" at bounding box center [476, 205] width 17 height 17
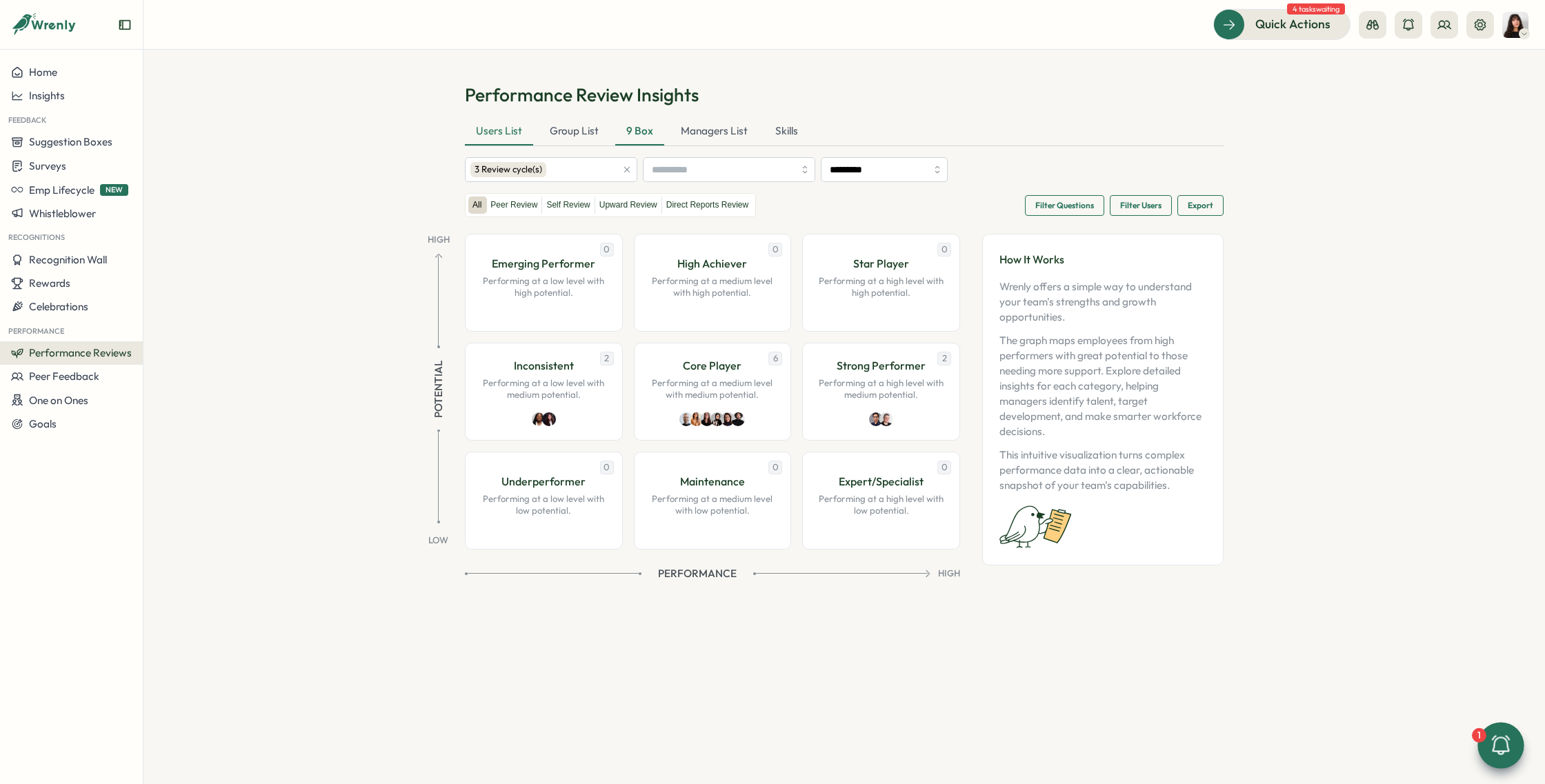
click at [517, 132] on div "Users List" at bounding box center [499, 131] width 68 height 27
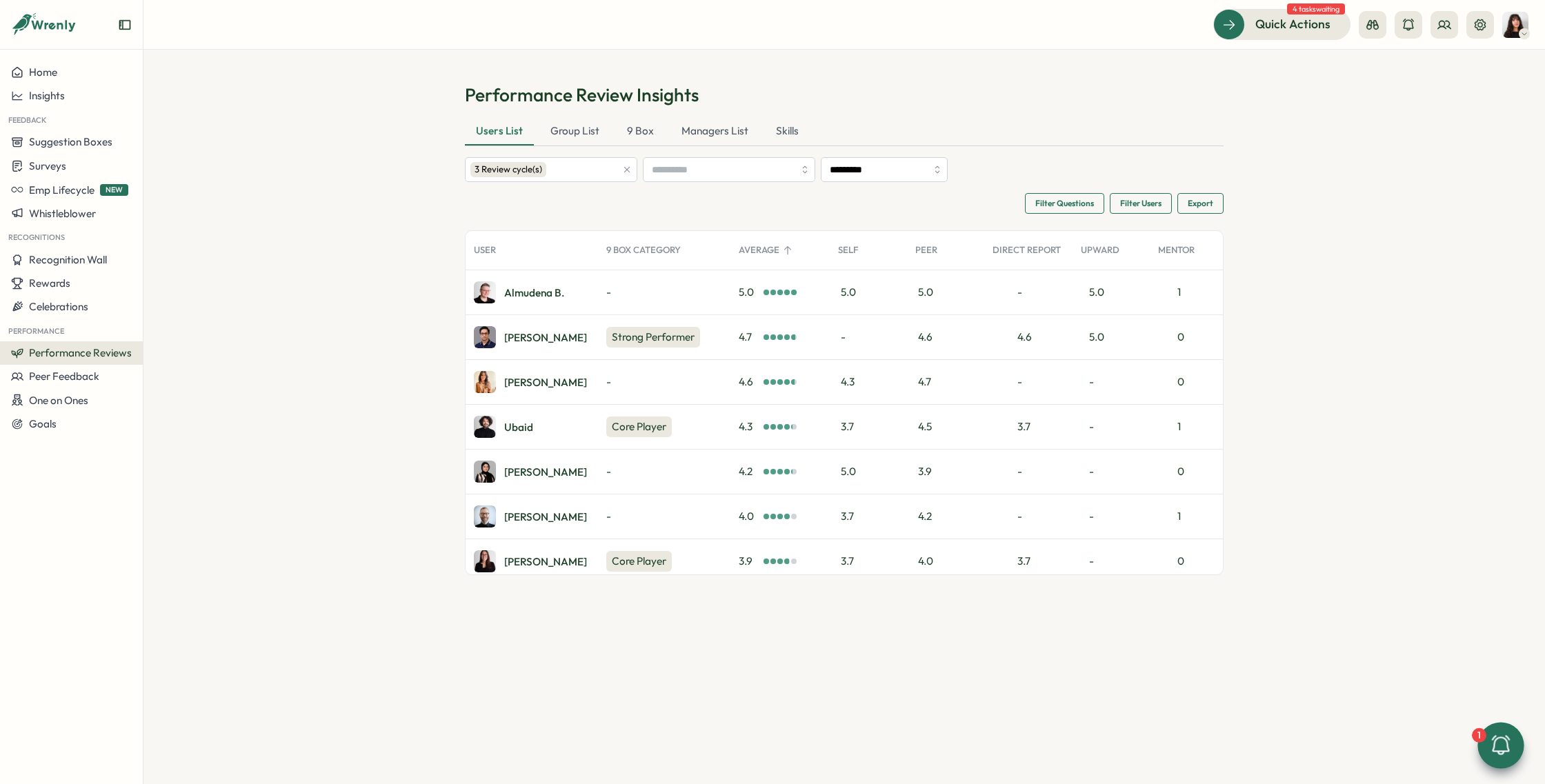
click at [1499, 750] on icon at bounding box center [1501, 745] width 23 height 23
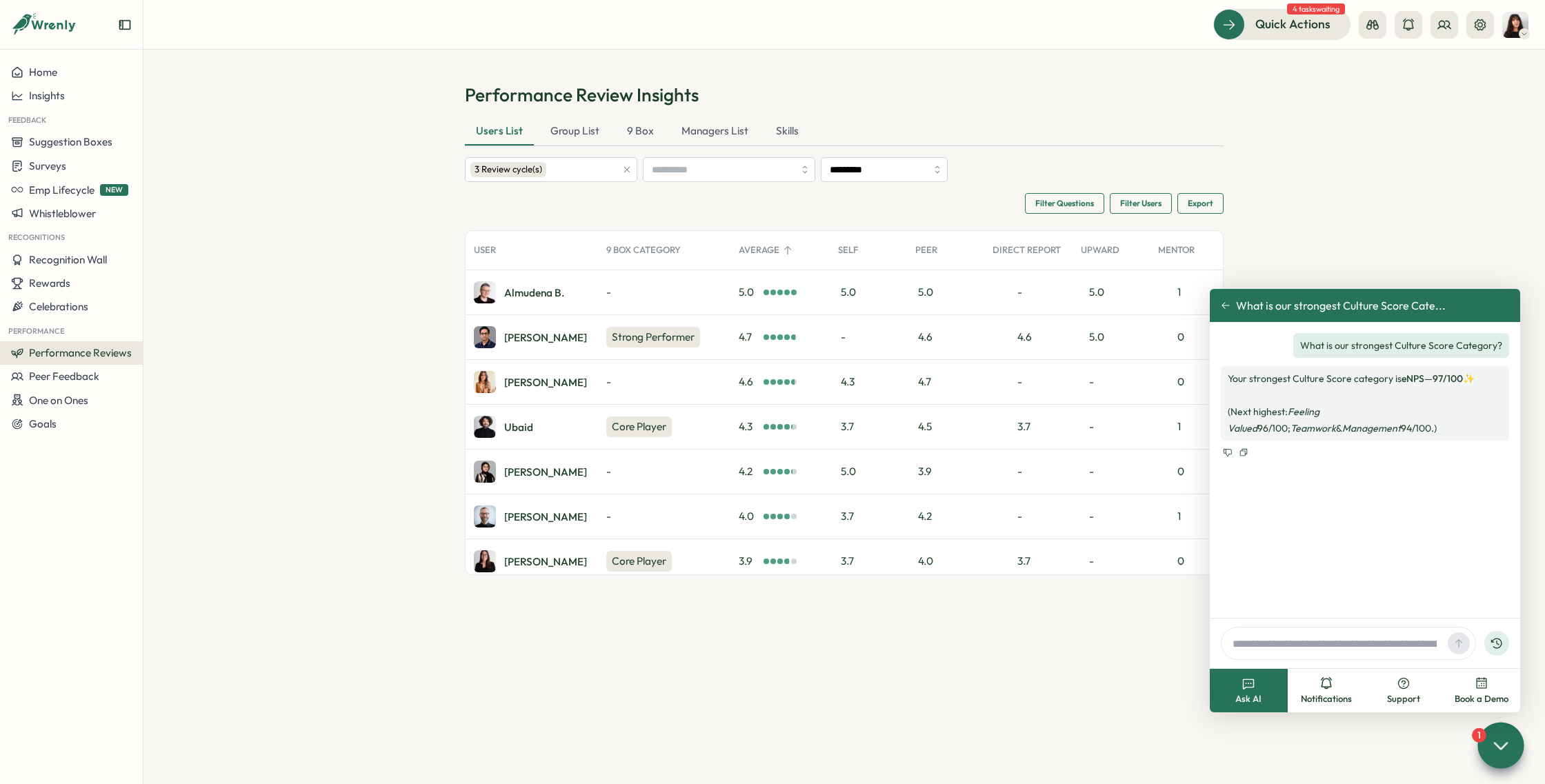
click at [1317, 645] on input "text" at bounding box center [1334, 642] width 215 height 21
click at [1398, 690] on button "Support" at bounding box center [1403, 690] width 78 height 44
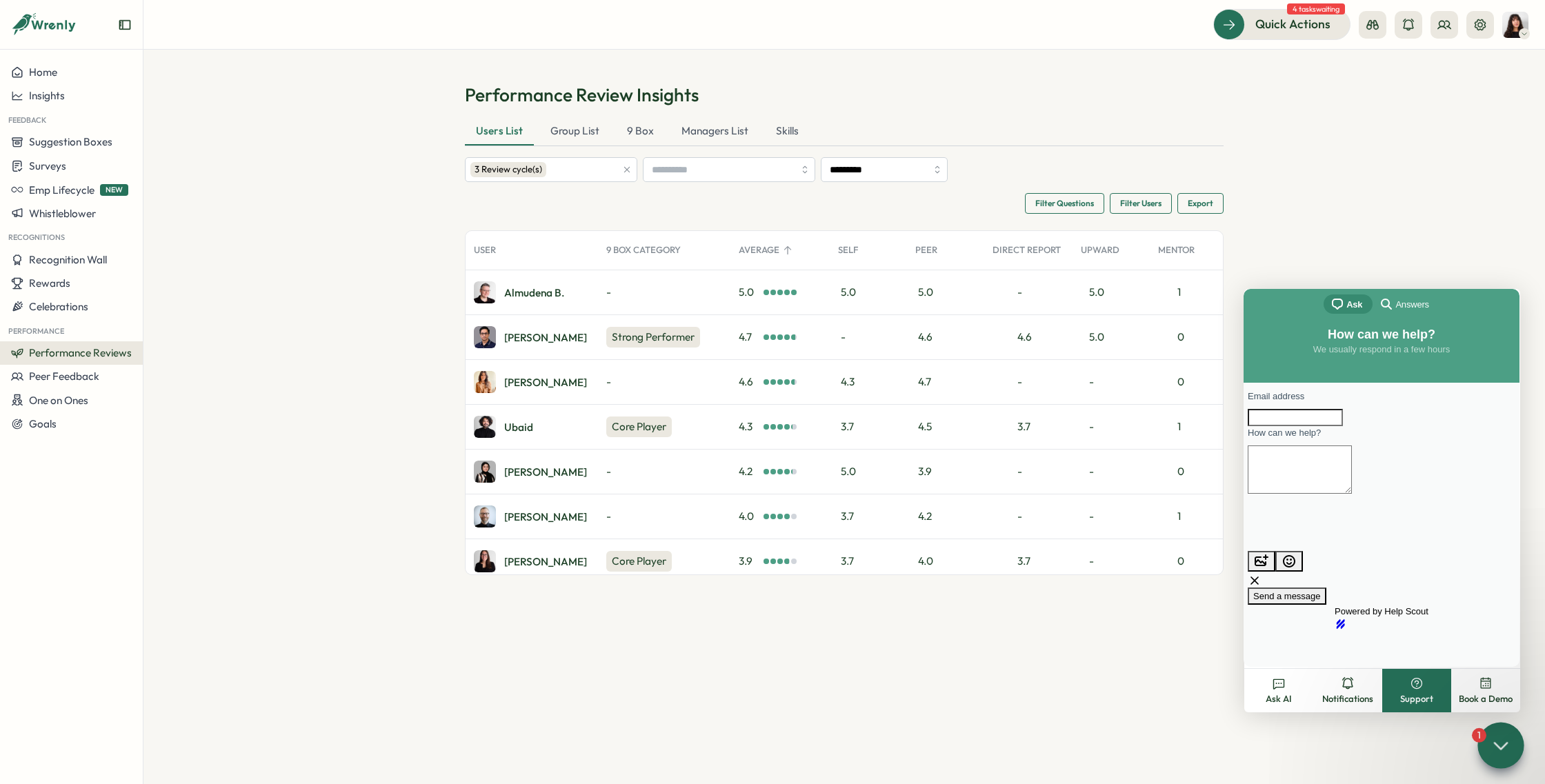
click at [1425, 296] on div "search-medium Answers" at bounding box center [1402, 304] width 50 height 16
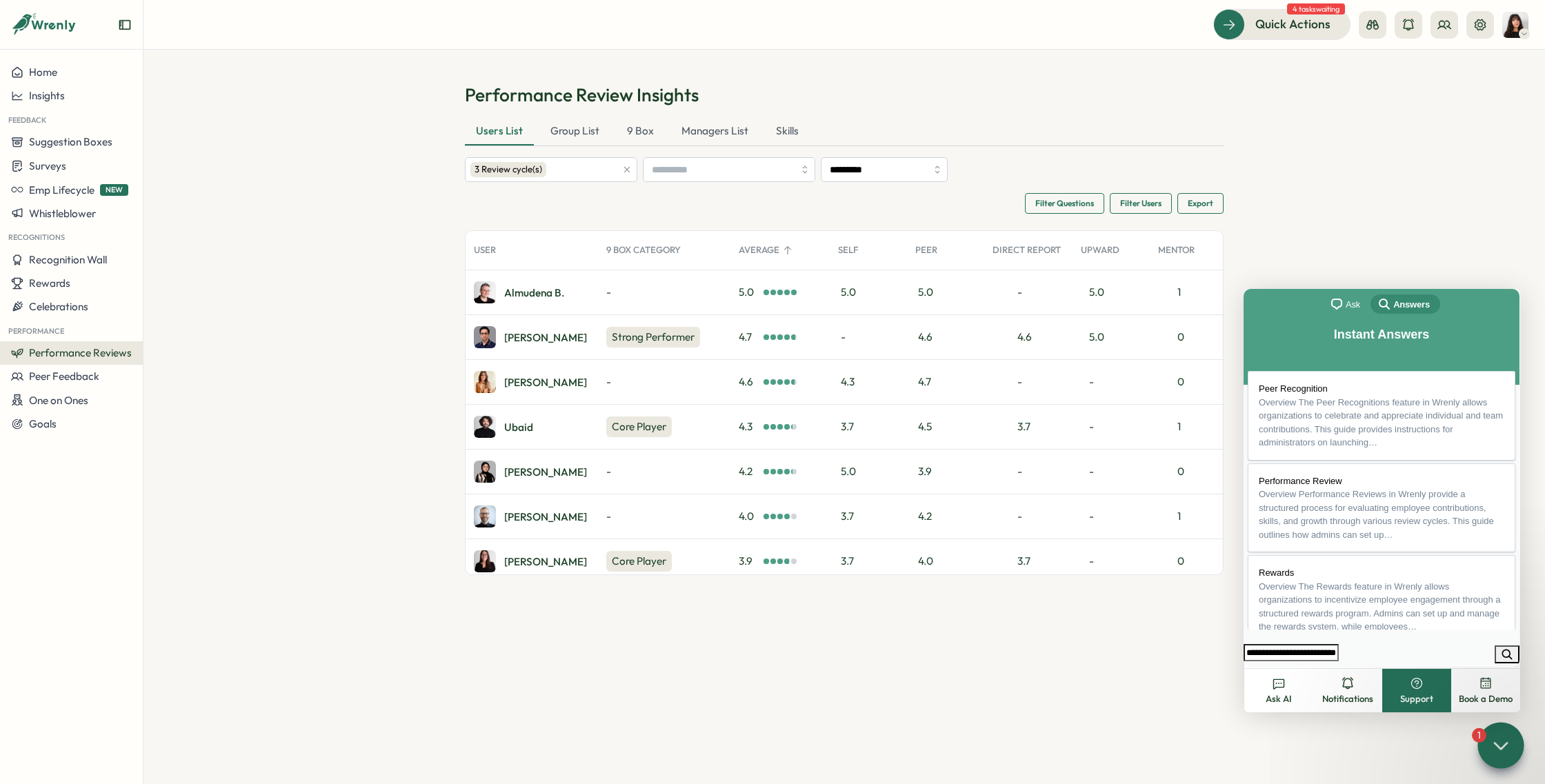
type input "**********"
click button "search" at bounding box center [1507, 654] width 25 height 18
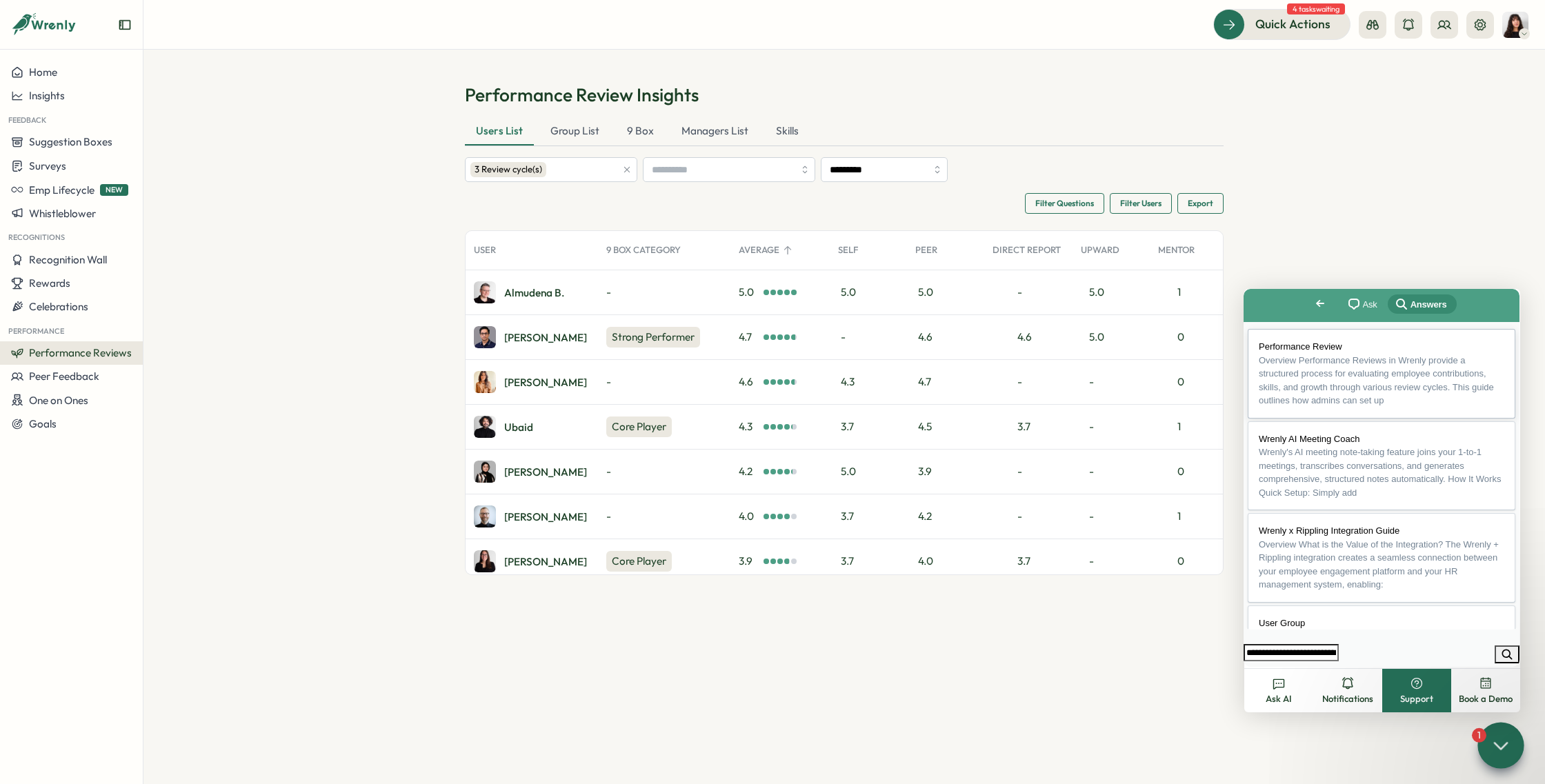
click at [1319, 374] on span "Overview Performance Reviews in Wrenly provide a structured process for evaluat…" at bounding box center [1375, 380] width 235 height 51
click at [1271, 687] on button "u" at bounding box center [1257, 697] width 27 height 21
click at [1271, 687] on button "b" at bounding box center [1257, 697] width 27 height 21
click at [1380, 709] on h1 "Performance Review" at bounding box center [1381, 724] width 274 height 30
click at [598, 169] on div "3 Review cycle(s)" at bounding box center [543, 170] width 146 height 23
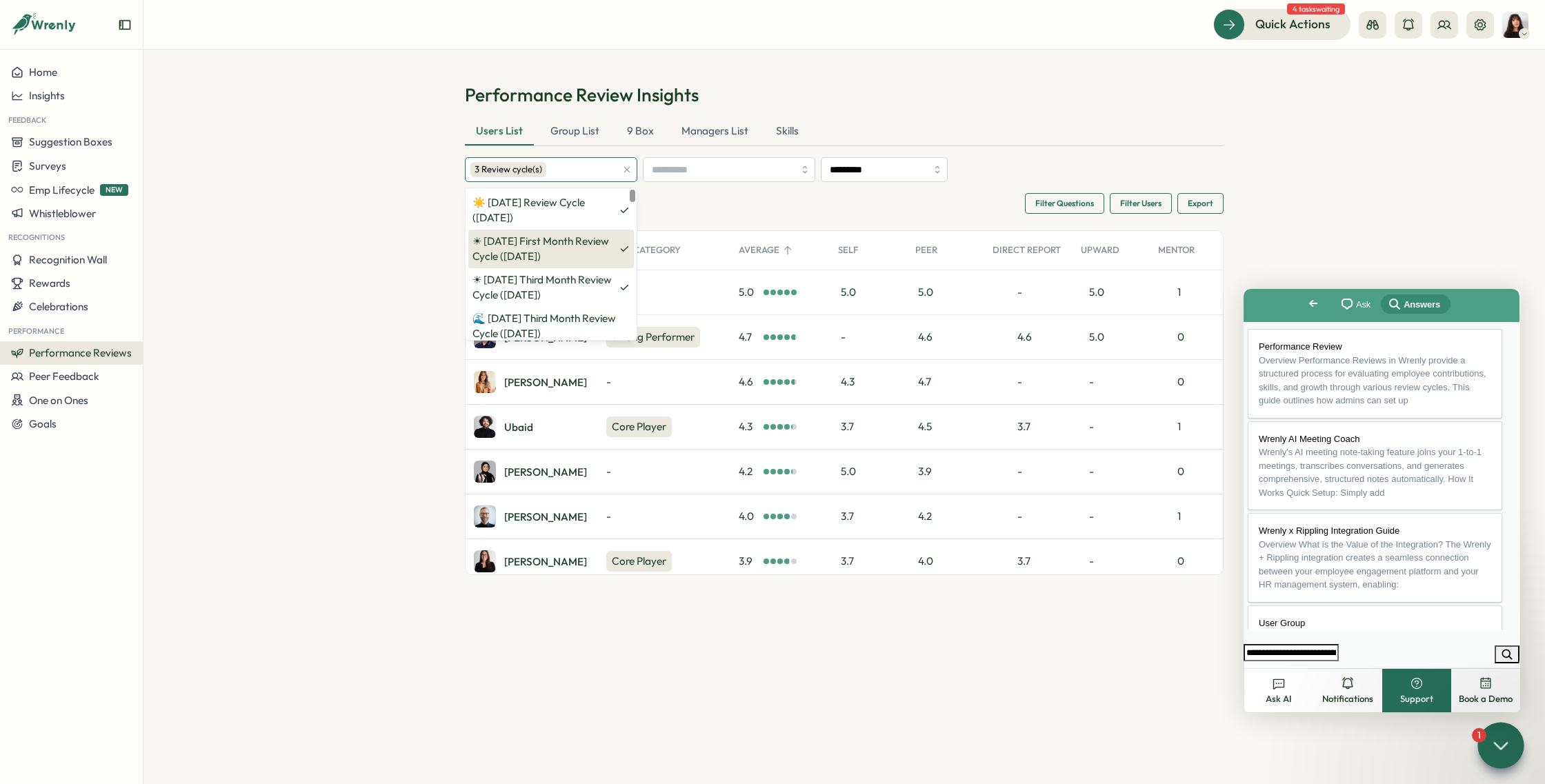
click at [564, 250] on p "☀ August 2025 First Month Review Cycle (05 Aug 2025)" at bounding box center [545, 249] width 146 height 30
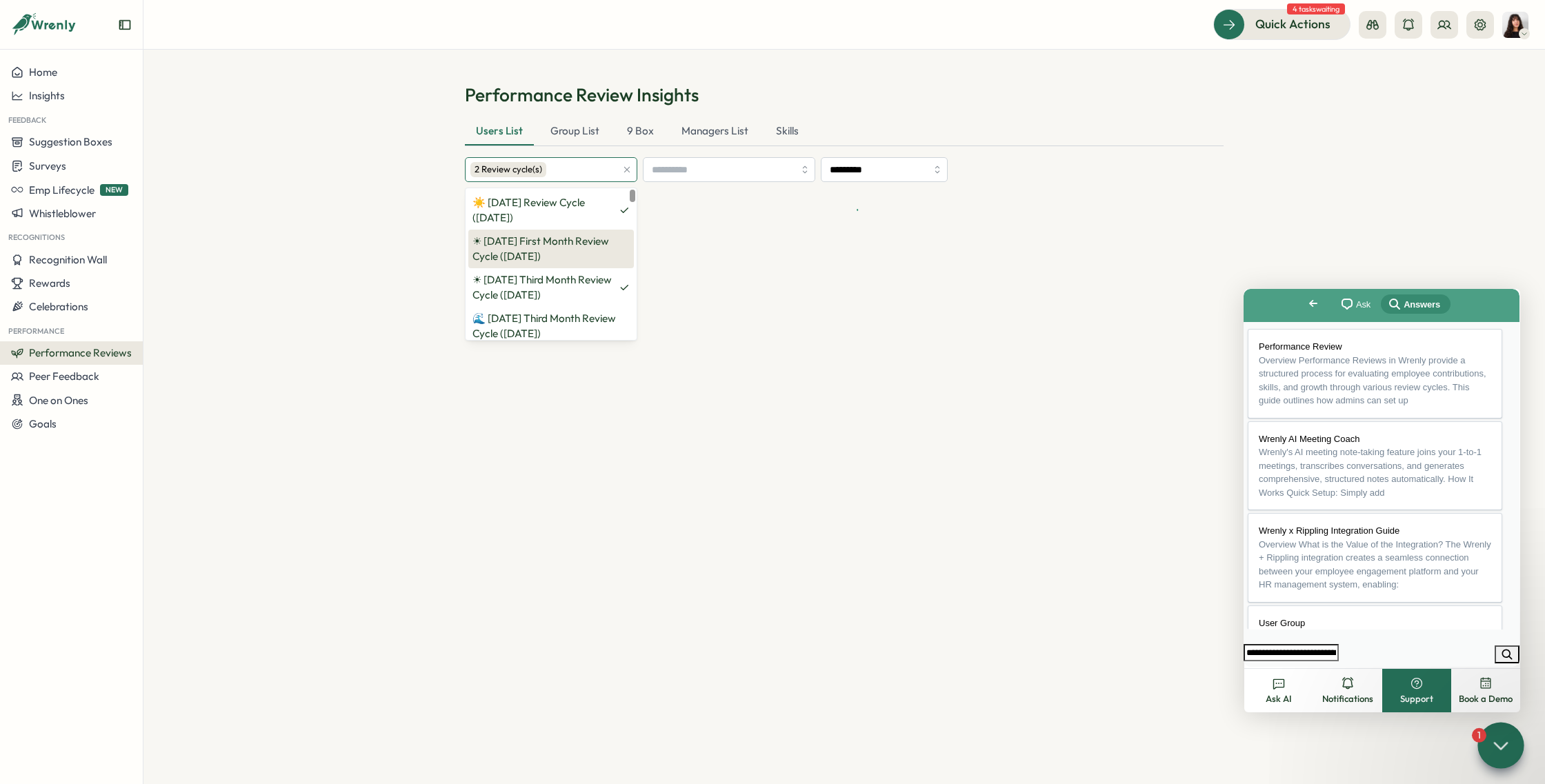
click at [564, 250] on p "☀ August 2025 First Month Review Cycle (05 Aug 2025)" at bounding box center [550, 249] width 157 height 30
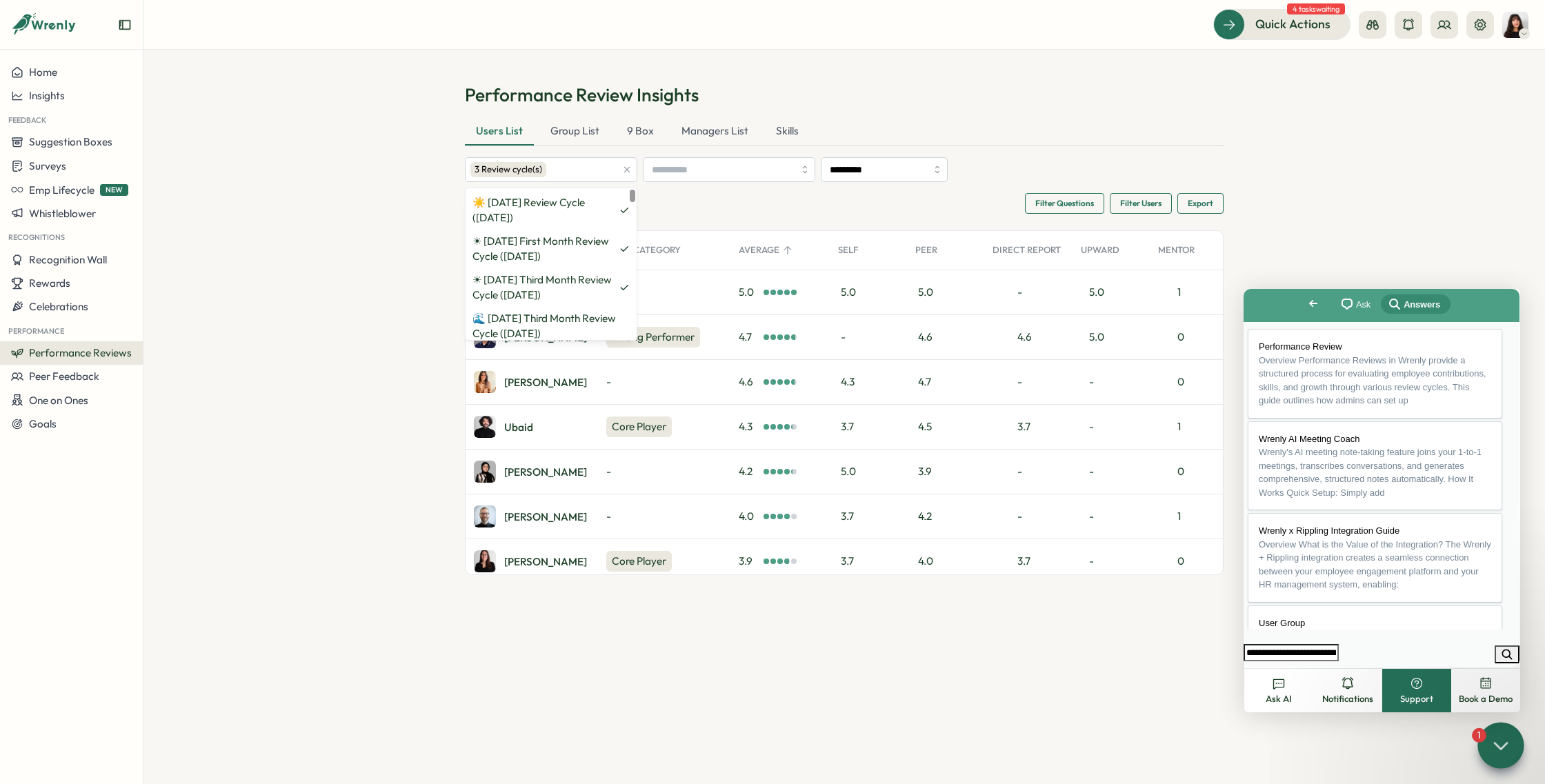
click at [354, 181] on section "Performance Review Insights Users List Group List 9 Box Managers List Skills 3 …" at bounding box center [844, 416] width 1402 height 734
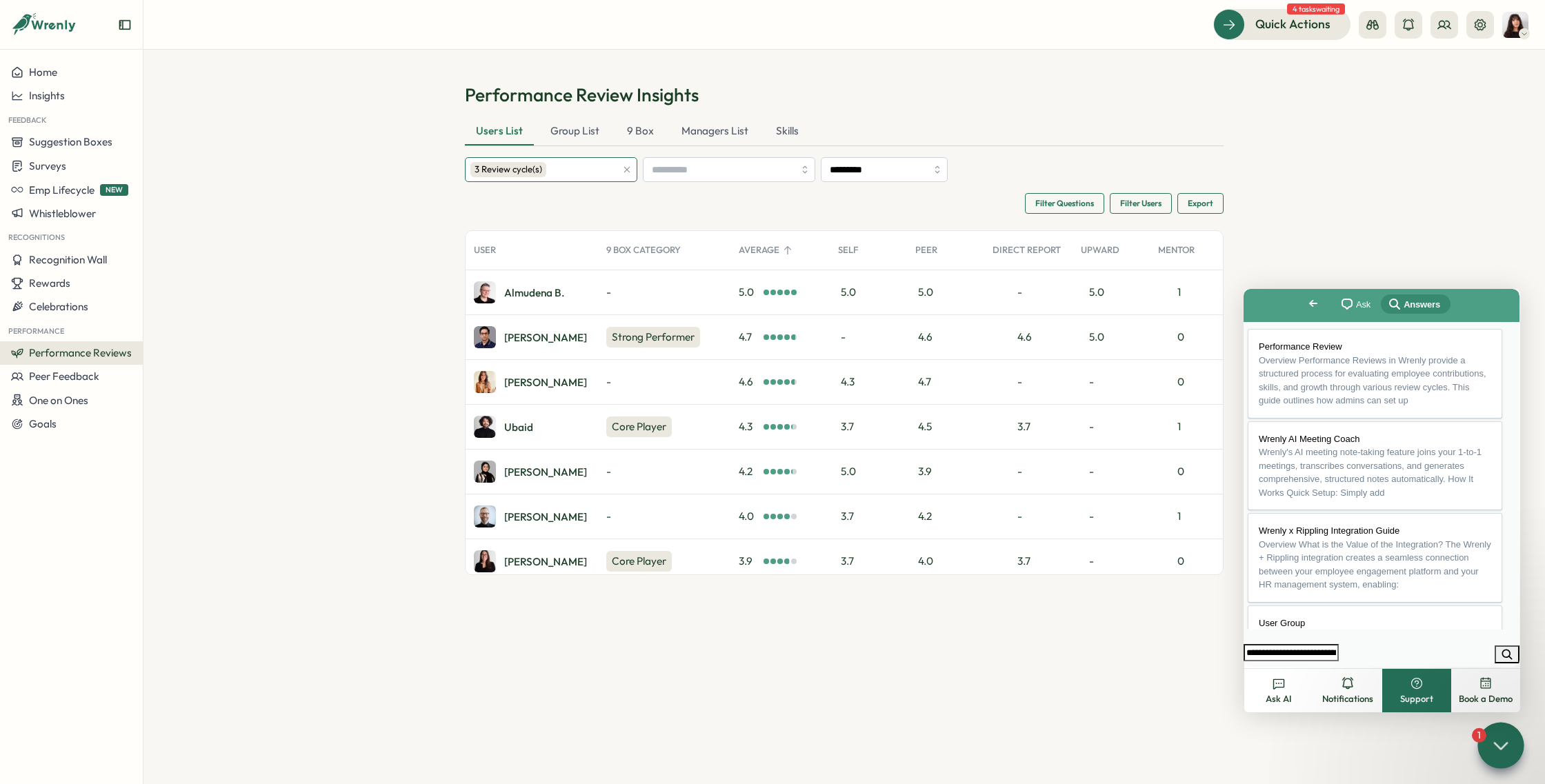
click at [559, 170] on div "3 Review cycle(s)" at bounding box center [543, 170] width 146 height 23
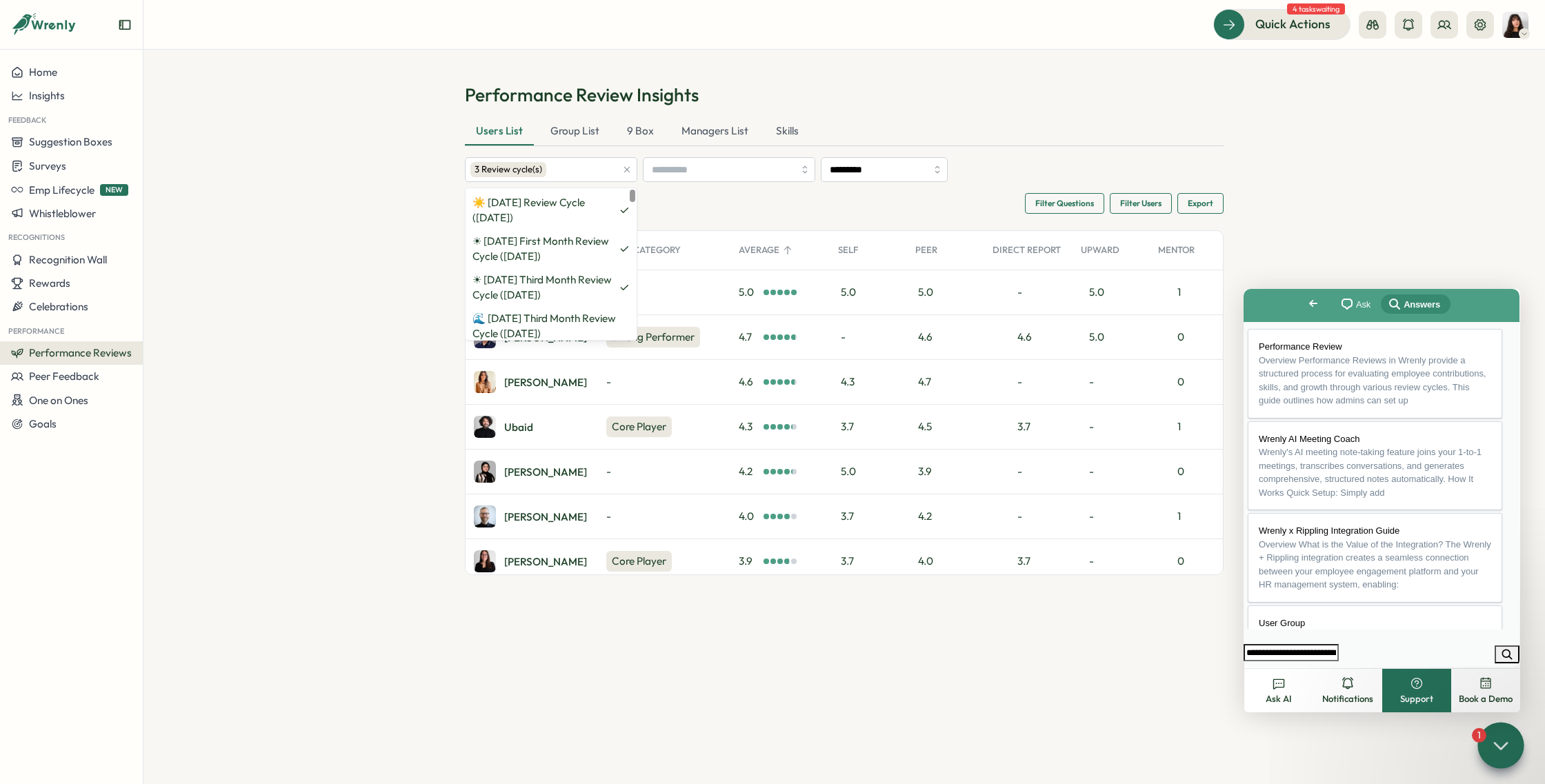
click at [700, 205] on div "Filter Questions Filter Users Export" at bounding box center [844, 203] width 759 height 21
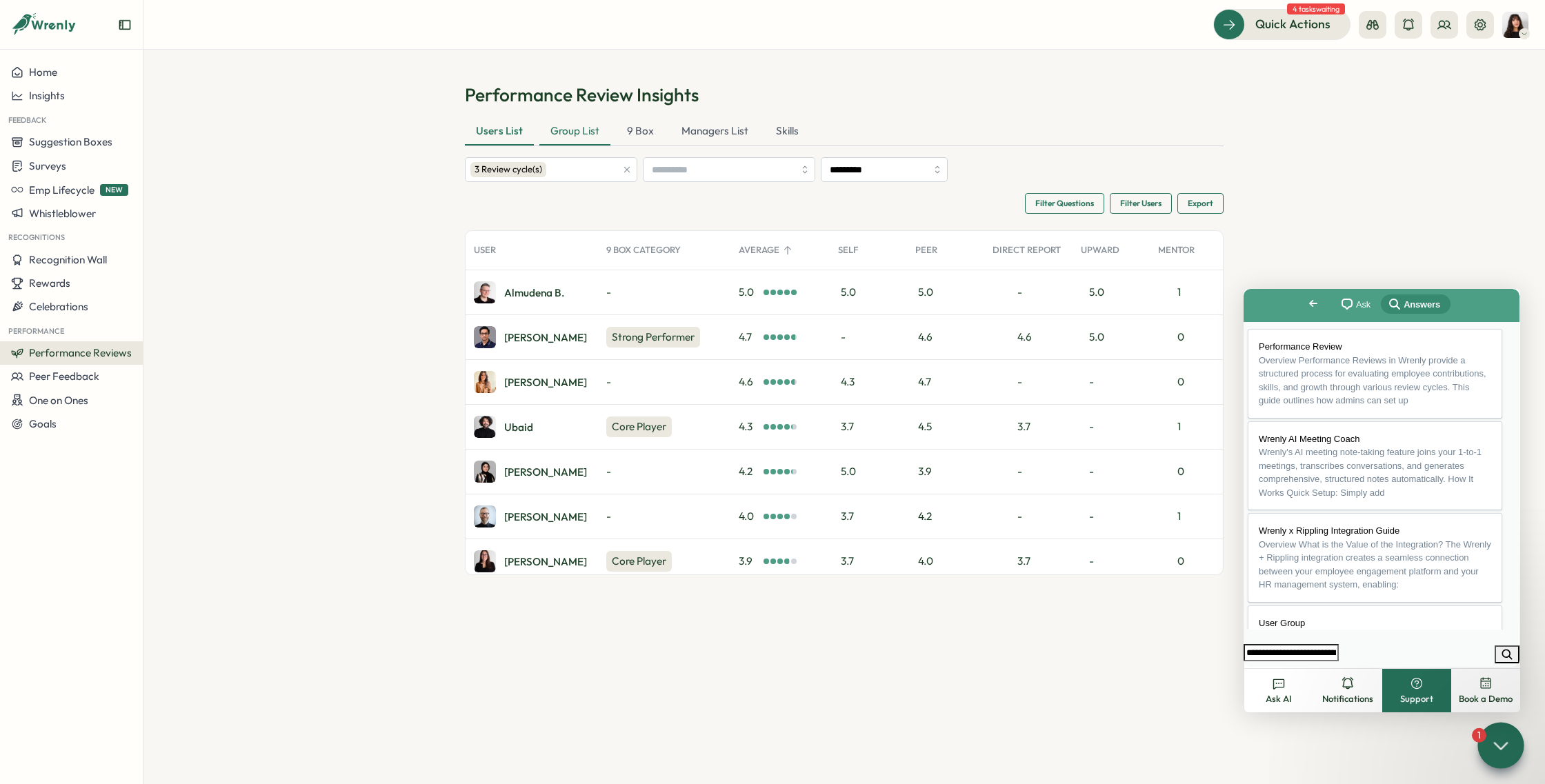
click at [571, 138] on div "Group List" at bounding box center [574, 131] width 71 height 27
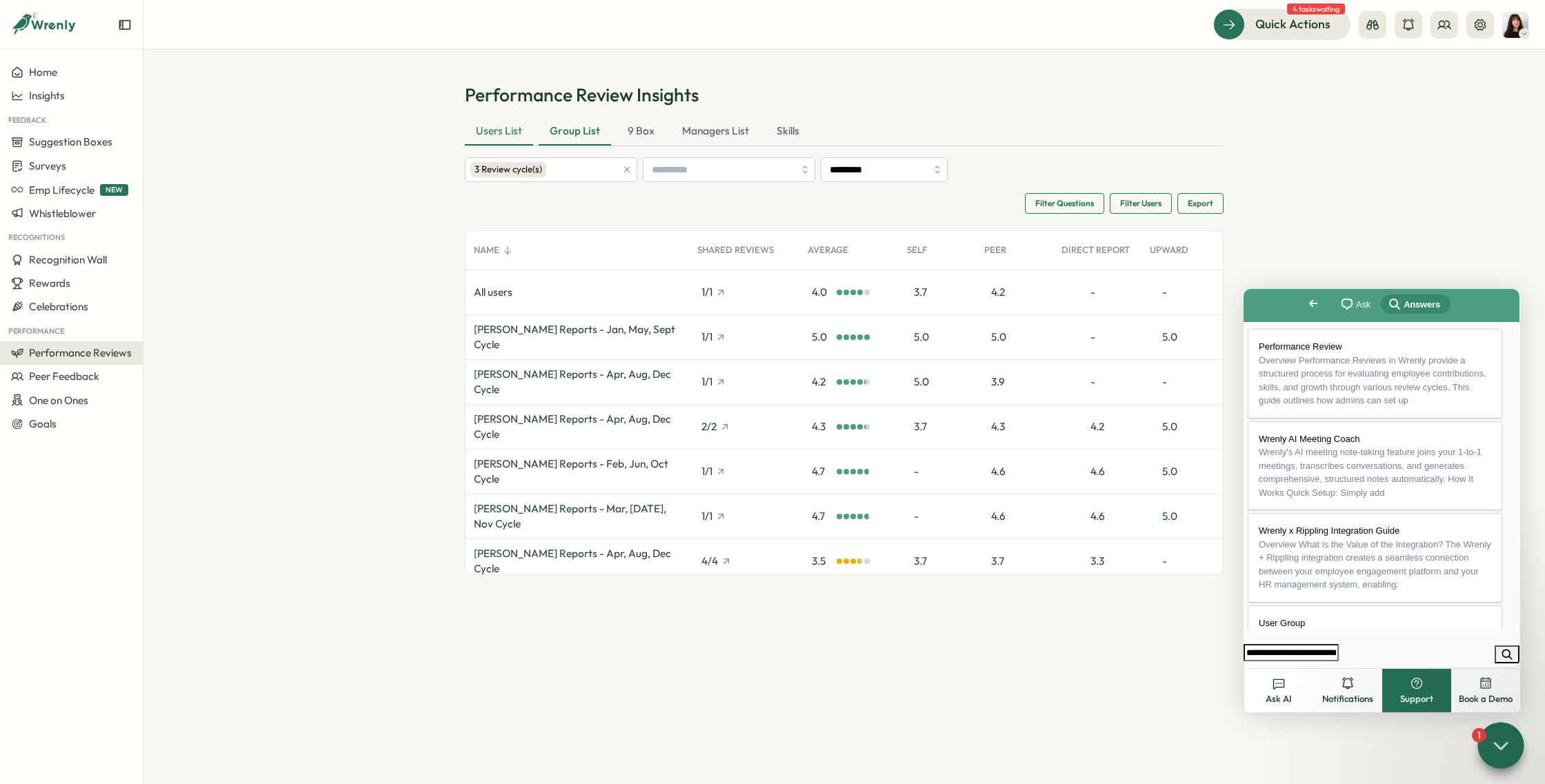
click at [504, 132] on div "Users List" at bounding box center [499, 131] width 68 height 27
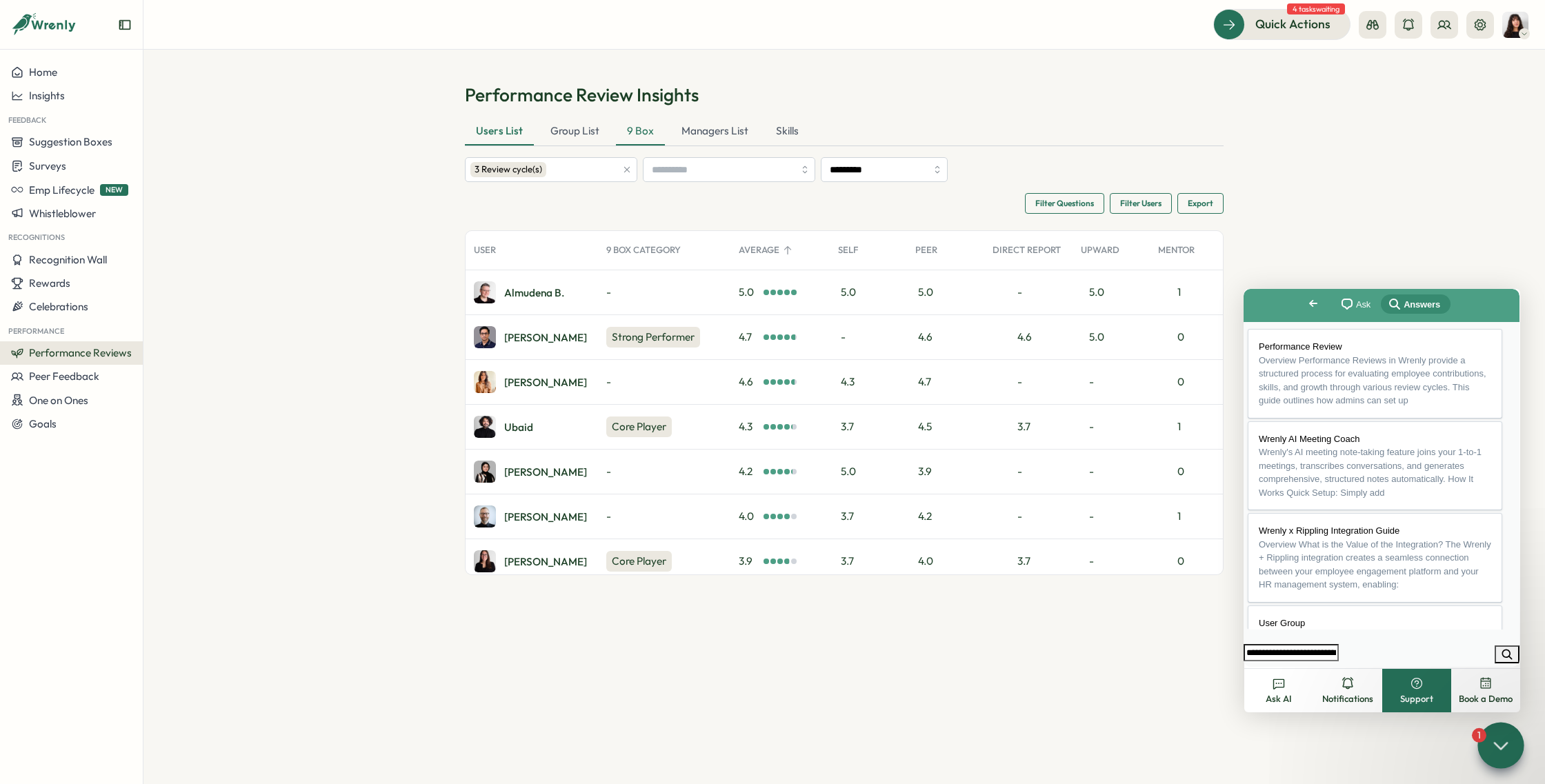
click at [621, 124] on div "9 Box" at bounding box center [639, 131] width 49 height 27
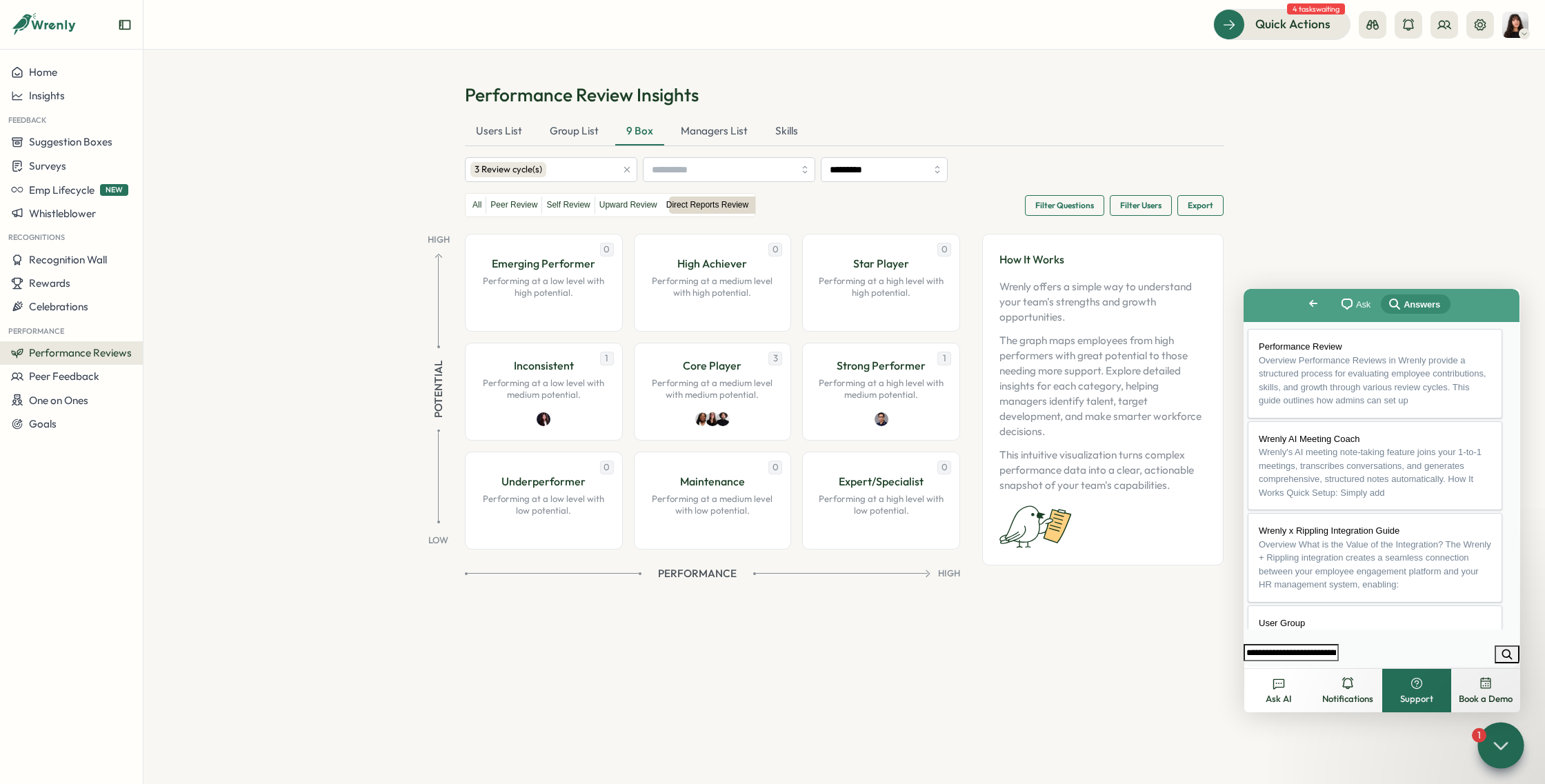
click at [1269, 667] on button "Close" at bounding box center [1257, 676] width 25 height 18
click at [720, 133] on div "Managers List" at bounding box center [714, 131] width 89 height 27
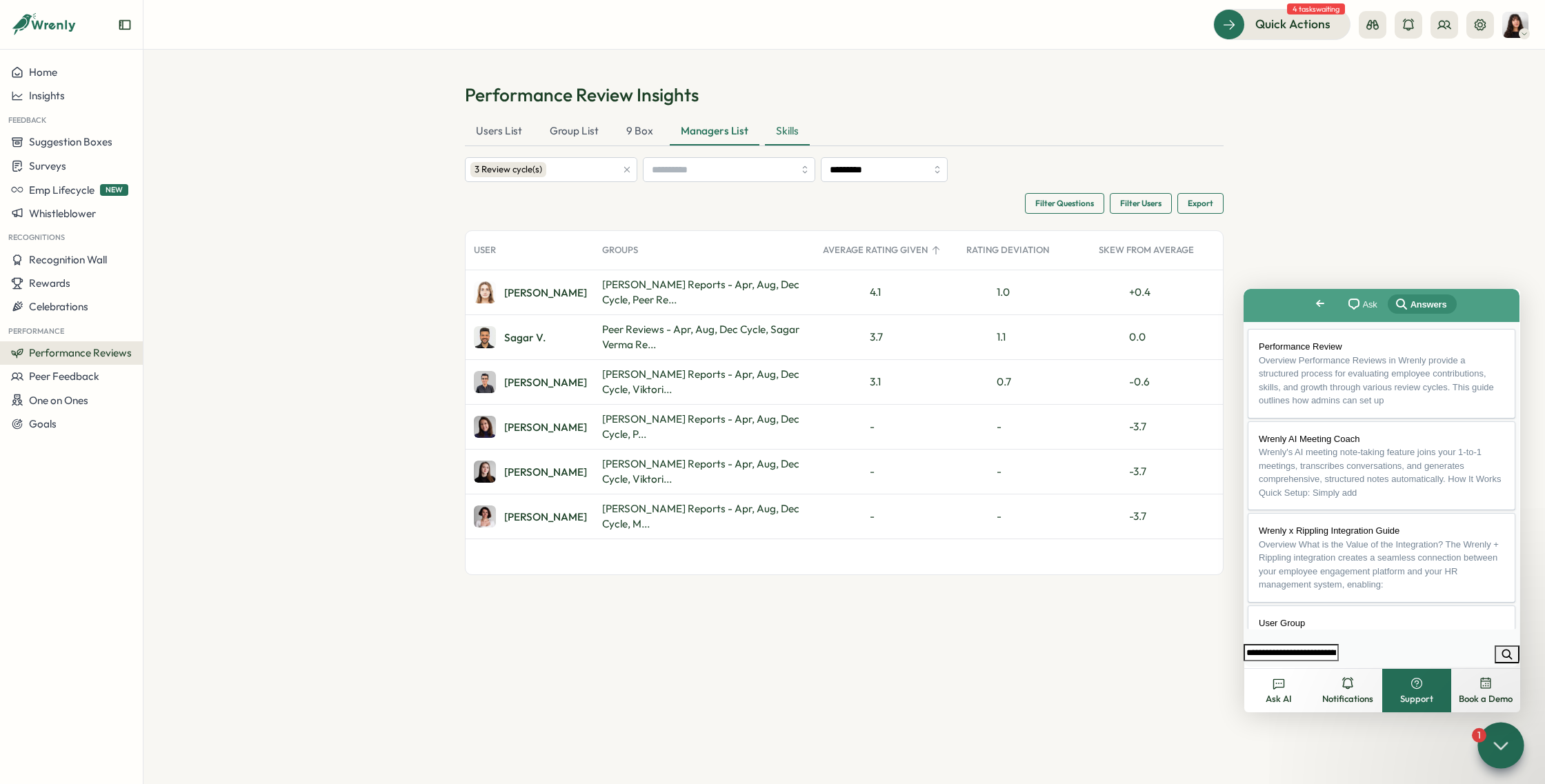
click at [794, 132] on div "Skills" at bounding box center [787, 131] width 44 height 27
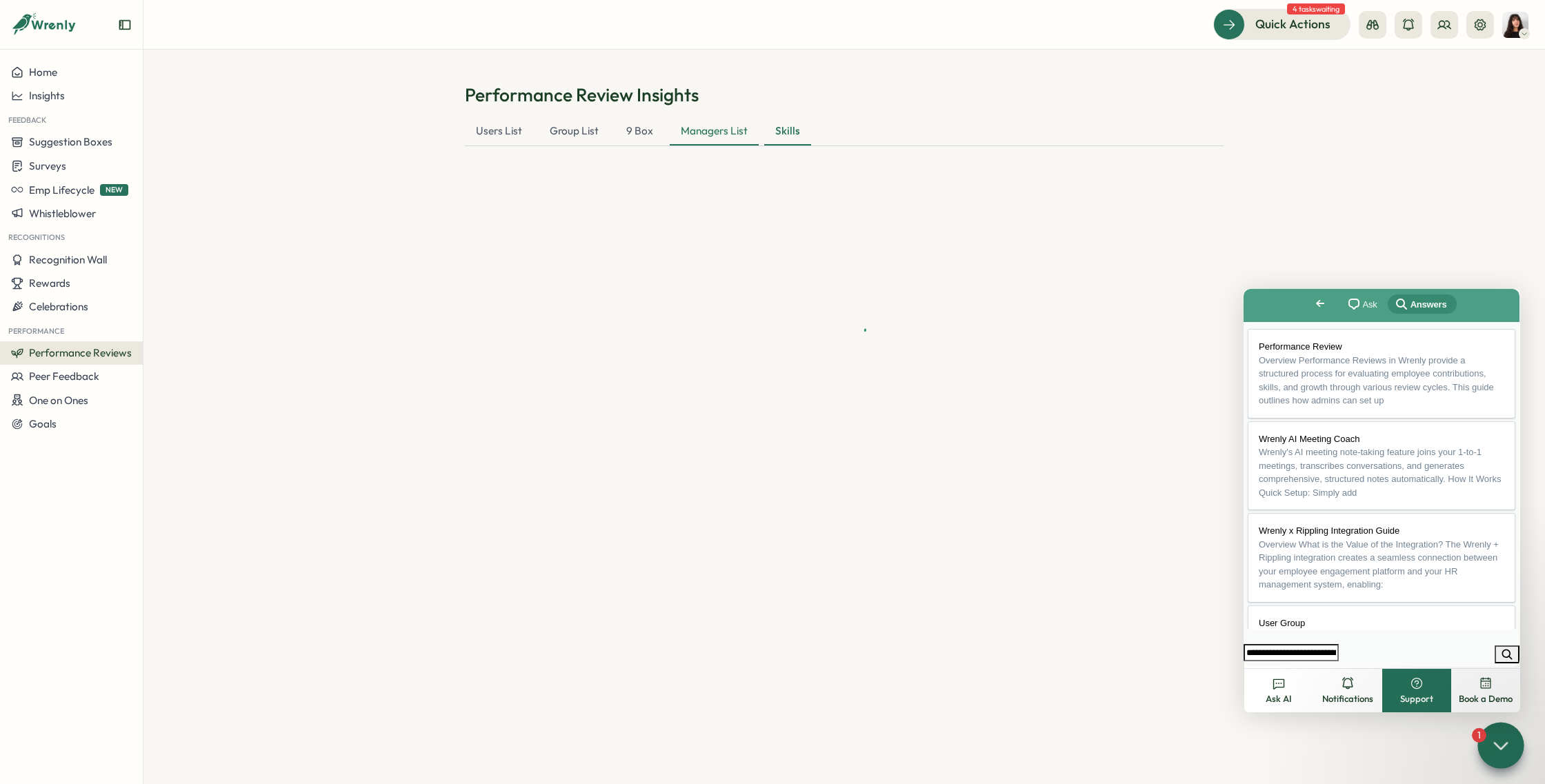
click at [734, 138] on div "Managers List" at bounding box center [714, 131] width 89 height 27
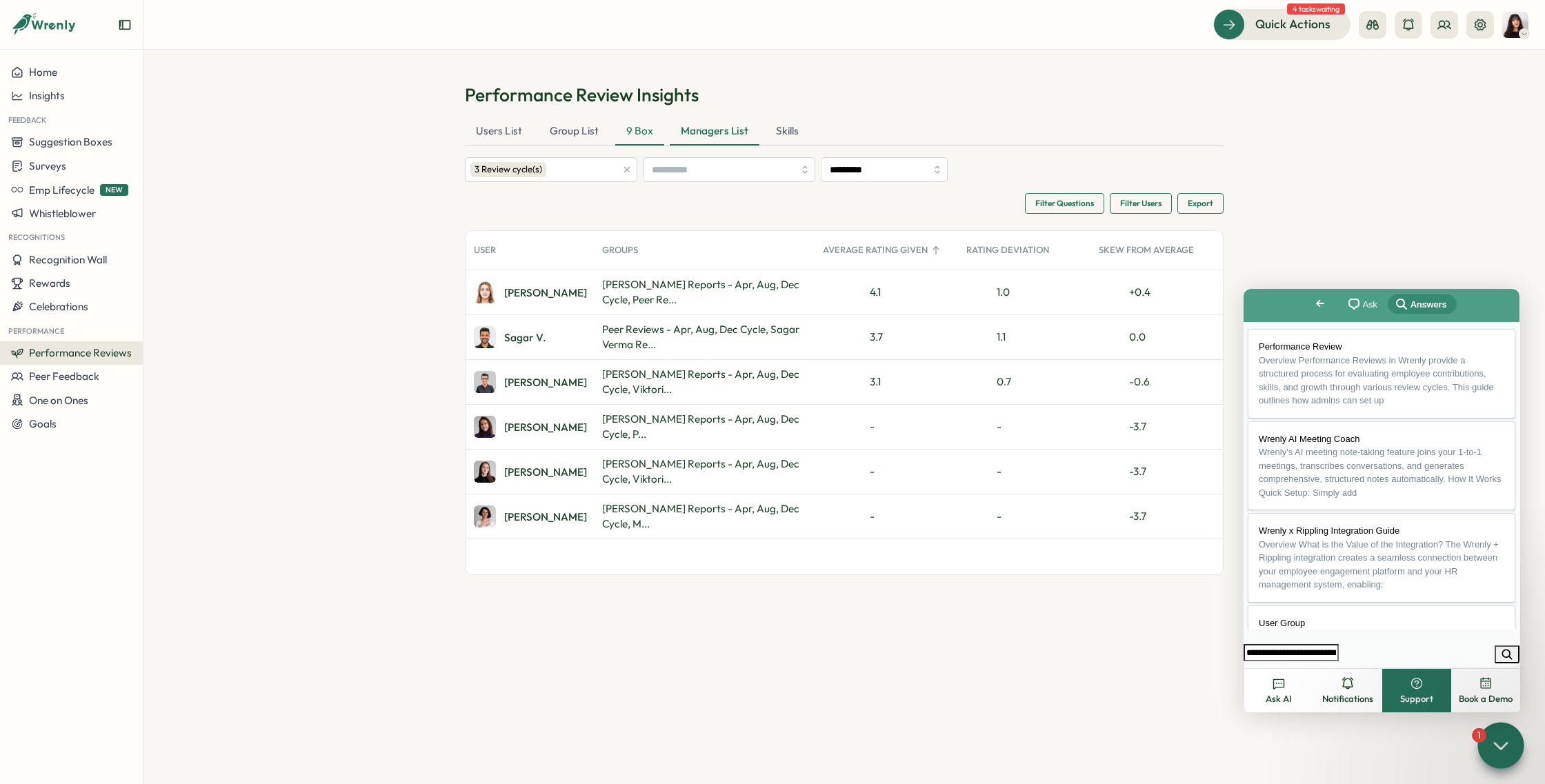
click at [621, 128] on div "9 Box" at bounding box center [639, 131] width 49 height 27
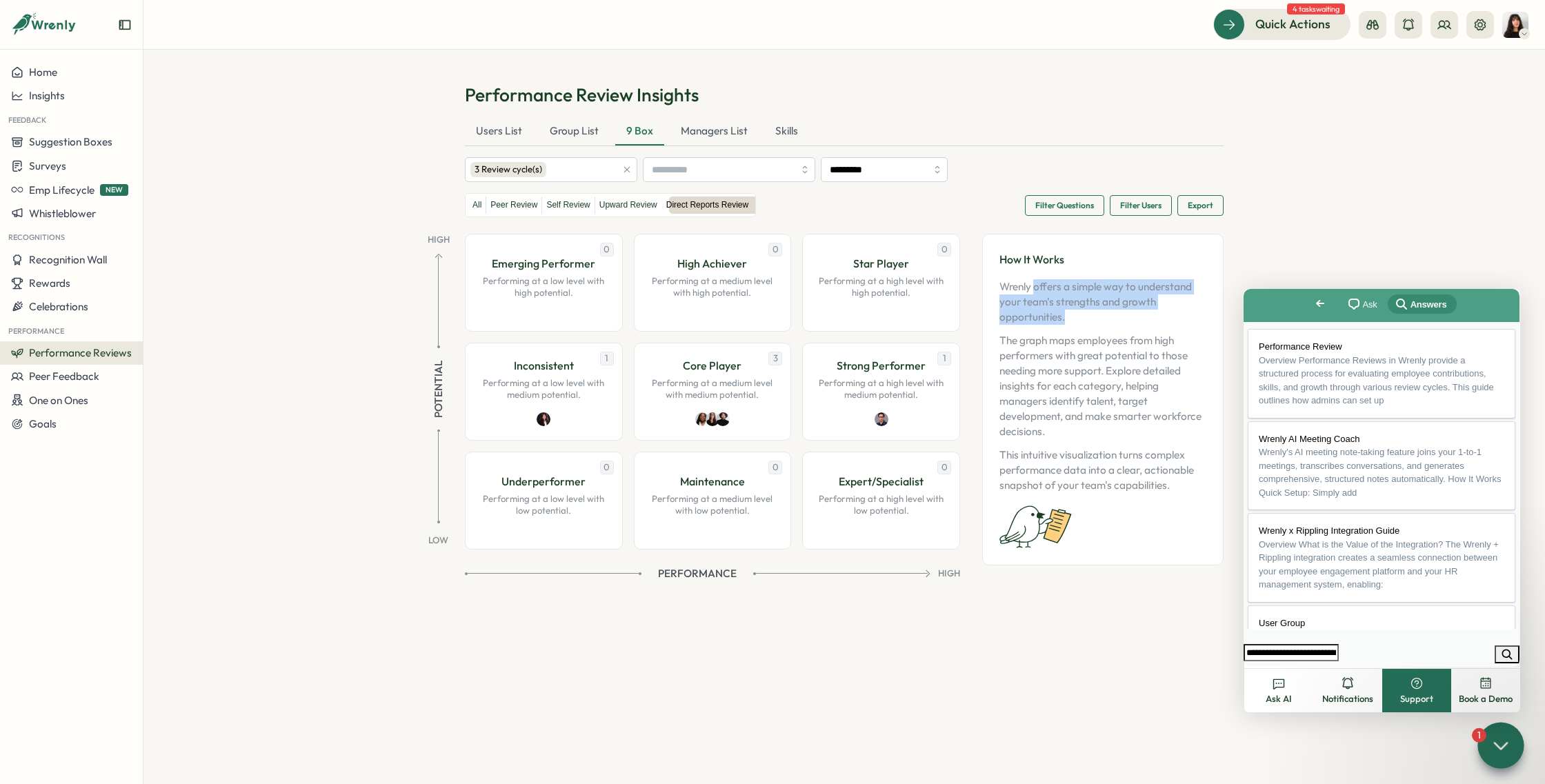
drag, startPoint x: 1034, startPoint y: 287, endPoint x: 1074, endPoint y: 316, distance: 49.4
click at [1074, 316] on p "Wrenly offers a simple way to understand your team's strengths and growth oppor…" at bounding box center [1103, 301] width 207 height 45
copy p "offers a simple way to understand your team's strengths and growth opportunitie…"
click at [476, 206] on label "All" at bounding box center [476, 205] width 17 height 17
click at [728, 136] on div "Managers List" at bounding box center [714, 131] width 89 height 27
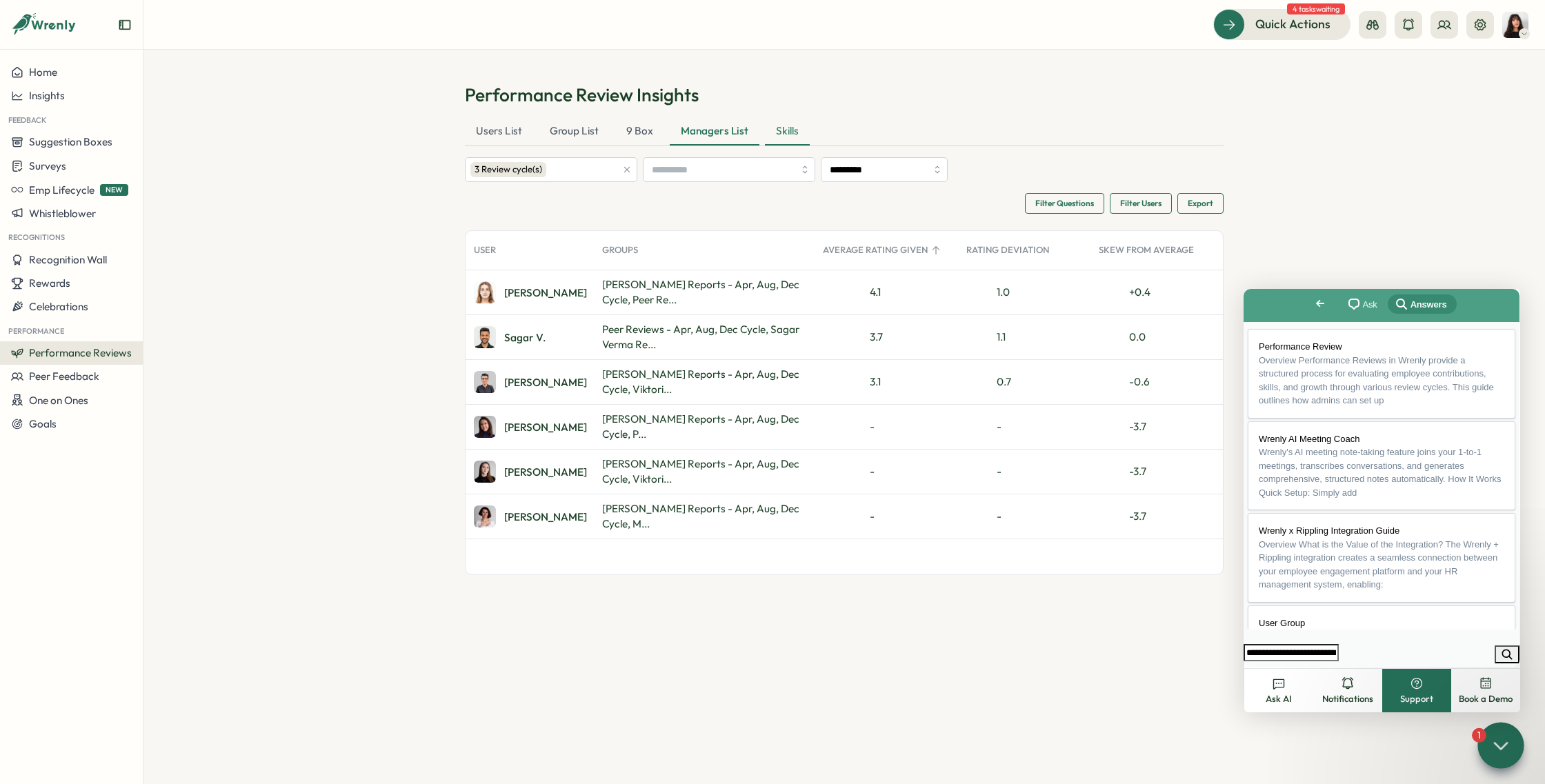
click at [775, 133] on div "Skills" at bounding box center [787, 131] width 44 height 27
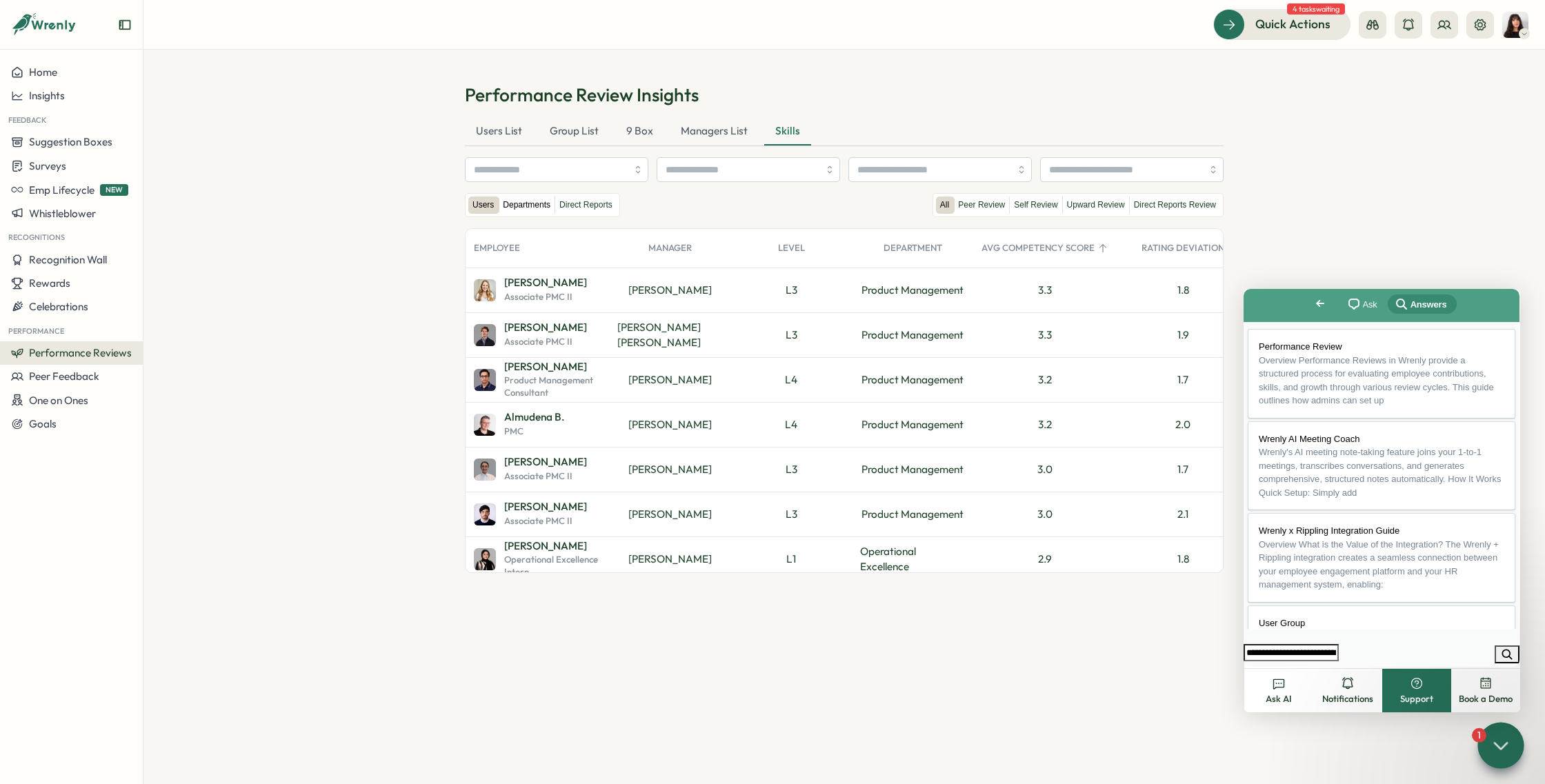
click at [499, 201] on label "Departments" at bounding box center [527, 205] width 56 height 17
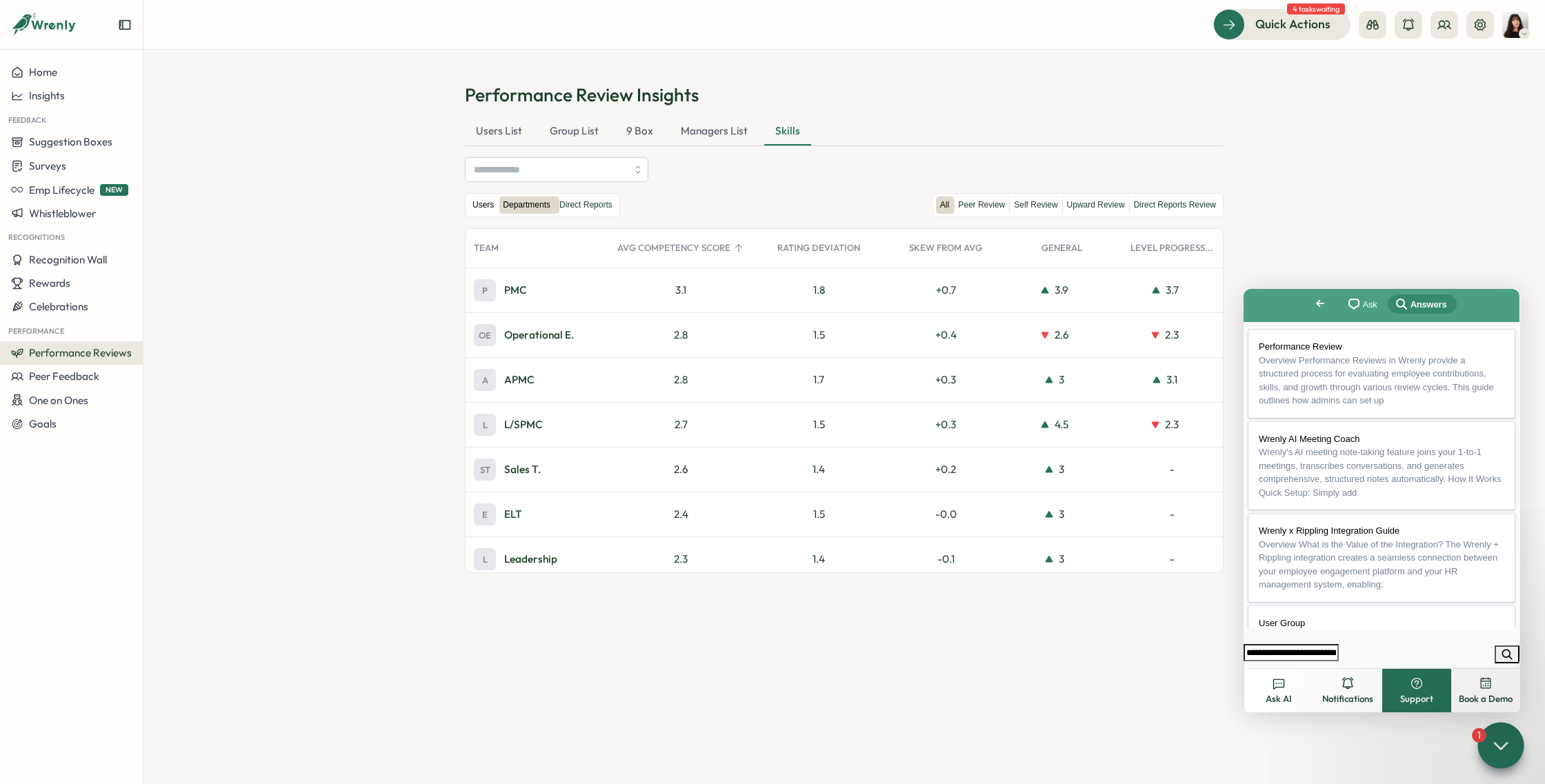
click at [487, 200] on label "Users" at bounding box center [483, 205] width 30 height 17
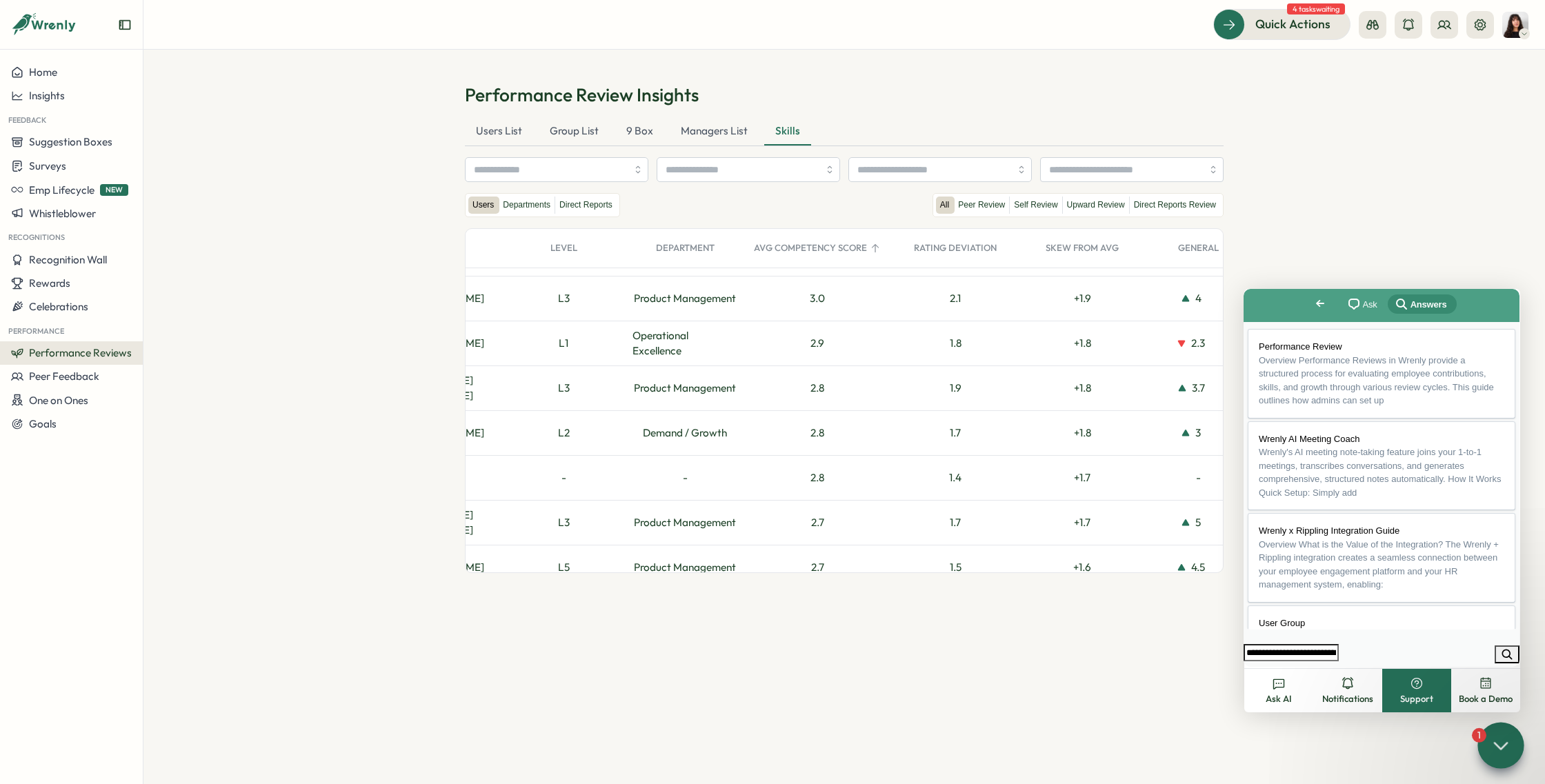
scroll to position [0, 232]
click at [1500, 751] on icon at bounding box center [1501, 744] width 20 height 20
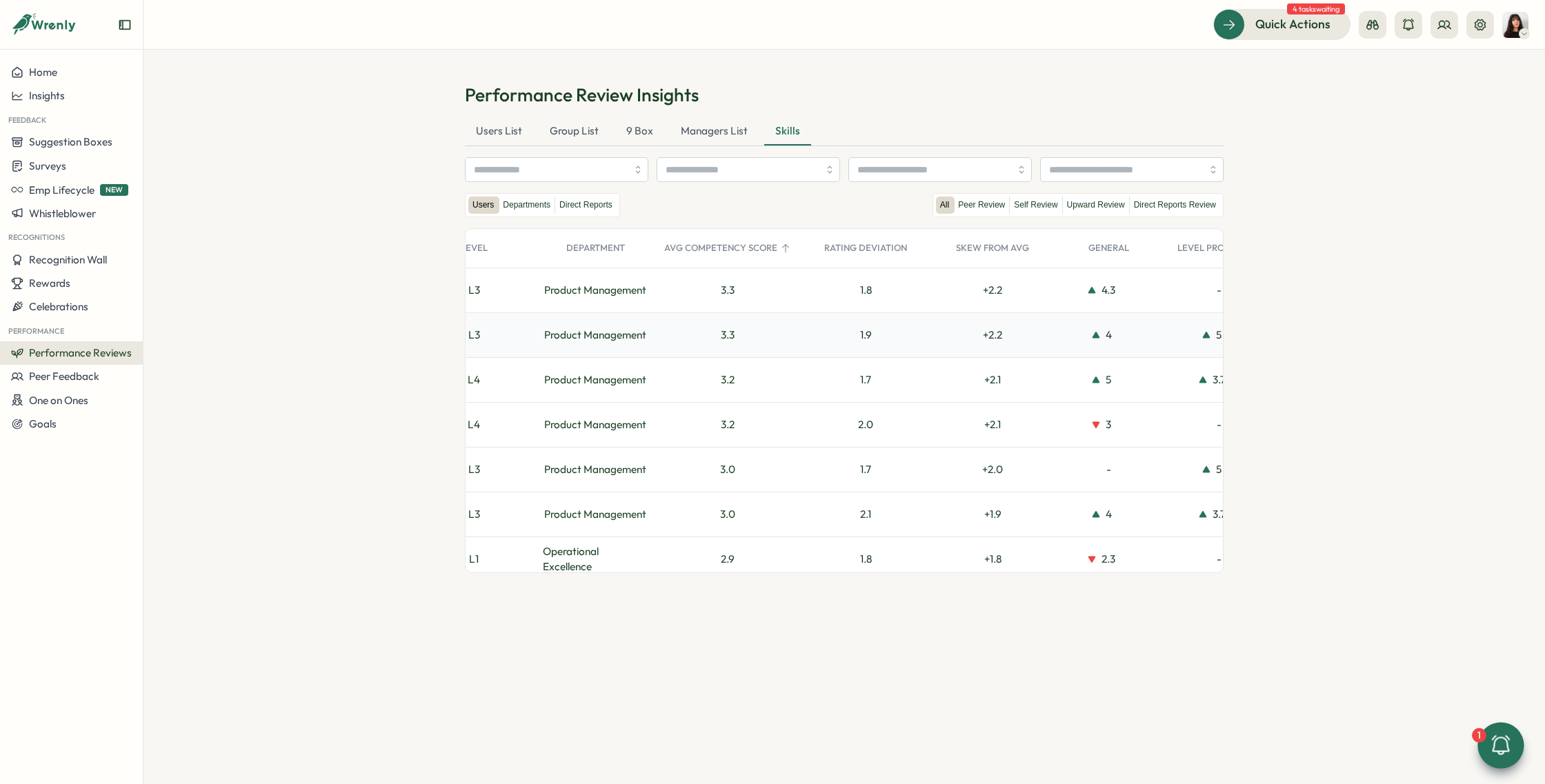
scroll to position [0, 0]
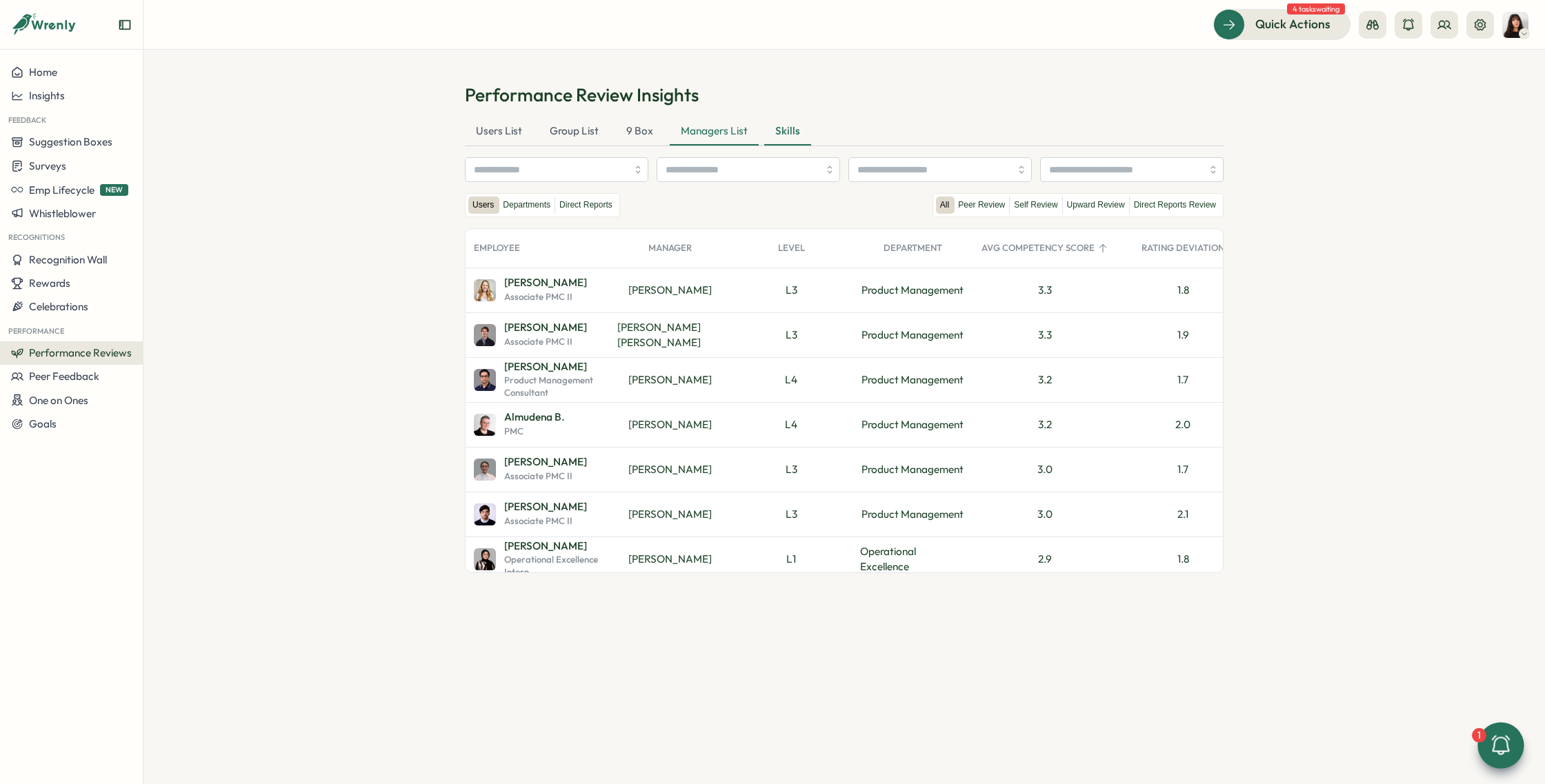
click at [712, 131] on div "Managers List" at bounding box center [714, 131] width 89 height 27
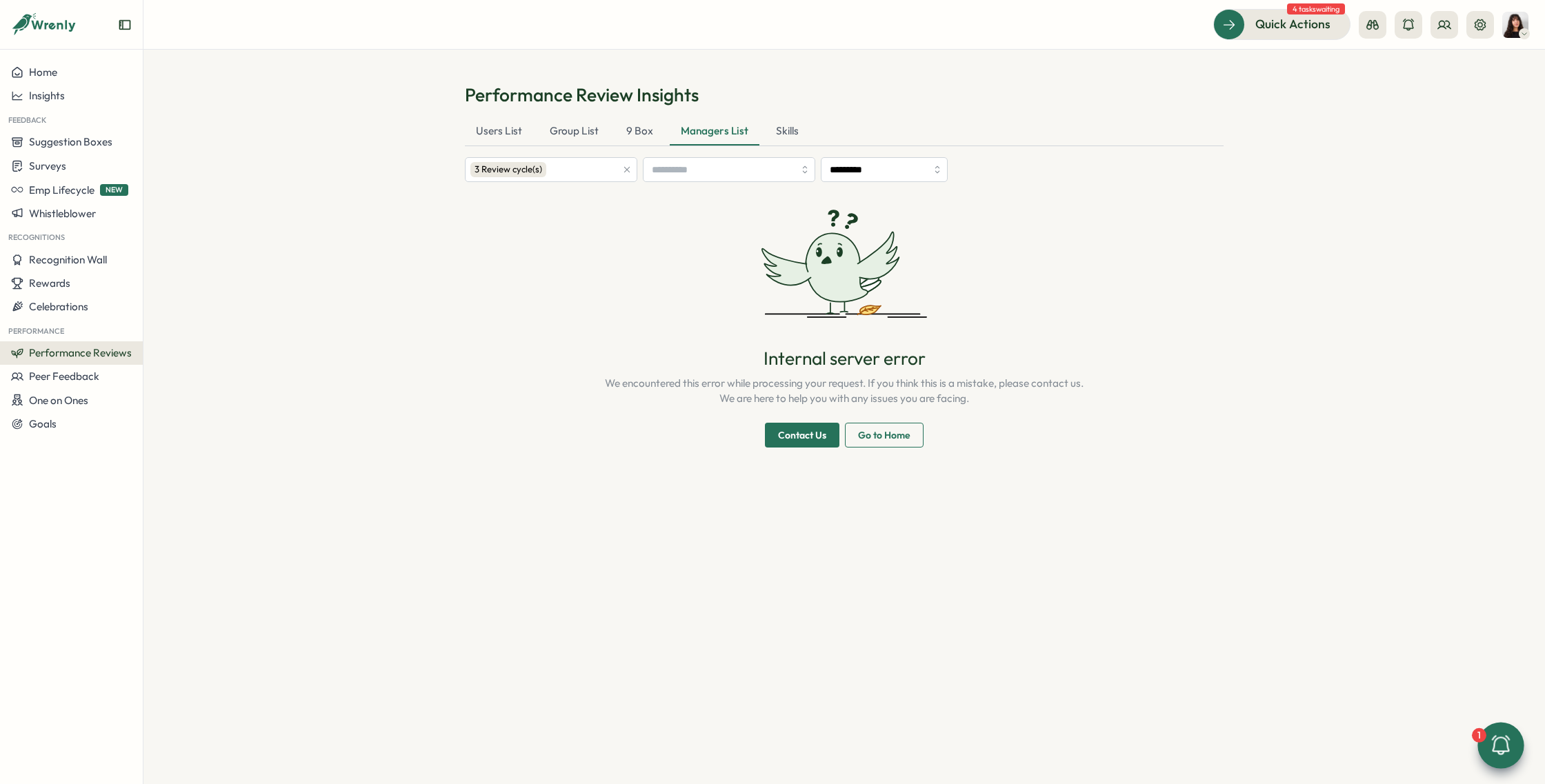
click at [114, 353] on span "Performance Reviews" at bounding box center [80, 352] width 103 height 13
click at [180, 334] on div "Reviews" at bounding box center [199, 327] width 107 height 15
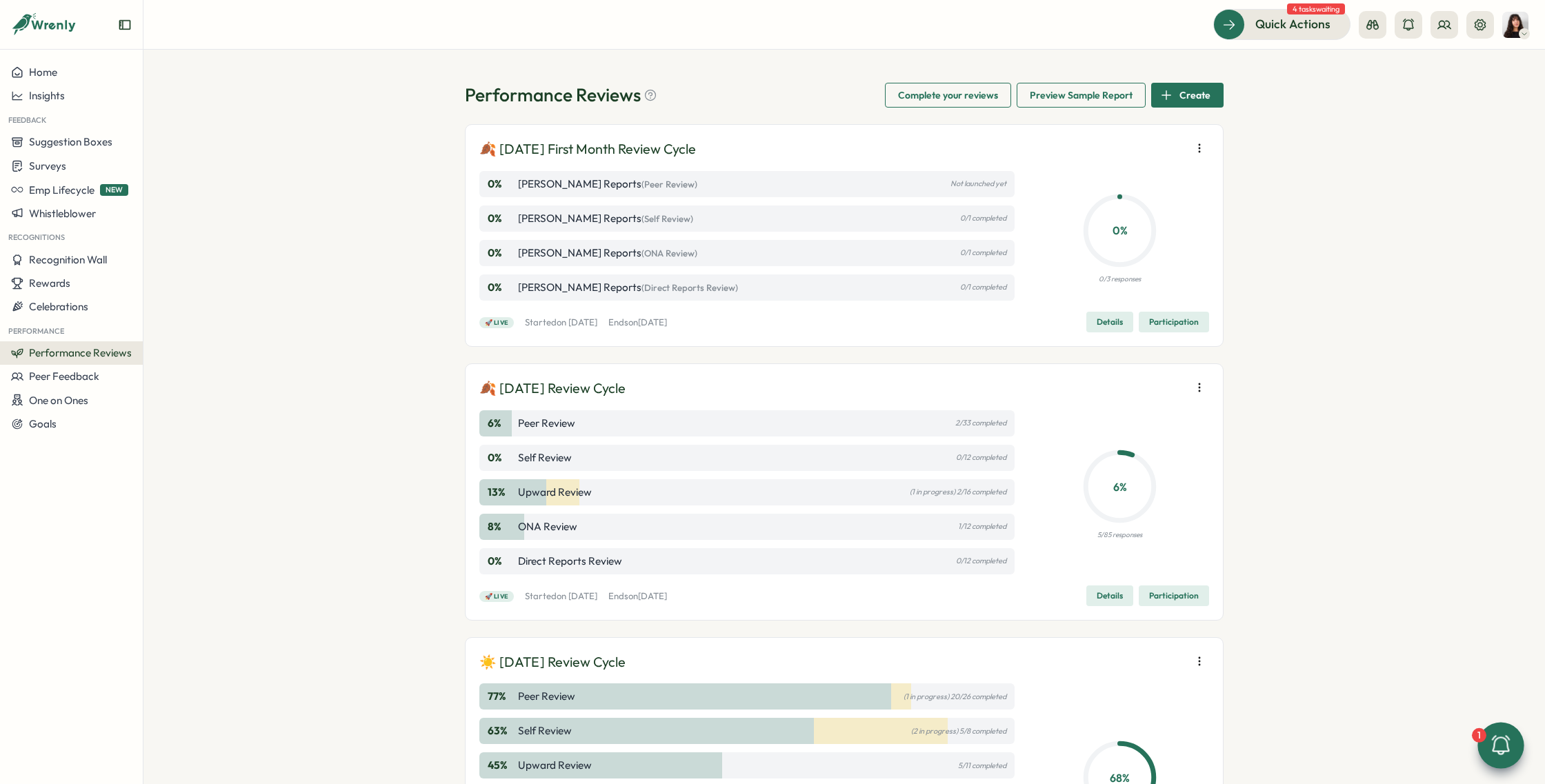
click at [1196, 604] on button "Participation" at bounding box center [1173, 595] width 70 height 21
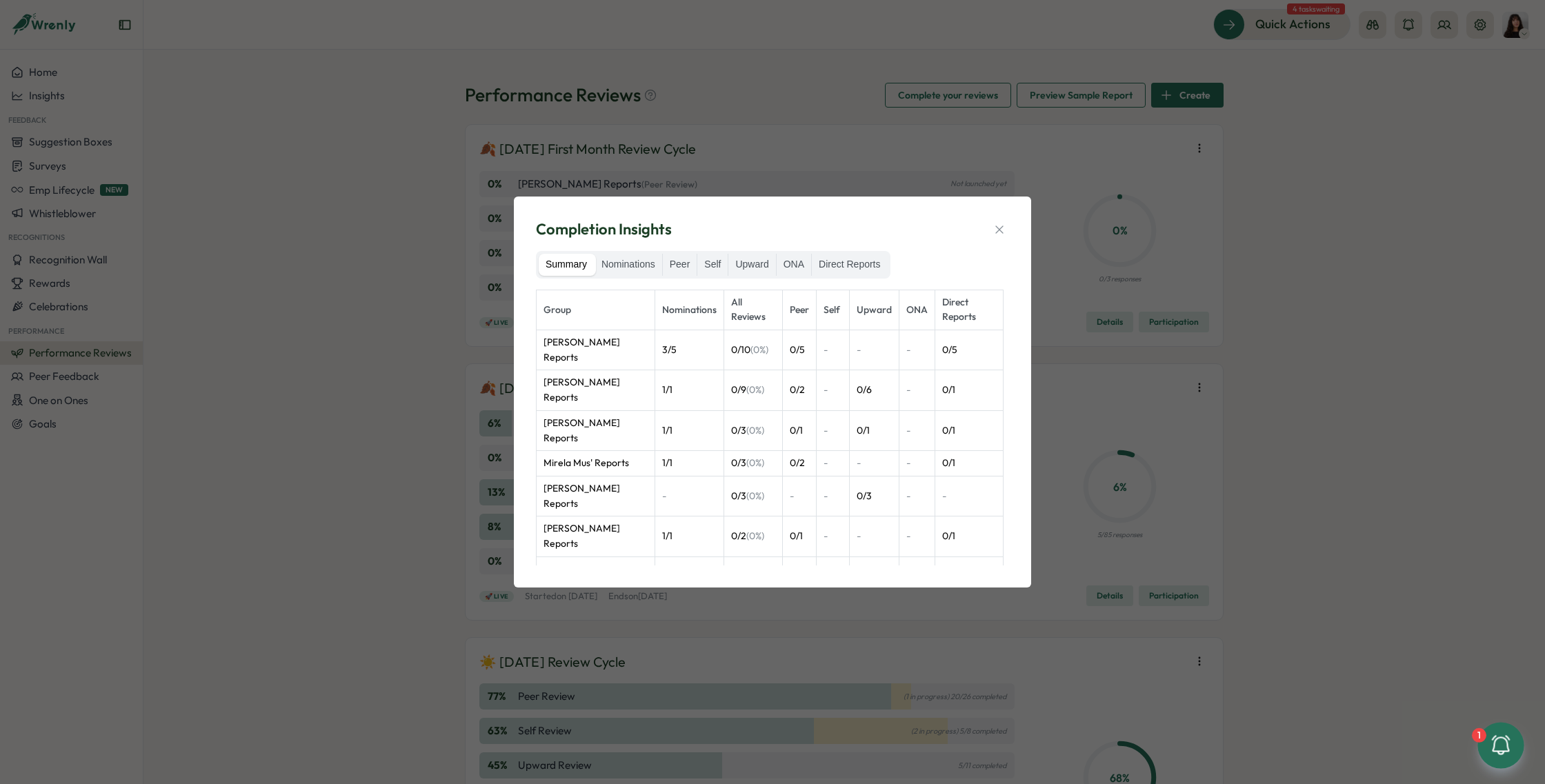
click at [877, 276] on div "Summary Nominations Peer Self Upward ONA Direct Reports" at bounding box center [713, 264] width 354 height 27
click at [871, 264] on label "Direct Reports" at bounding box center [849, 264] width 75 height 22
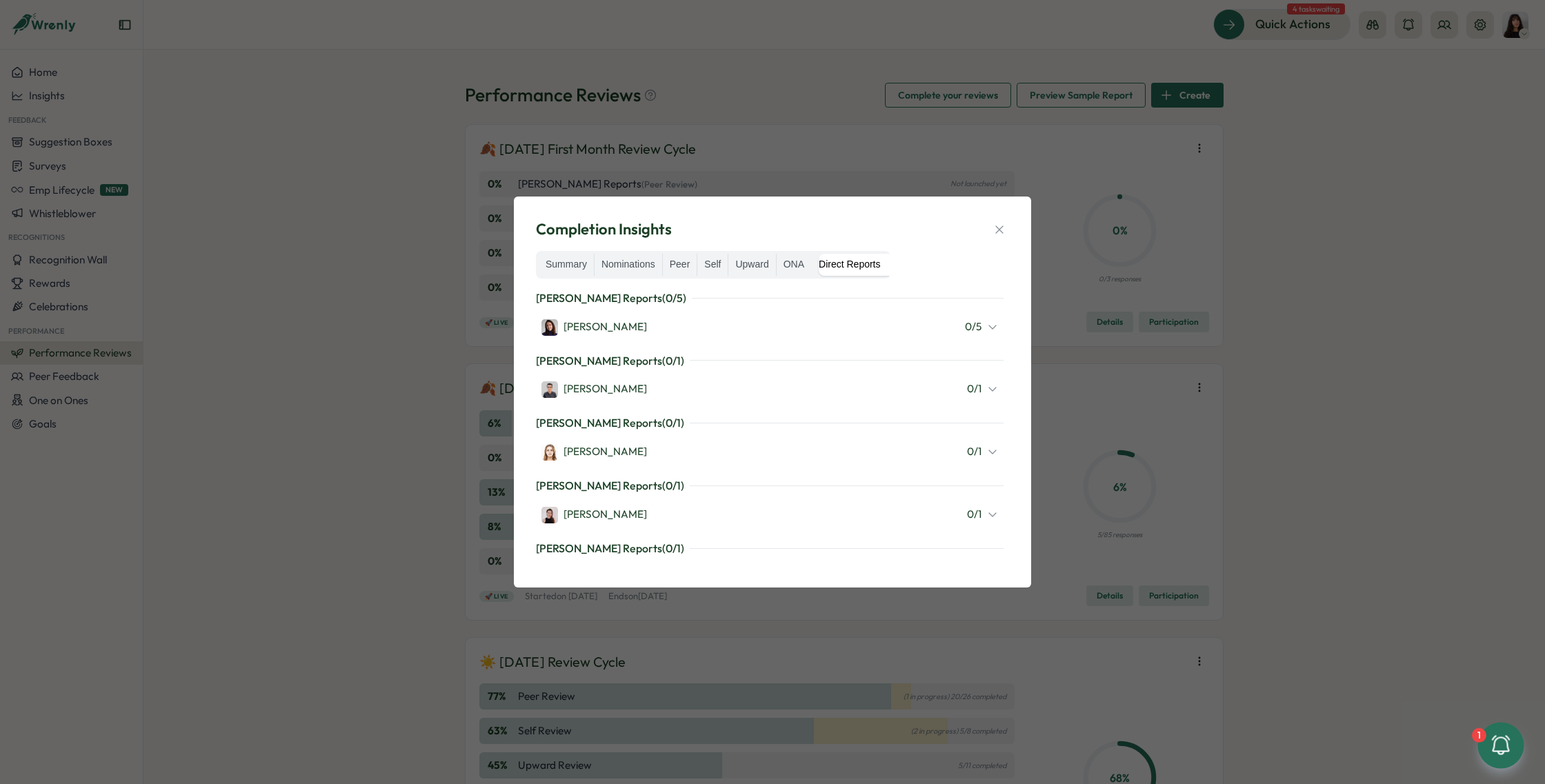
click at [364, 188] on div "Completion Insights Summary Nominations Peer Self Upward ONA Direct Reports Vik…" at bounding box center [772, 392] width 1545 height 784
click at [996, 221] on button "button" at bounding box center [999, 229] width 19 height 19
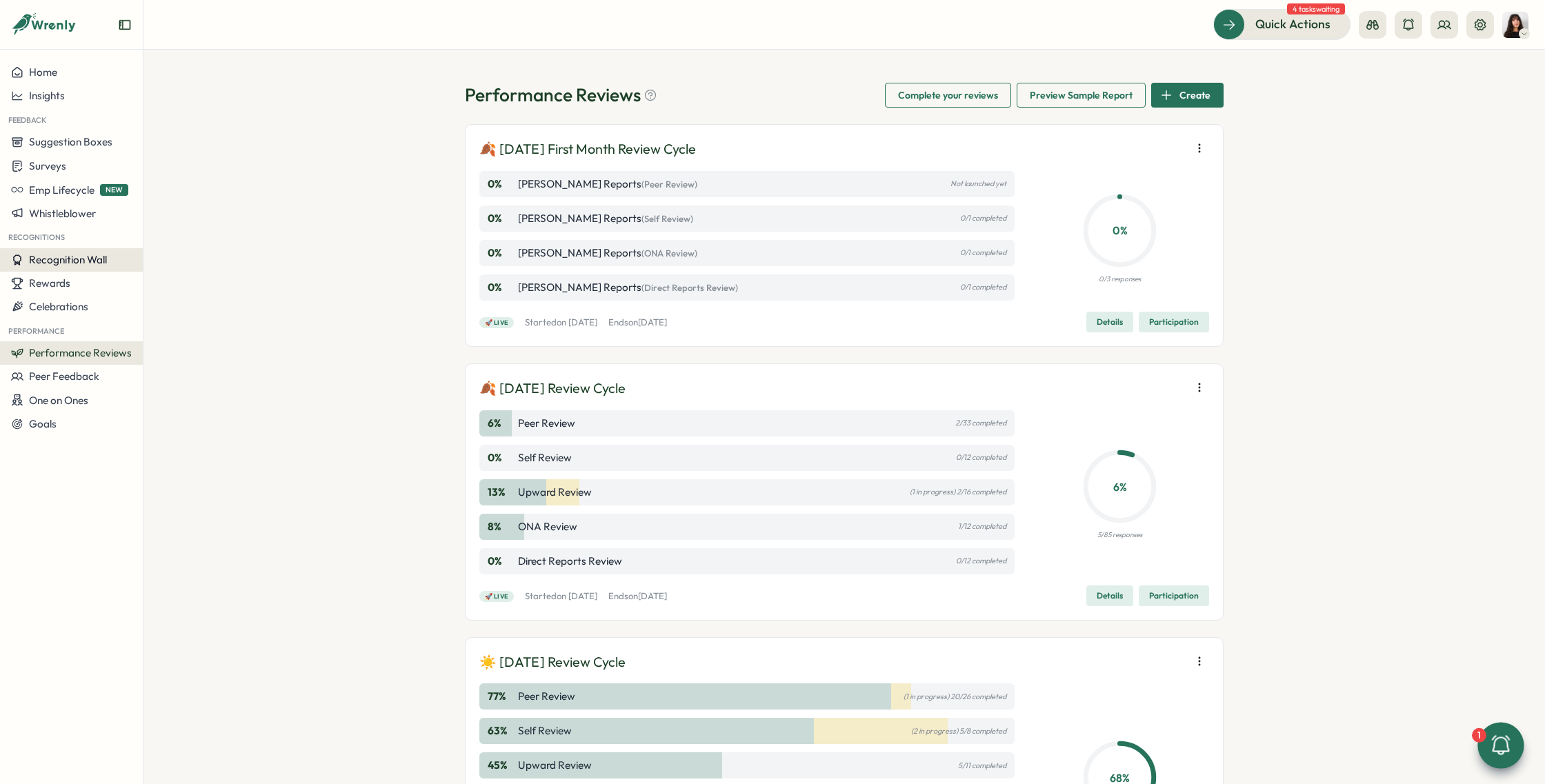
click at [82, 260] on span "Recognition Wall" at bounding box center [68, 259] width 78 height 13
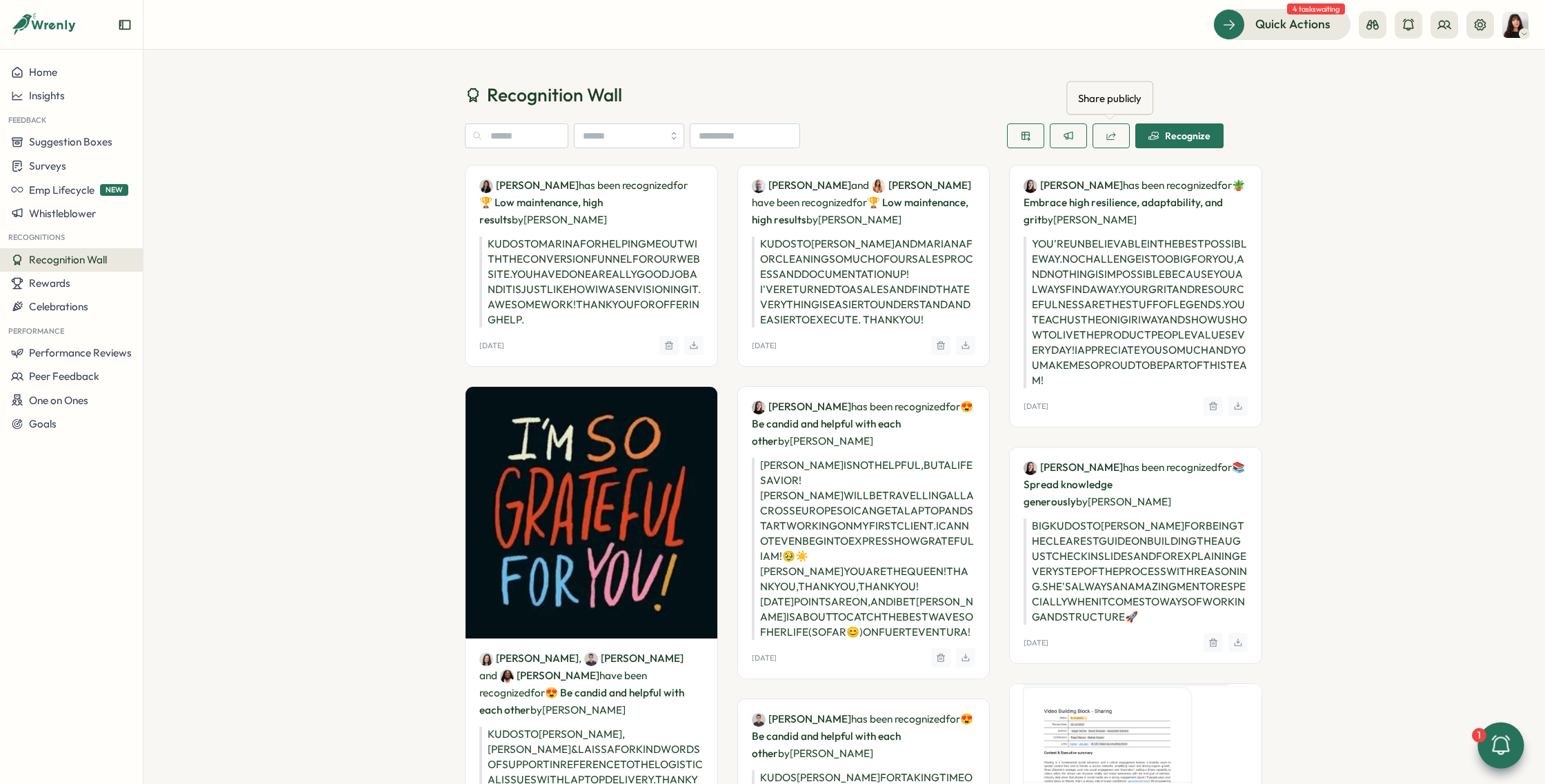
click at [1122, 136] on button "button" at bounding box center [1111, 136] width 37 height 25
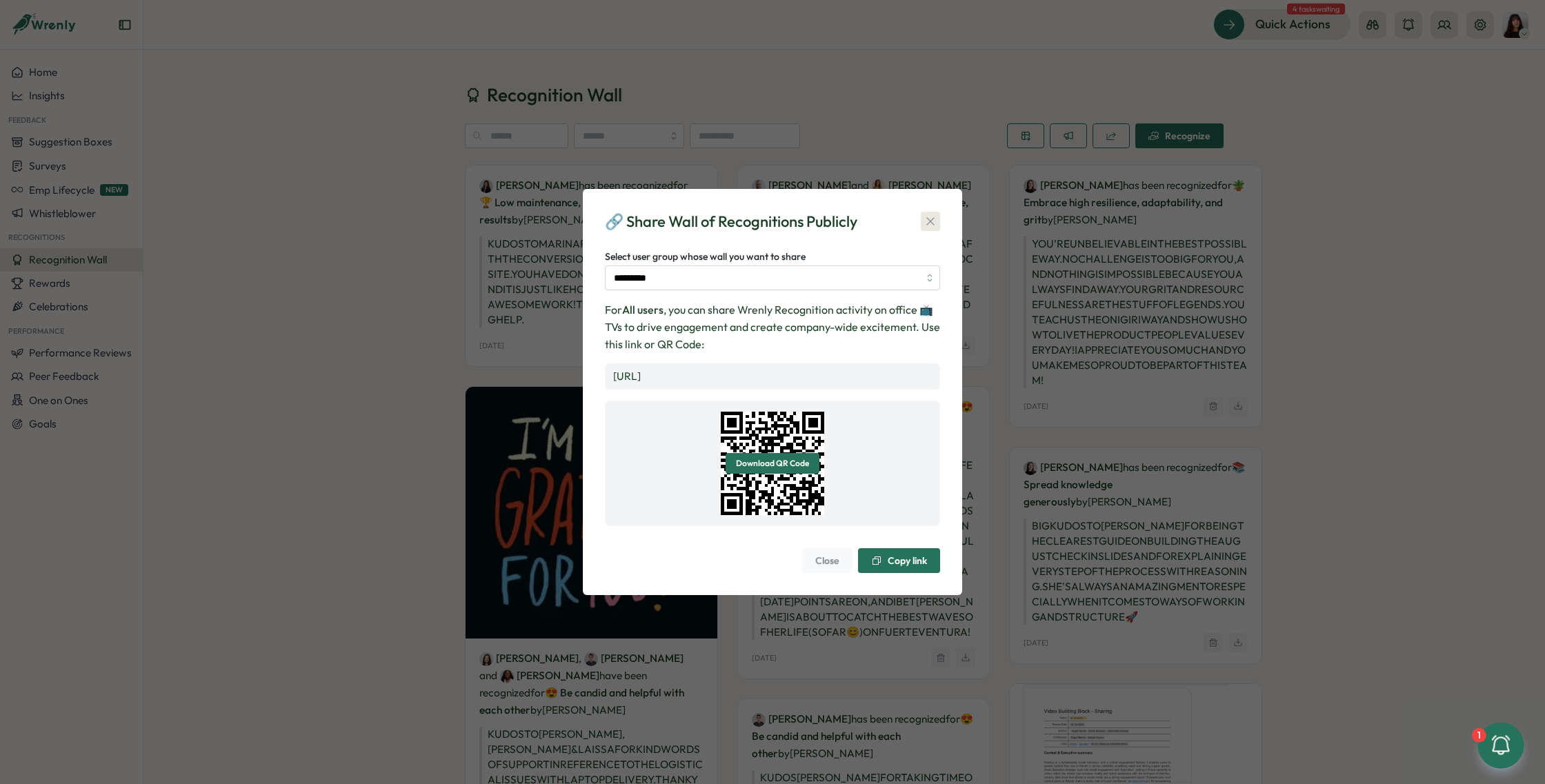
click at [932, 212] on button "button" at bounding box center [929, 221] width 19 height 19
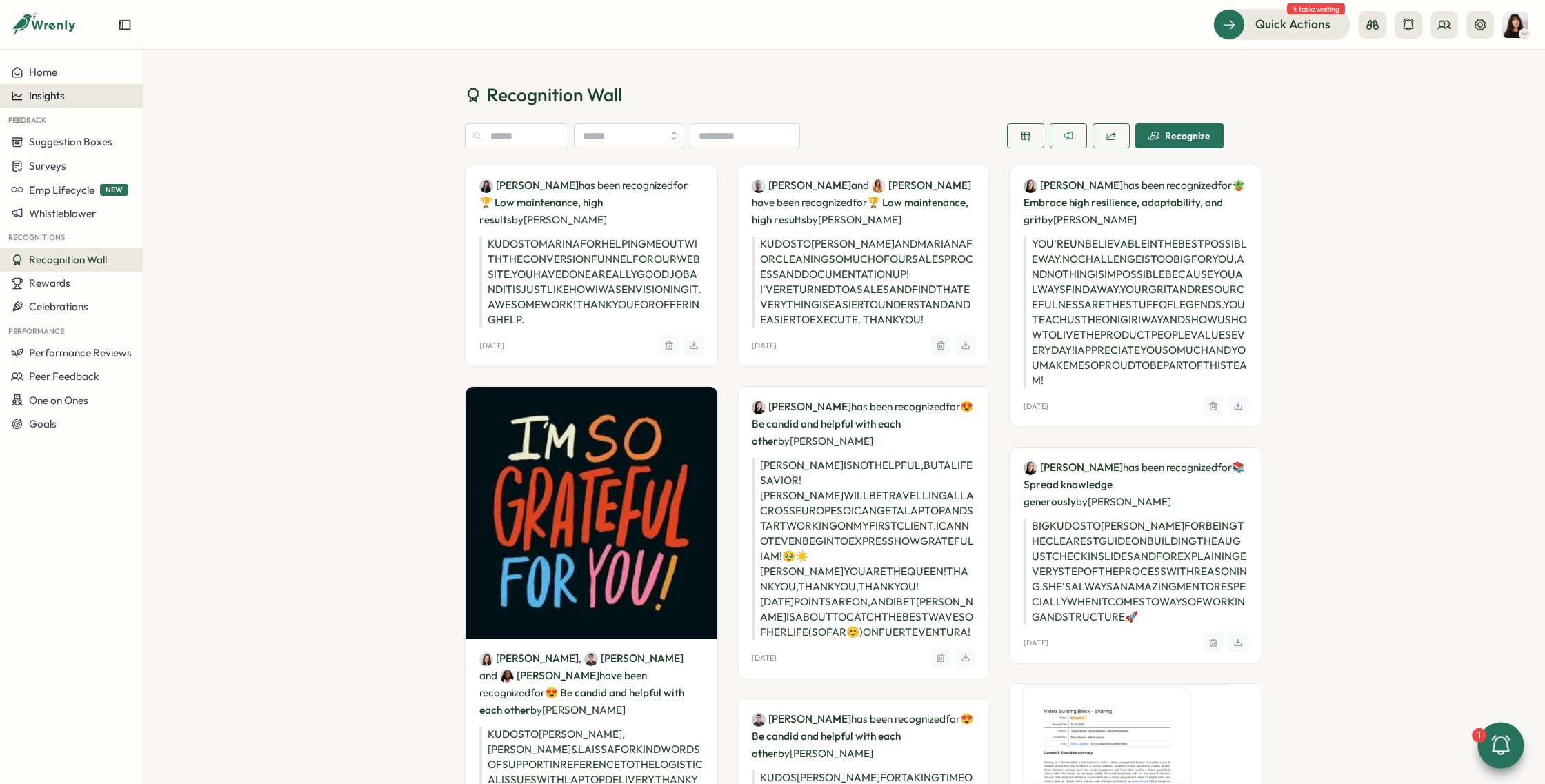
click at [54, 92] on span "Insights" at bounding box center [47, 96] width 36 height 13
click at [195, 111] on div "Recognitions" at bounding box center [194, 109] width 98 height 15
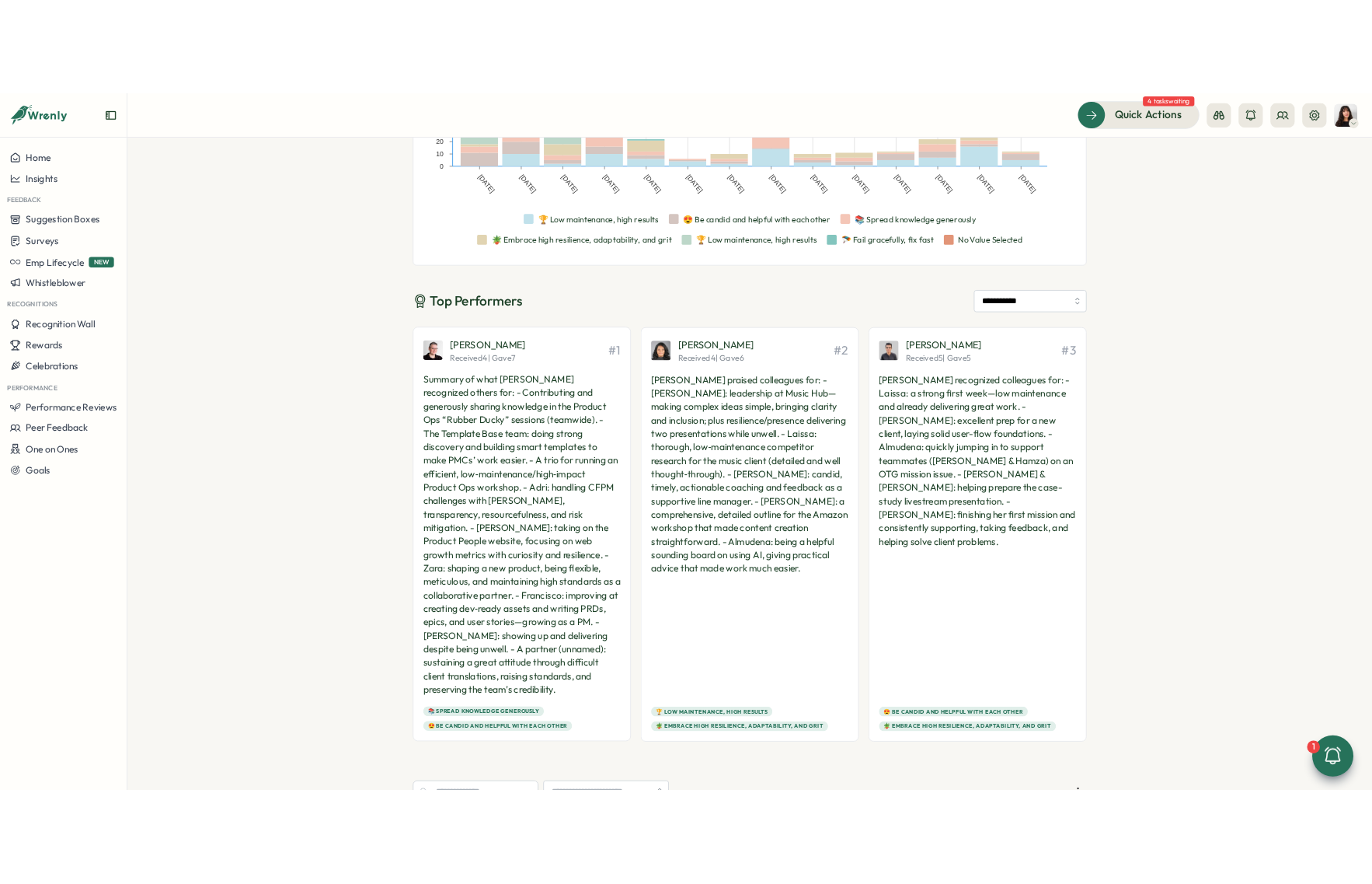
scroll to position [255, 0]
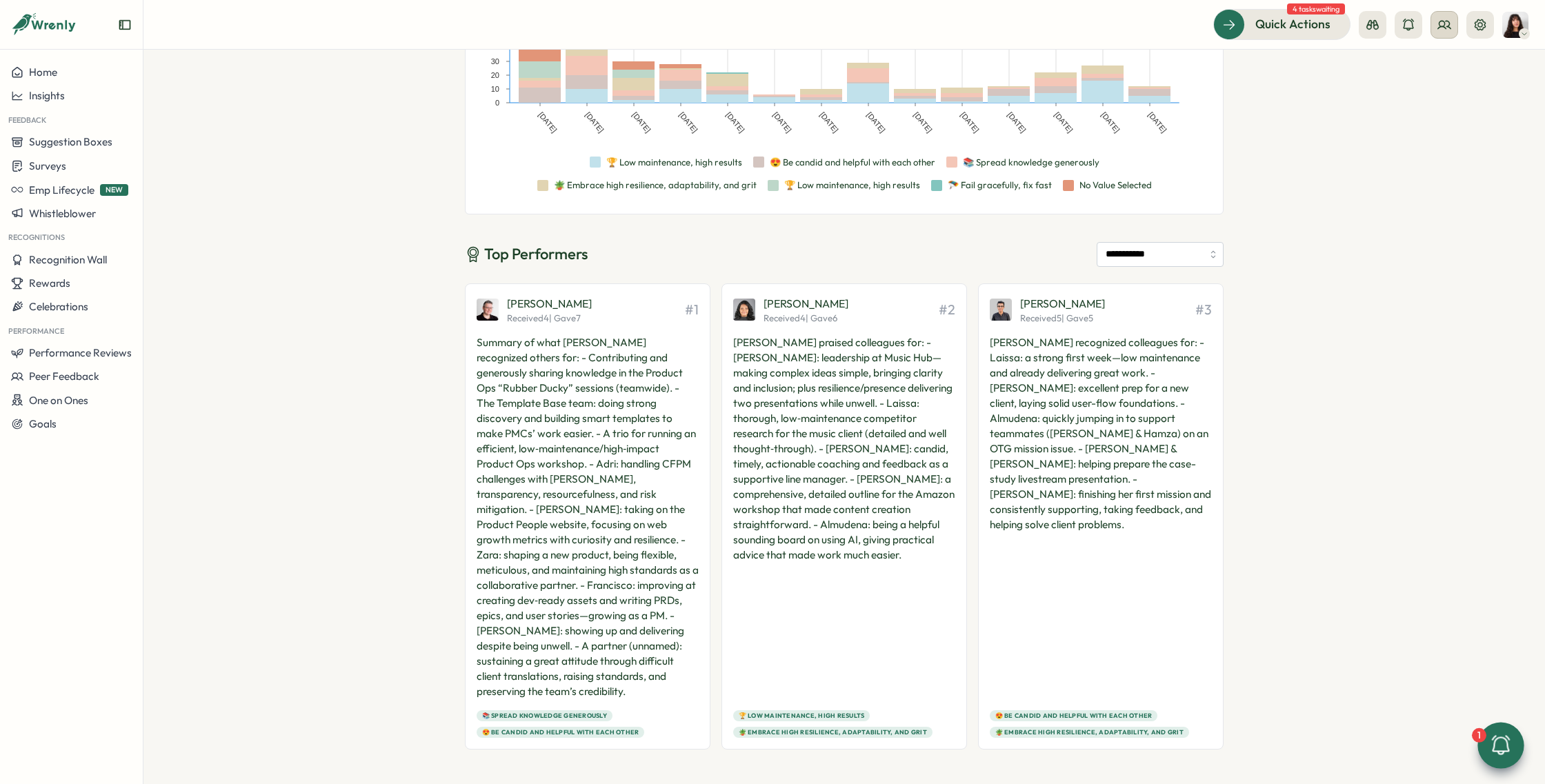
click at [1440, 24] on icon at bounding box center [1444, 25] width 14 height 14
click at [1440, 63] on div "Org Members" at bounding box center [1444, 68] width 87 height 15
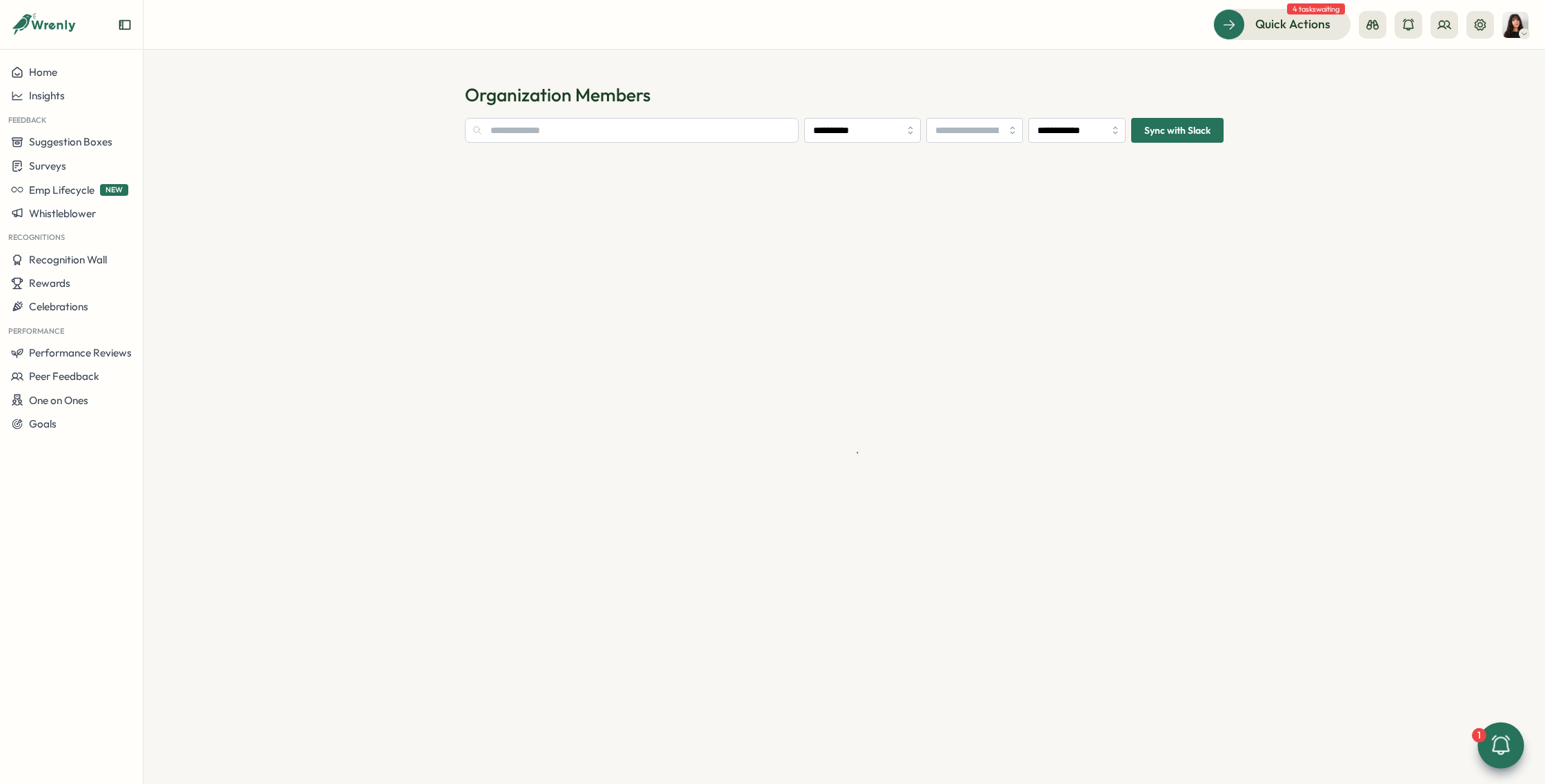
type input "**********"
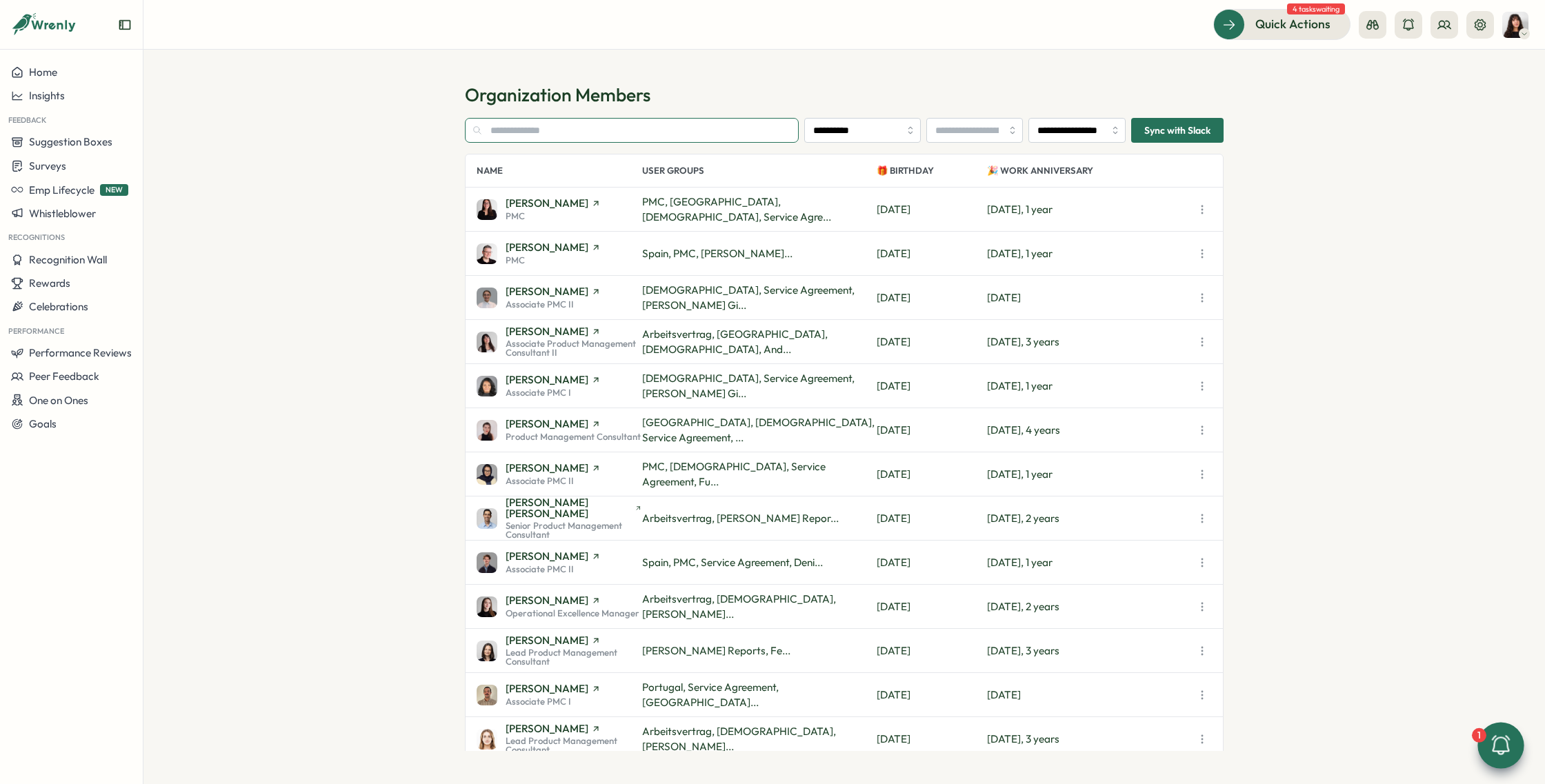
click at [686, 133] on input "text" at bounding box center [631, 130] width 334 height 25
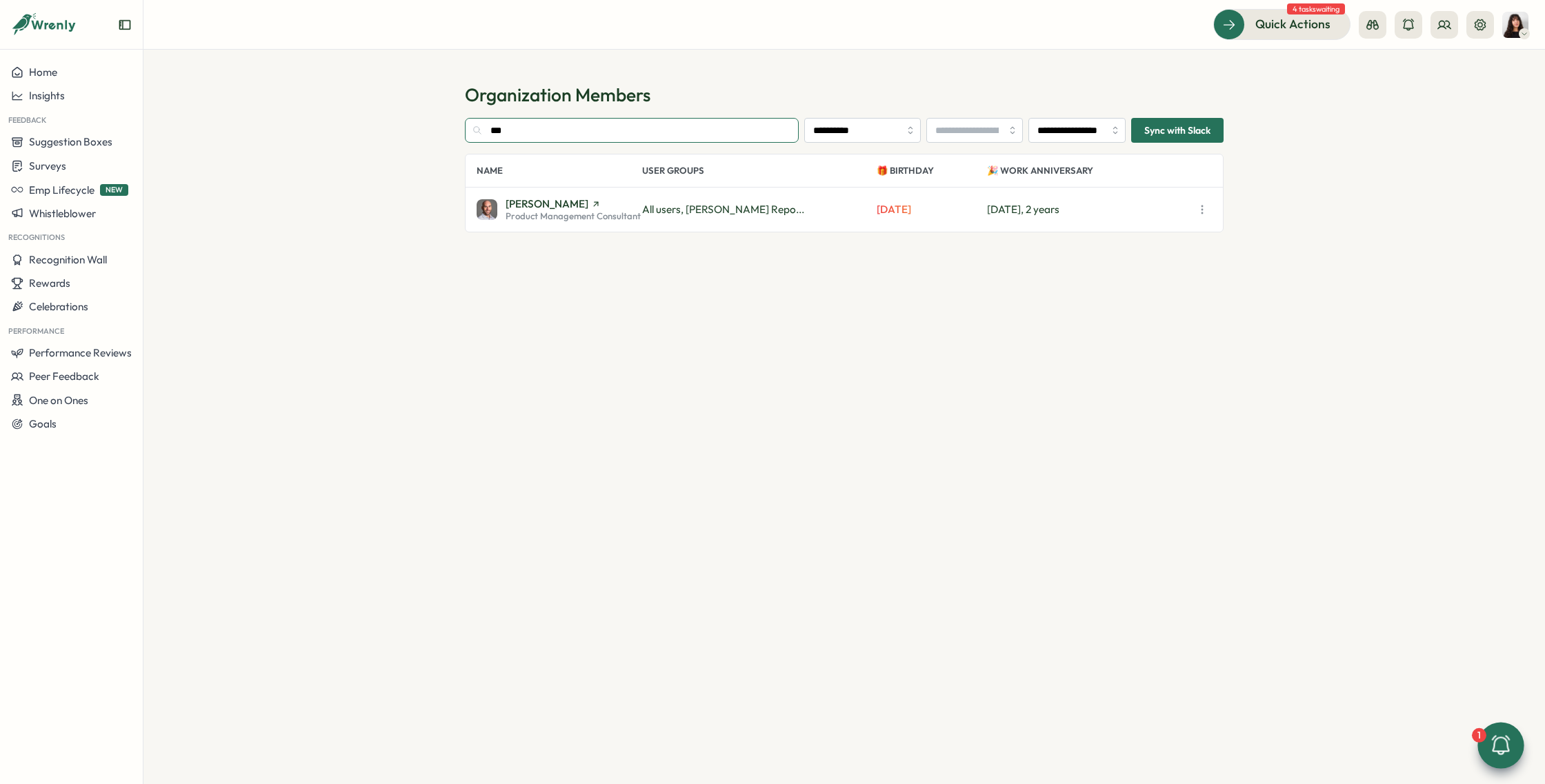
type input "***"
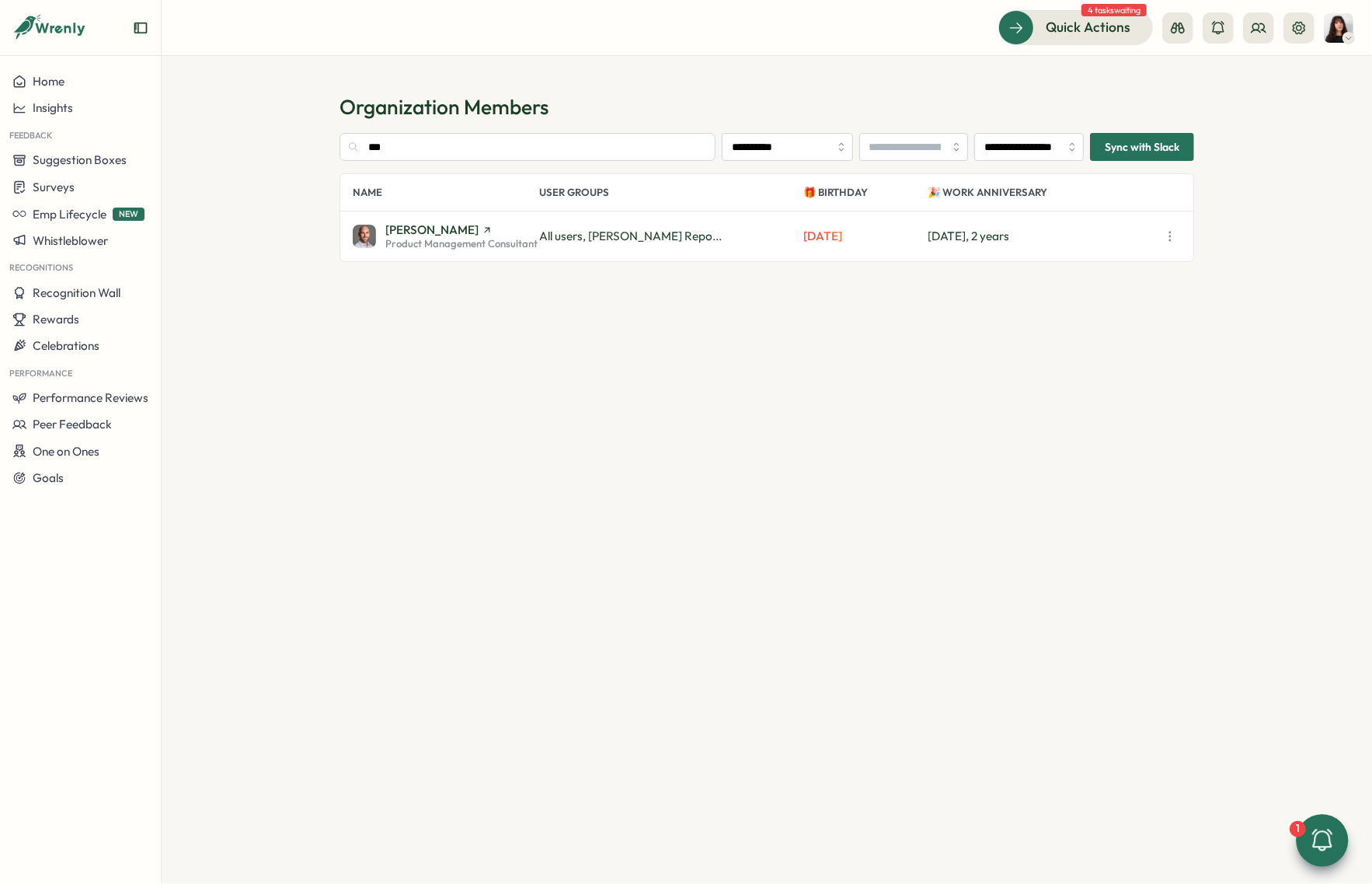
click at [511, 371] on section "**********" at bounding box center [767, 489] width 855 height 713
click at [52, 162] on span "Suggestion Boxes" at bounding box center [79, 160] width 94 height 15
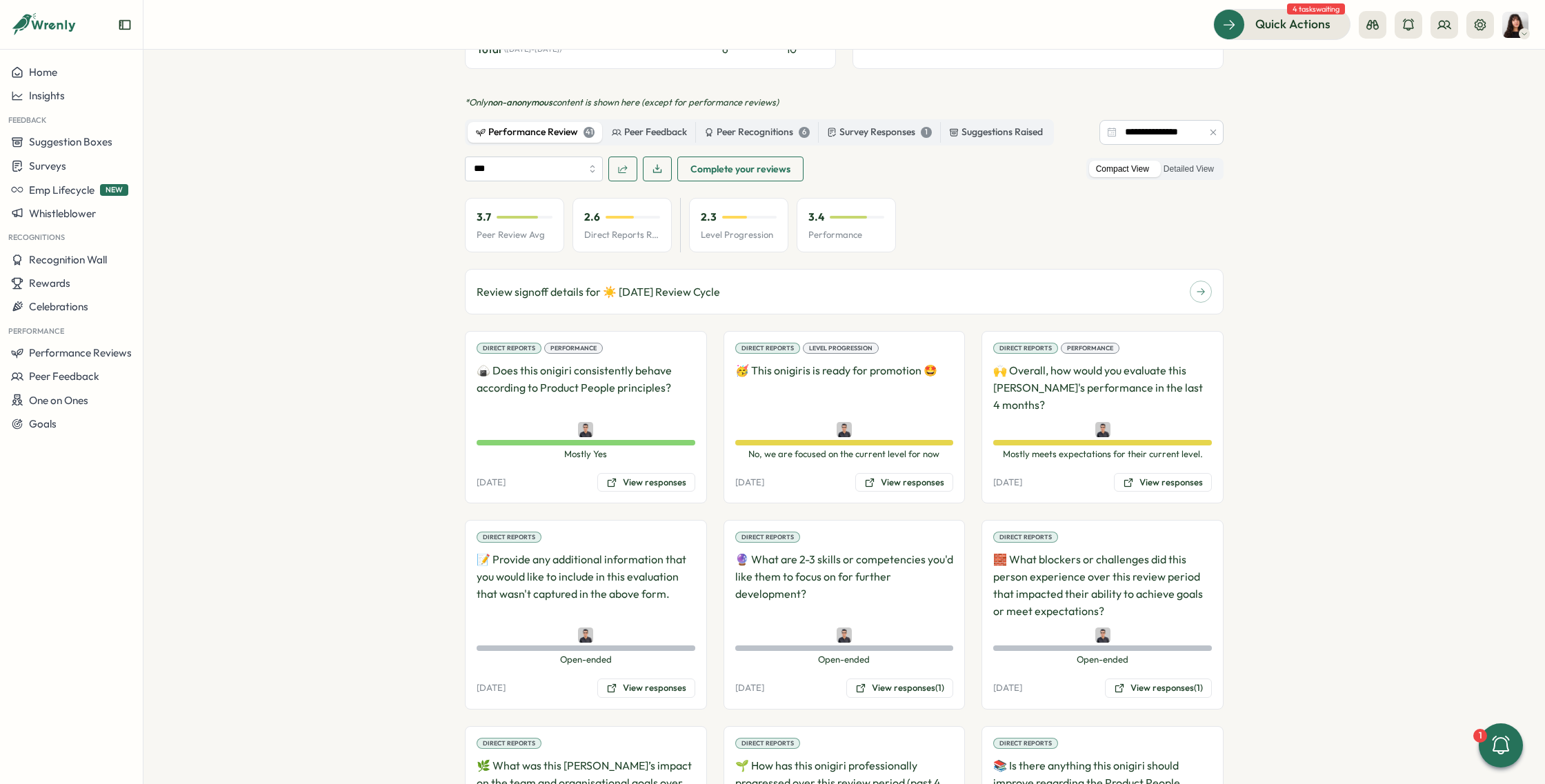
scroll to position [883, 0]
